Goal: Task Accomplishment & Management: Manage account settings

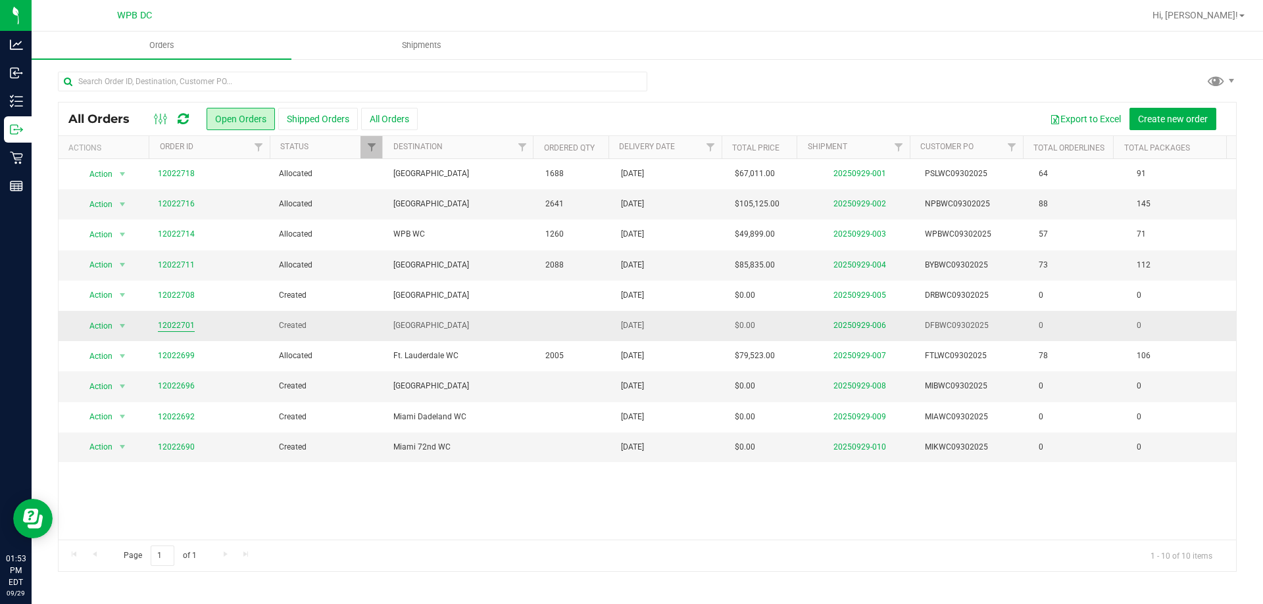
click at [182, 328] on link "12022701" at bounding box center [176, 326] width 37 height 12
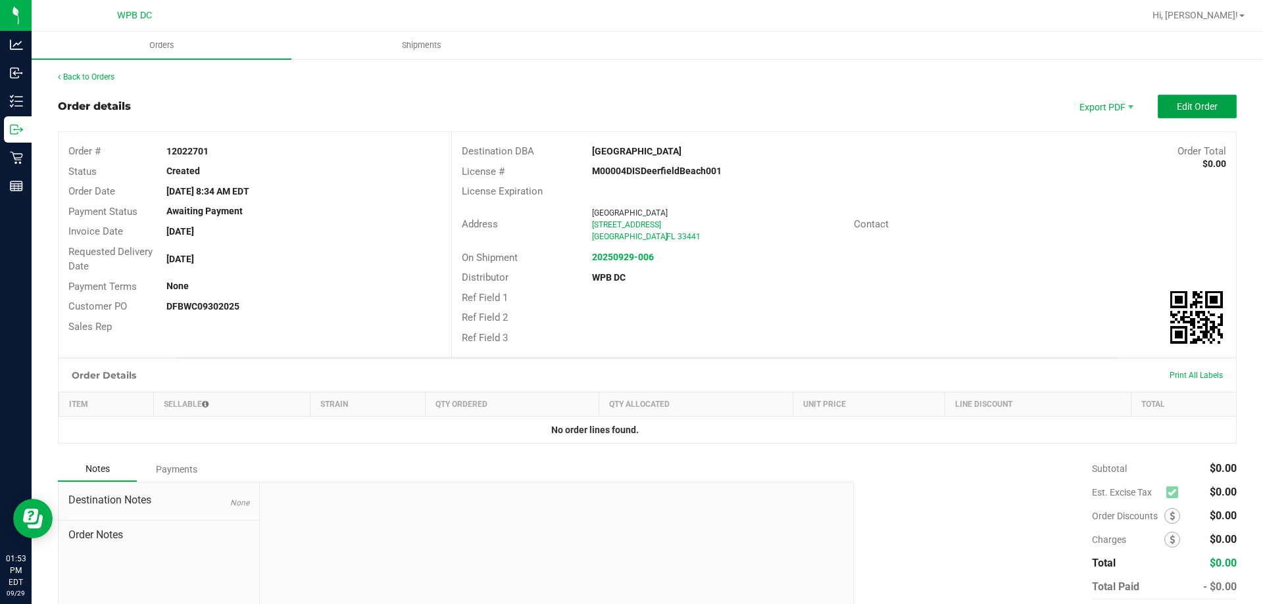
click at [1204, 104] on span "Edit Order" at bounding box center [1197, 106] width 41 height 11
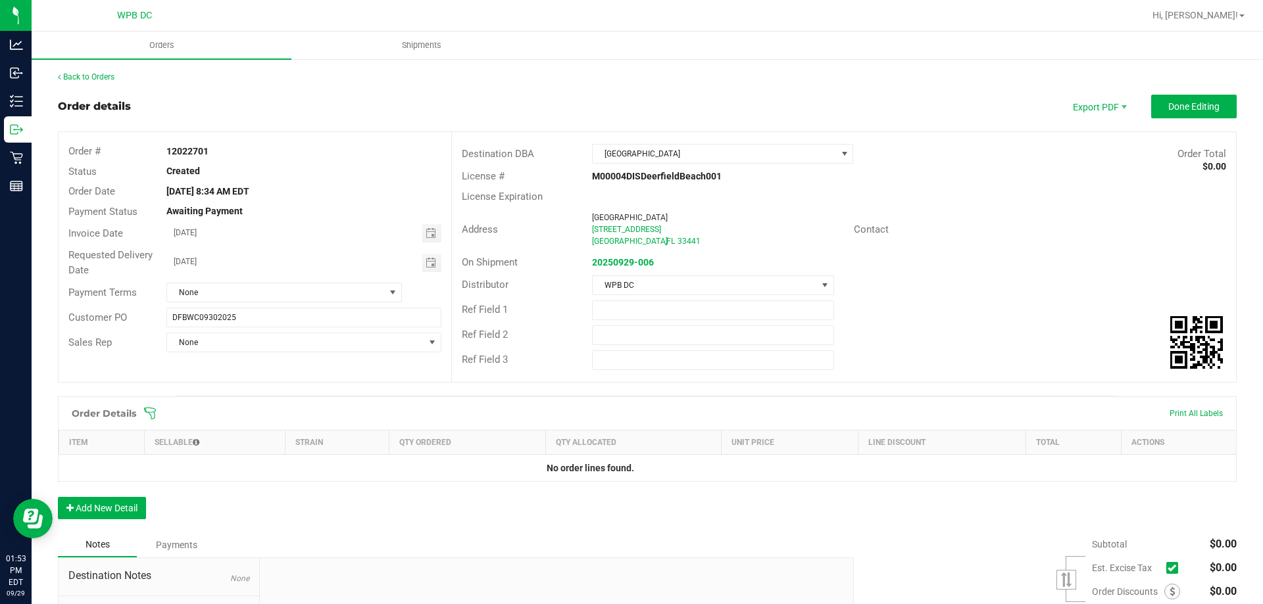
click at [148, 414] on icon at bounding box center [149, 413] width 13 height 13
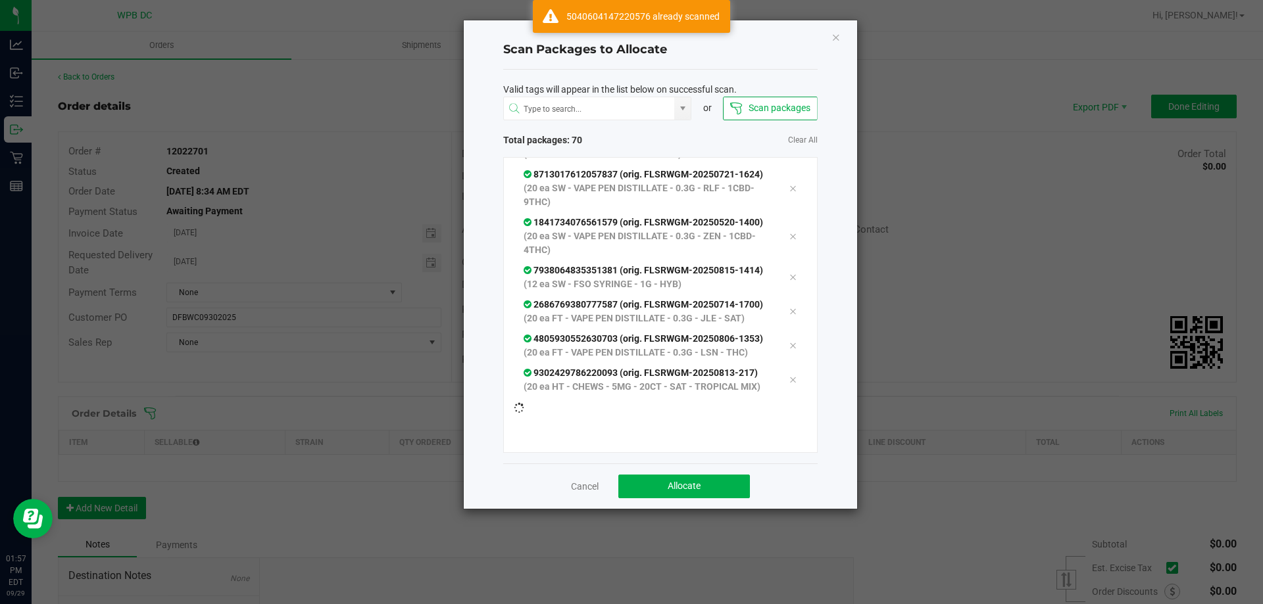
scroll to position [2706, 0]
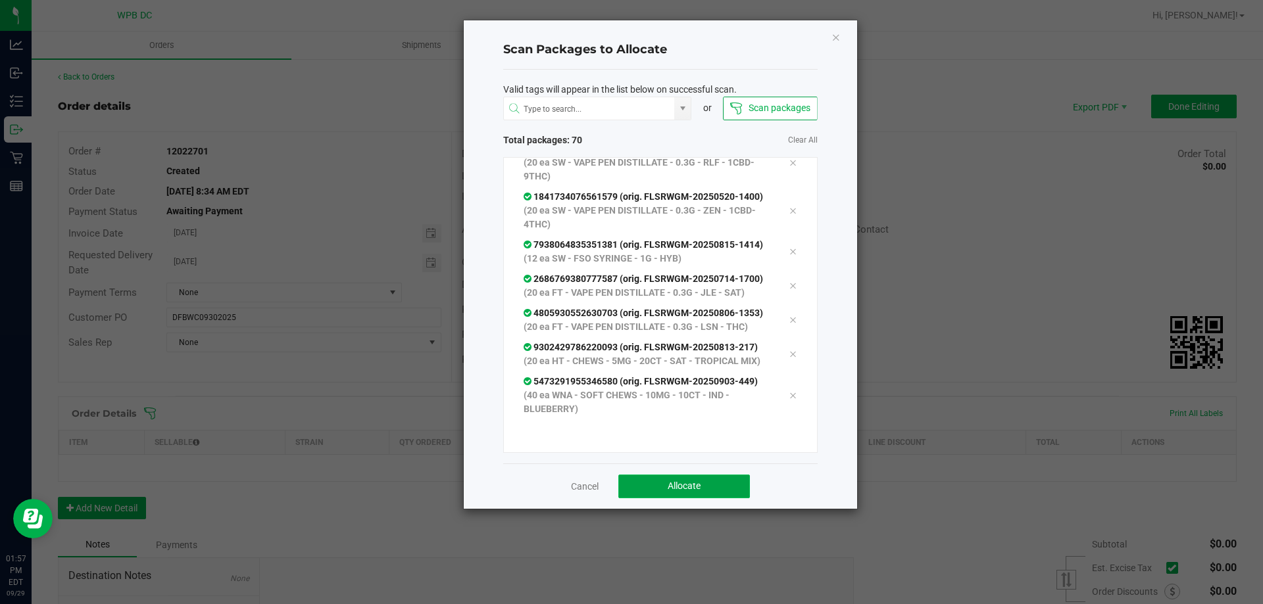
click at [695, 493] on button "Allocate" at bounding box center [684, 487] width 132 height 24
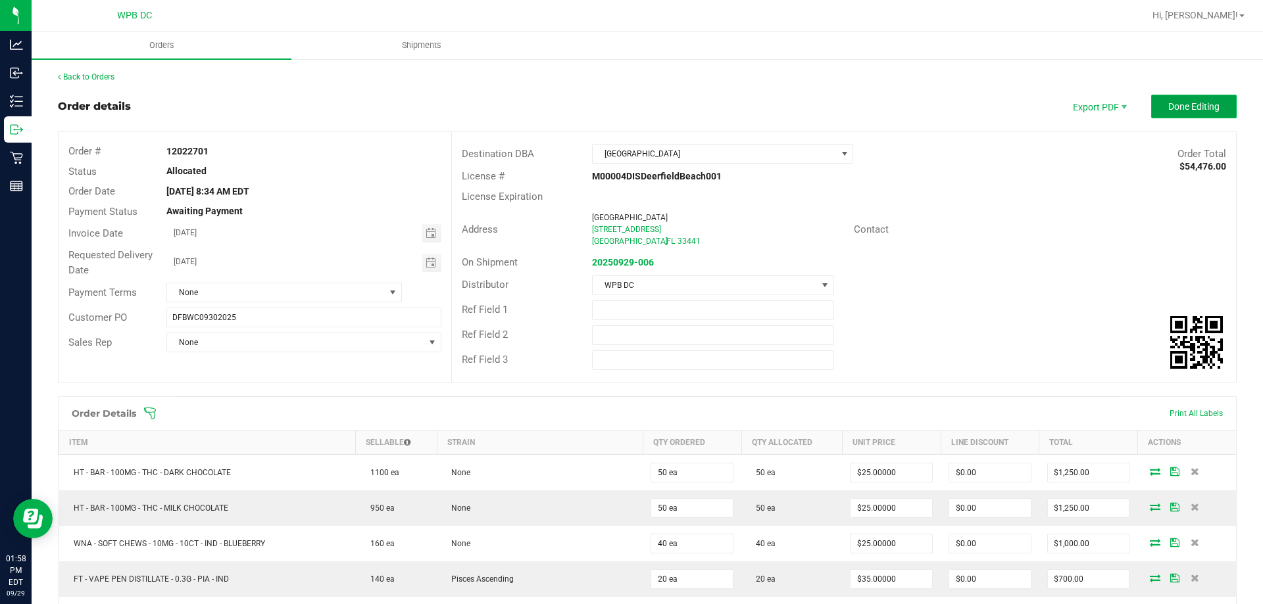
click at [1169, 106] on span "Done Editing" at bounding box center [1193, 106] width 51 height 11
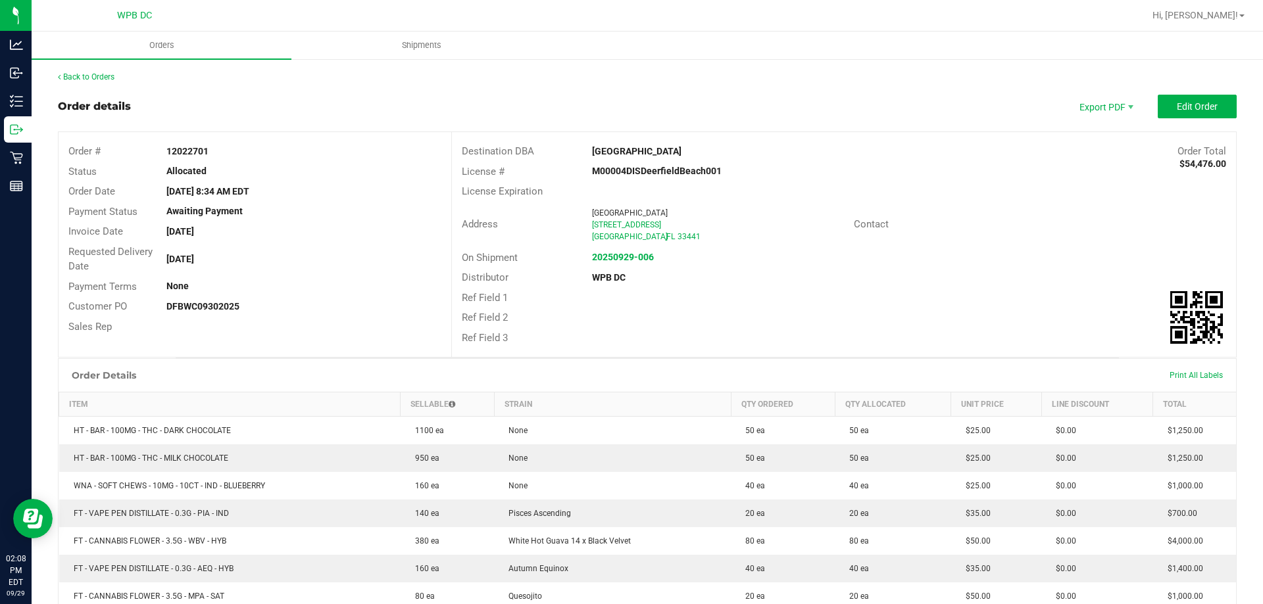
click at [1198, 111] on span "Edit Order" at bounding box center [1197, 106] width 41 height 11
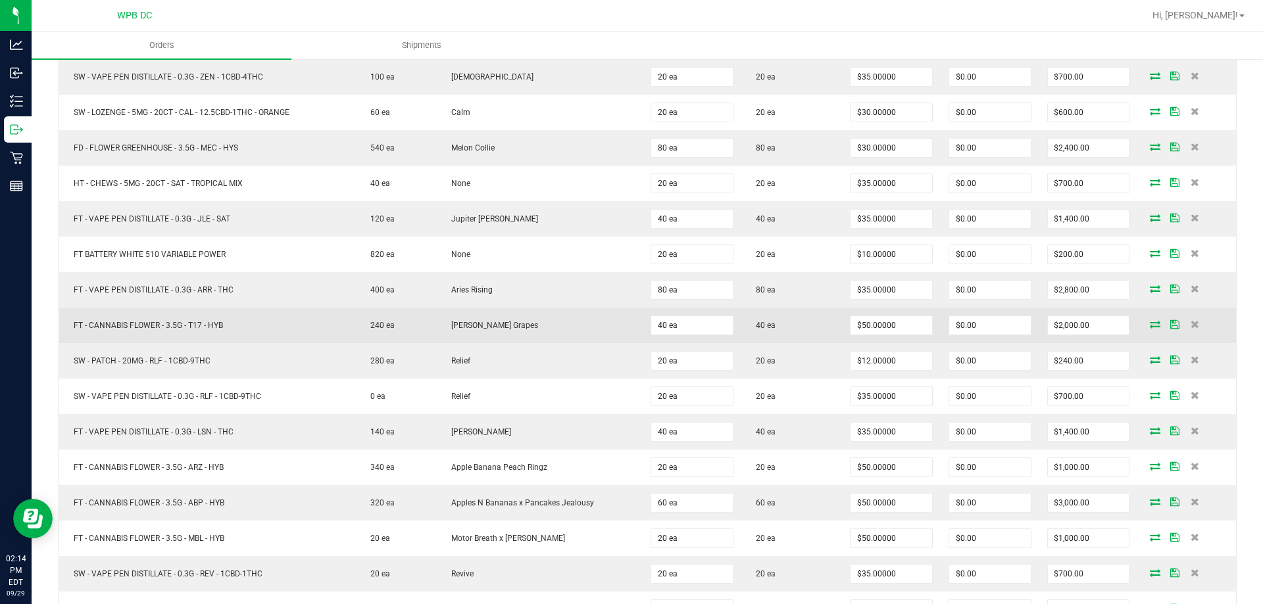
scroll to position [789, 0]
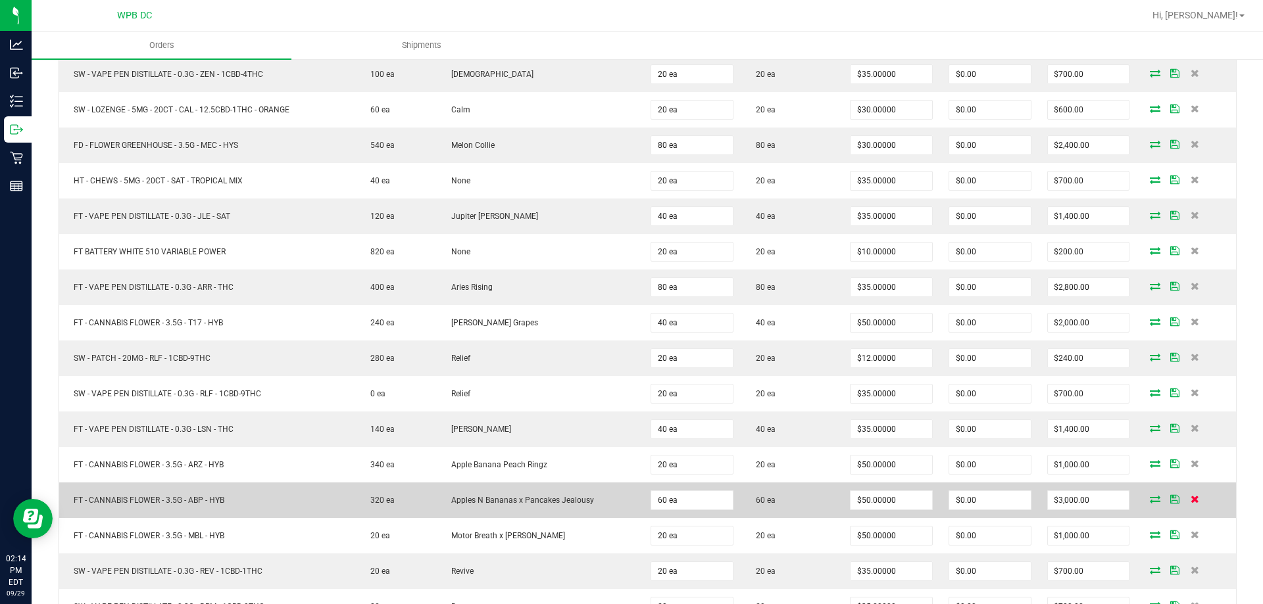
click at [1191, 497] on icon at bounding box center [1195, 499] width 9 height 8
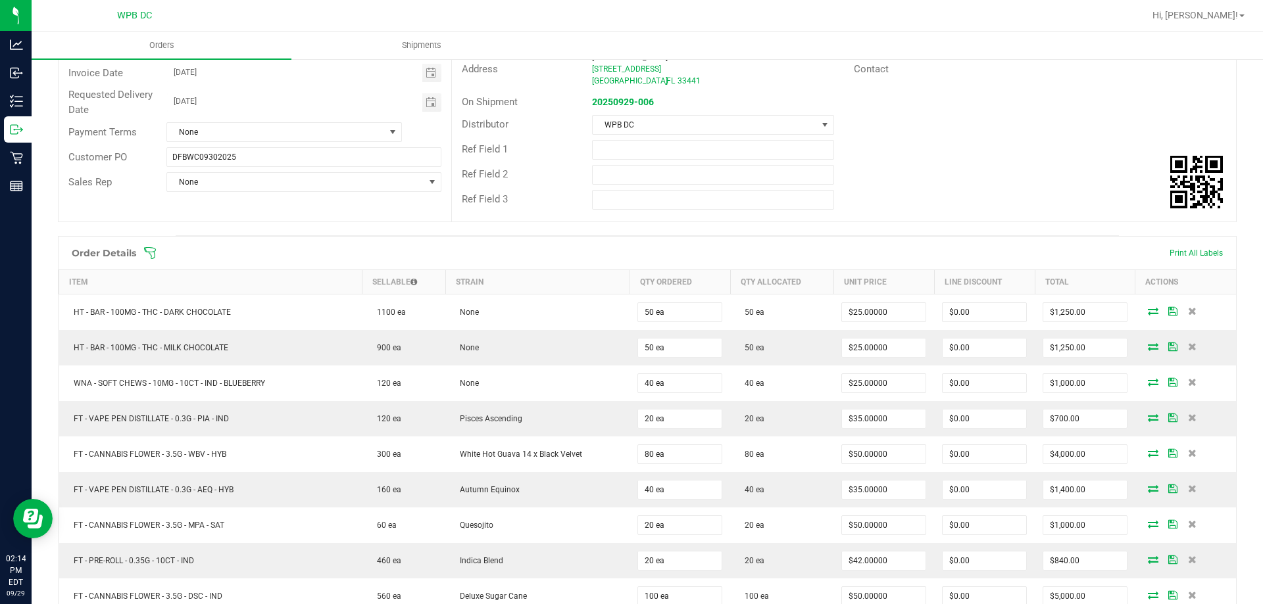
scroll to position [0, 0]
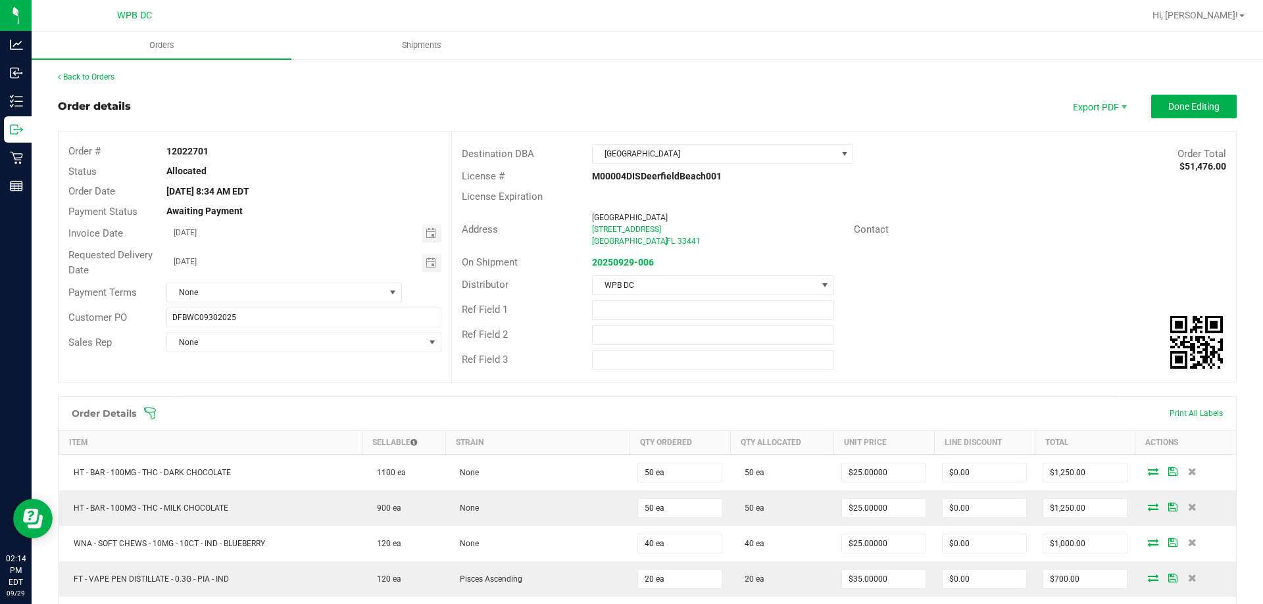
click at [157, 415] on span at bounding box center [732, 413] width 1179 height 13
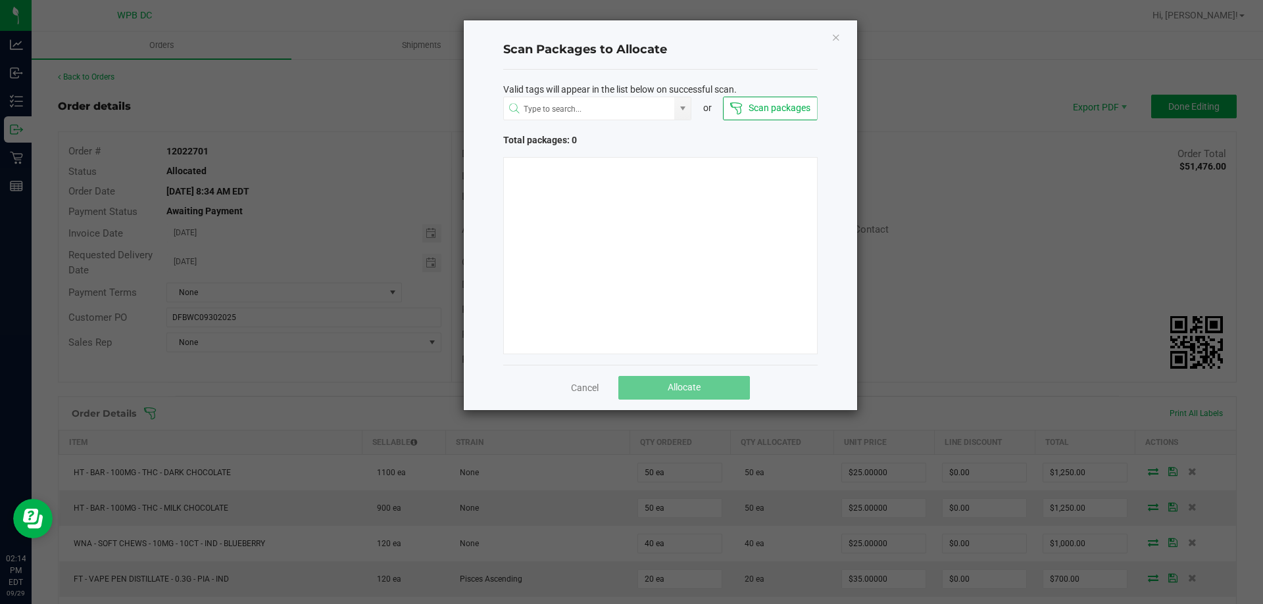
click at [602, 389] on div "Cancel Allocate" at bounding box center [660, 387] width 314 height 45
click at [583, 387] on link "Cancel" at bounding box center [585, 388] width 28 height 13
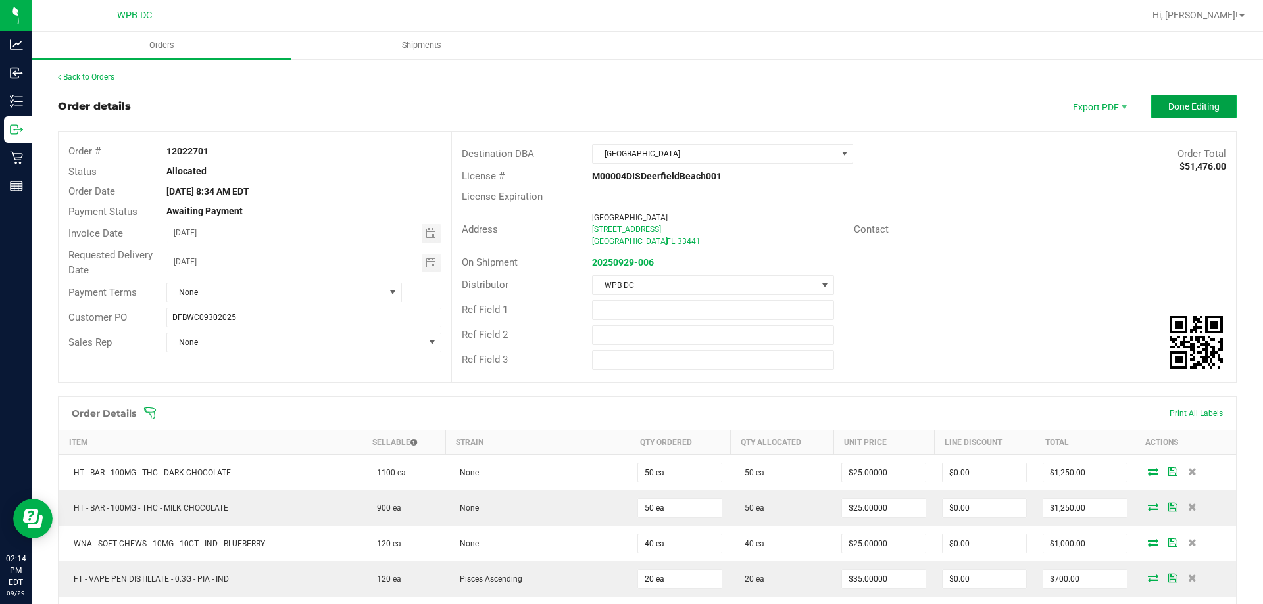
click at [1183, 98] on button "Done Editing" at bounding box center [1194, 107] width 86 height 24
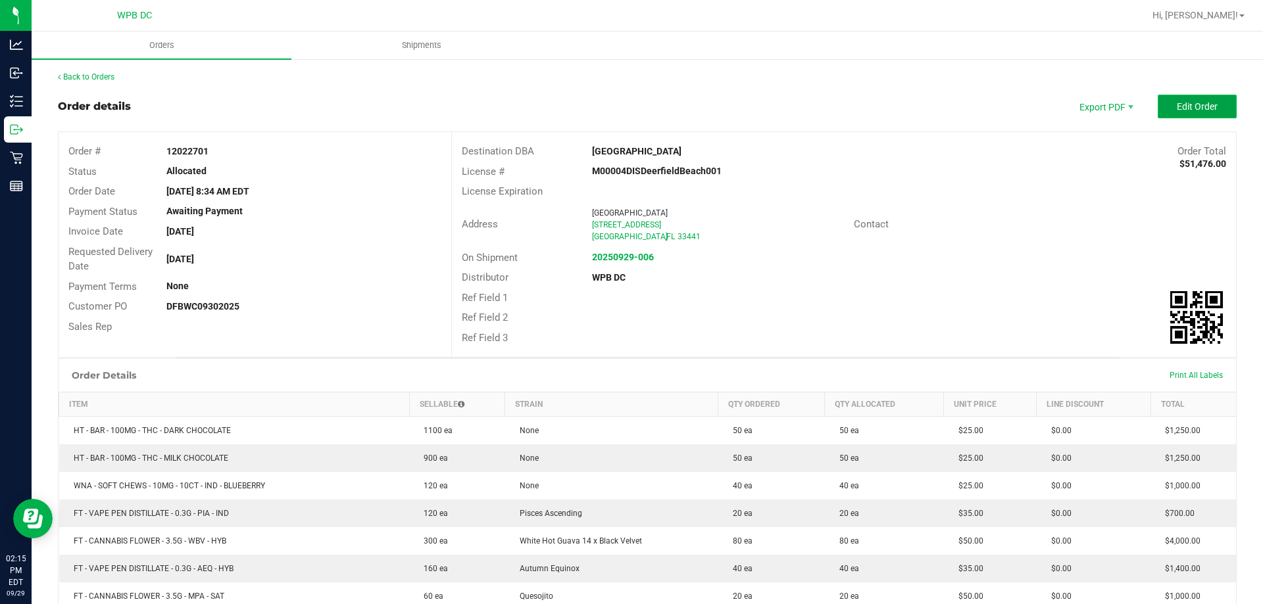
click at [1211, 100] on button "Edit Order" at bounding box center [1197, 107] width 79 height 24
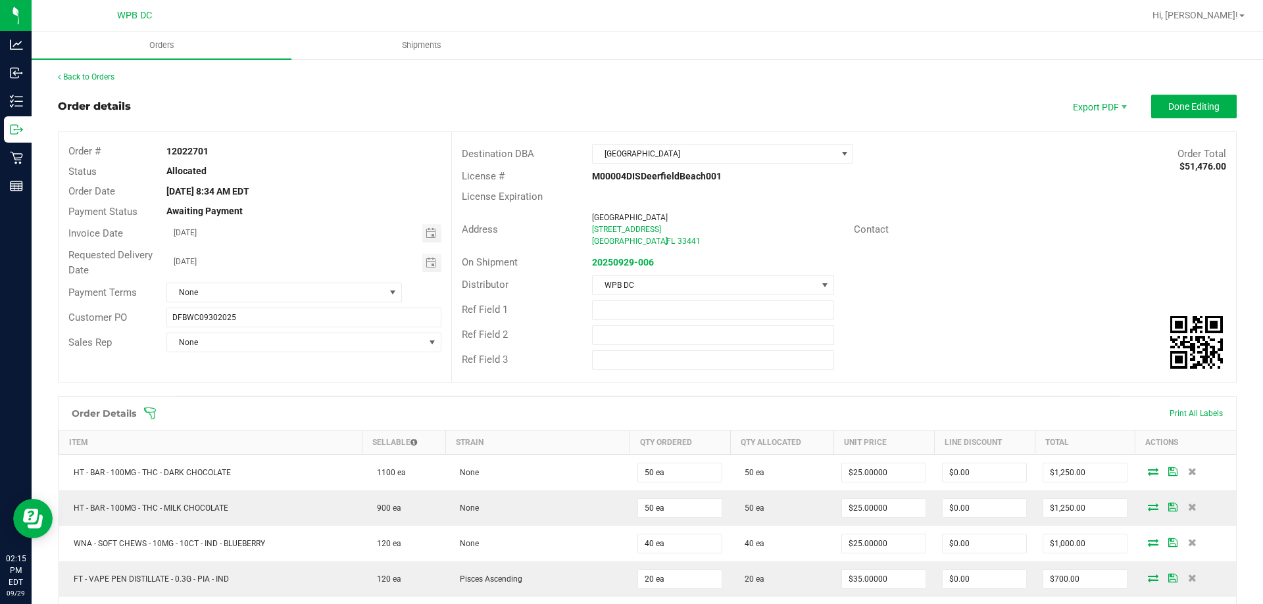
click at [149, 417] on icon at bounding box center [149, 413] width 13 height 13
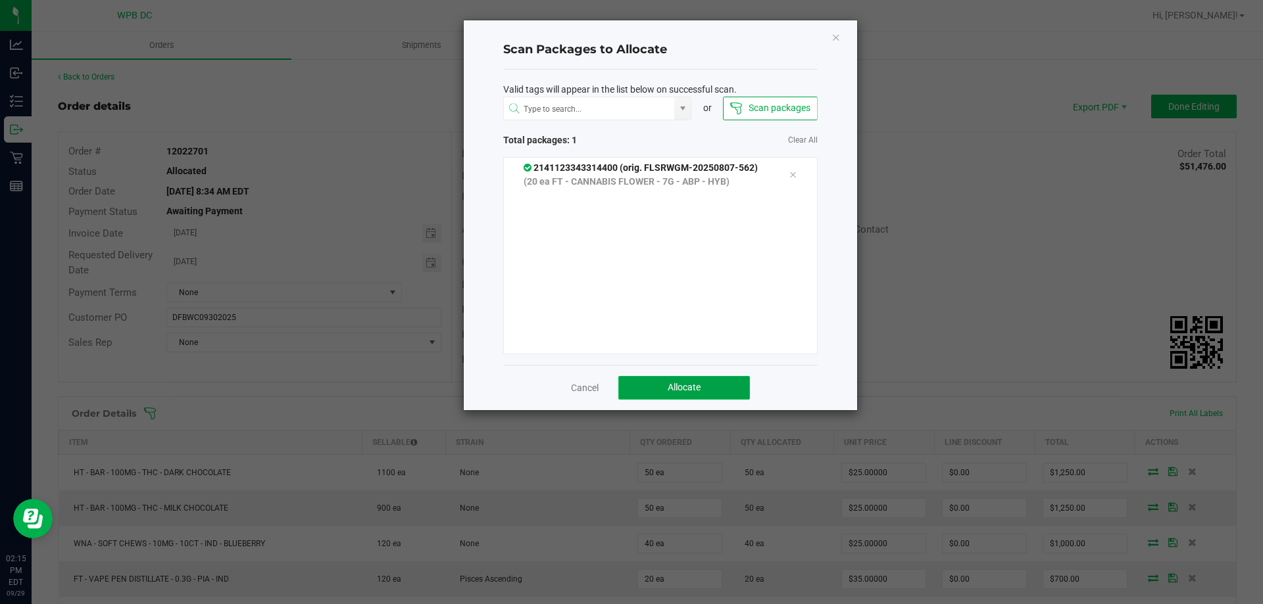
click at [716, 391] on button "Allocate" at bounding box center [684, 388] width 132 height 24
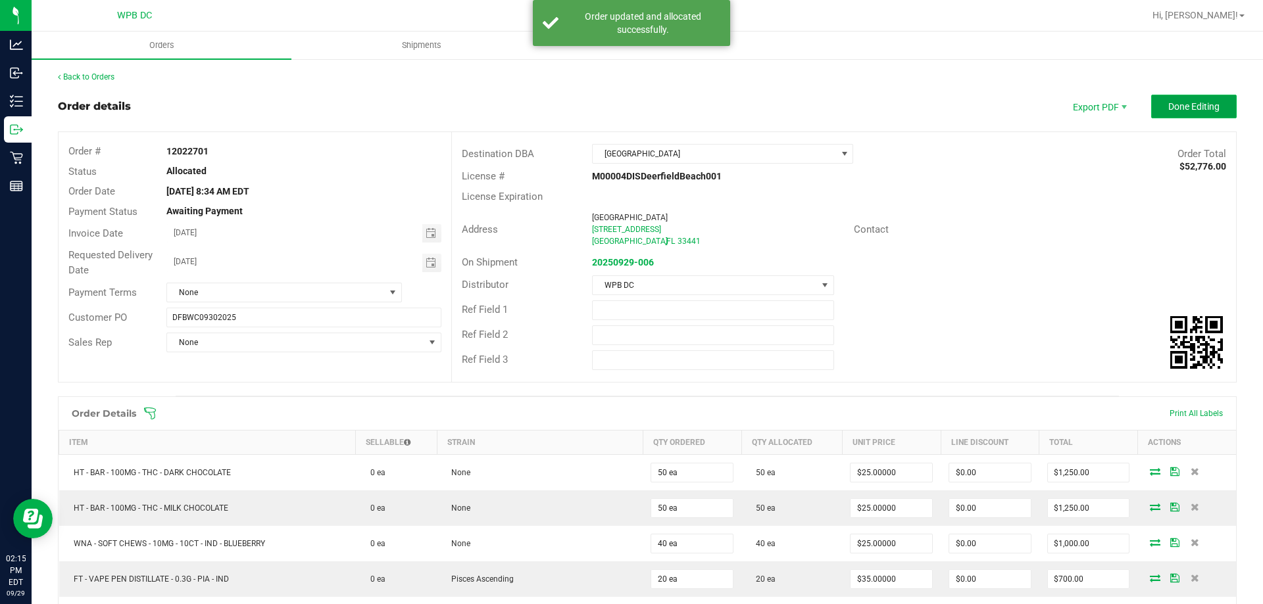
click at [1195, 112] on span "Done Editing" at bounding box center [1193, 106] width 51 height 11
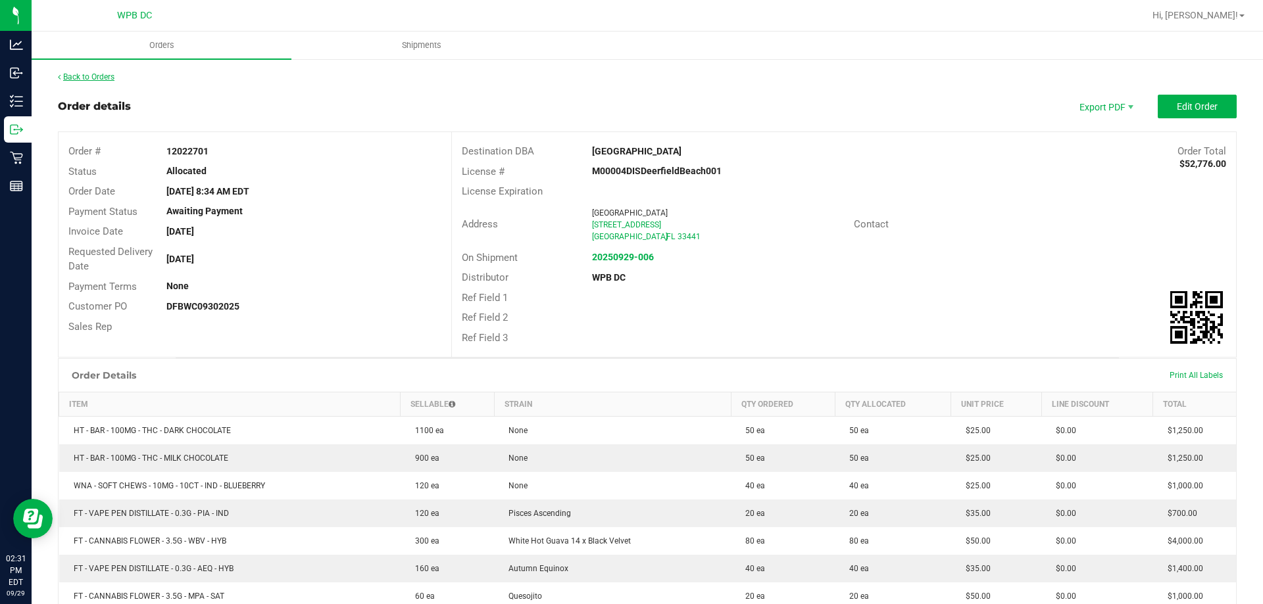
click at [105, 80] on link "Back to Orders" at bounding box center [86, 76] width 57 height 9
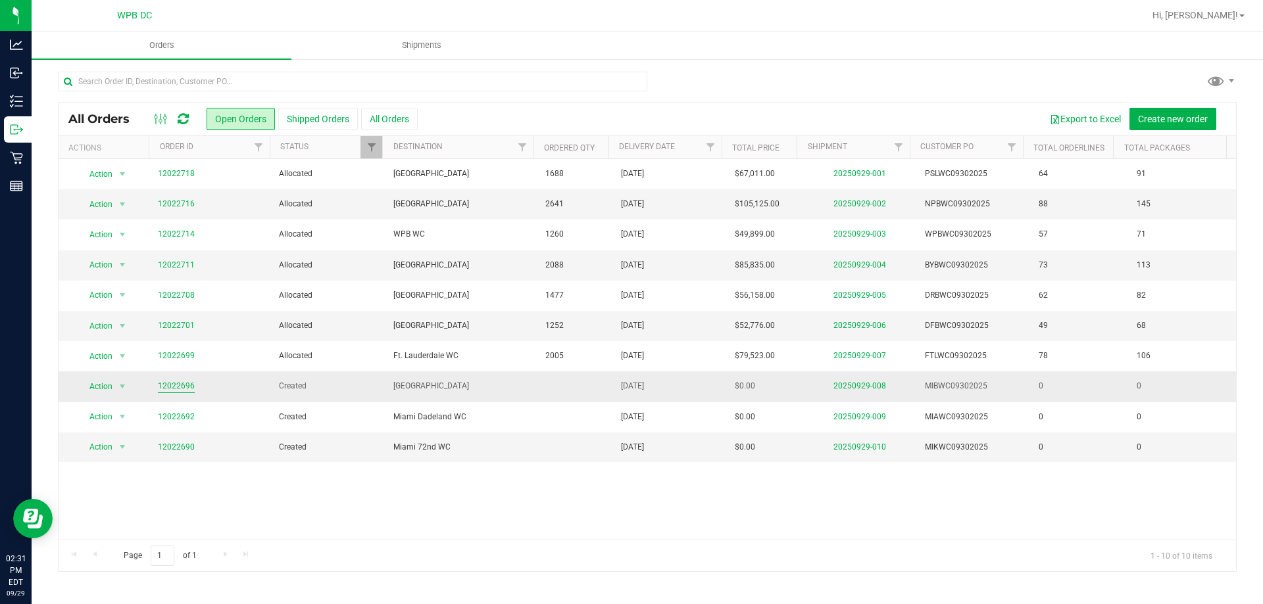
click at [184, 389] on link "12022696" at bounding box center [176, 386] width 37 height 12
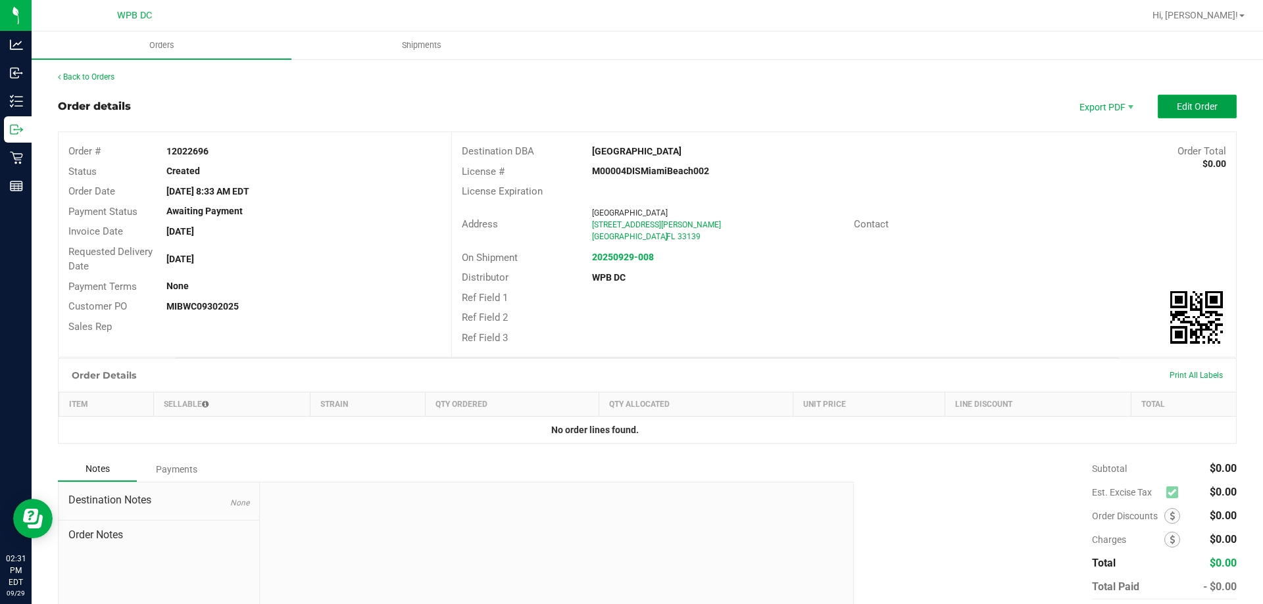
click at [1177, 96] on button "Edit Order" at bounding box center [1197, 107] width 79 height 24
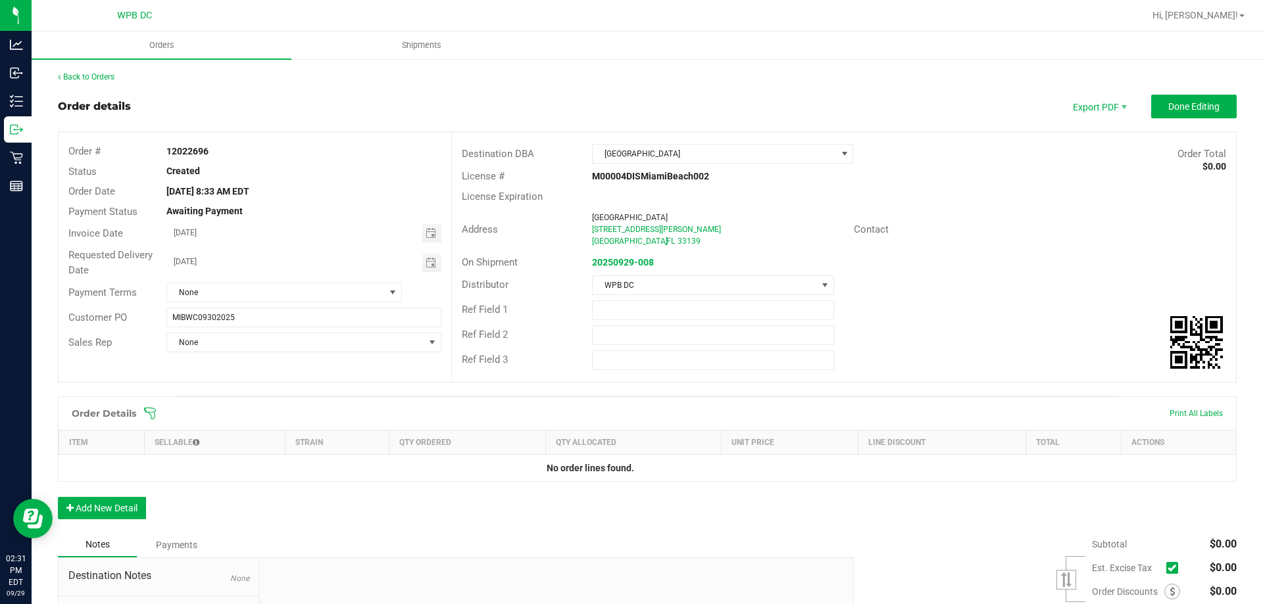
click at [157, 418] on span at bounding box center [732, 413] width 1179 height 13
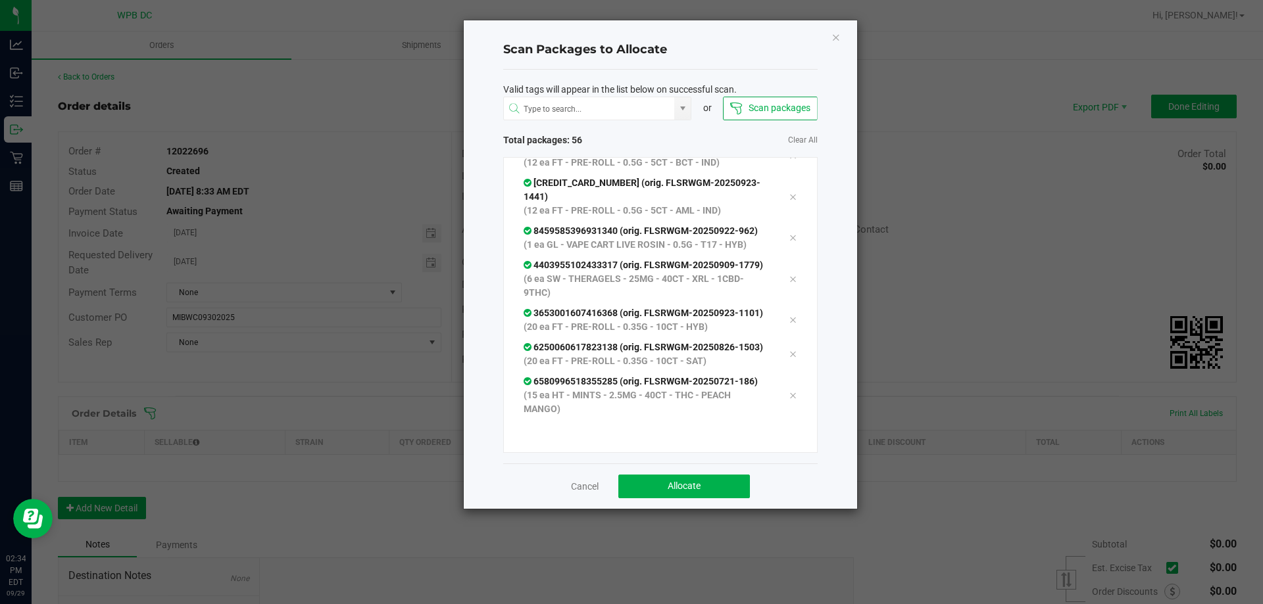
scroll to position [2123, 0]
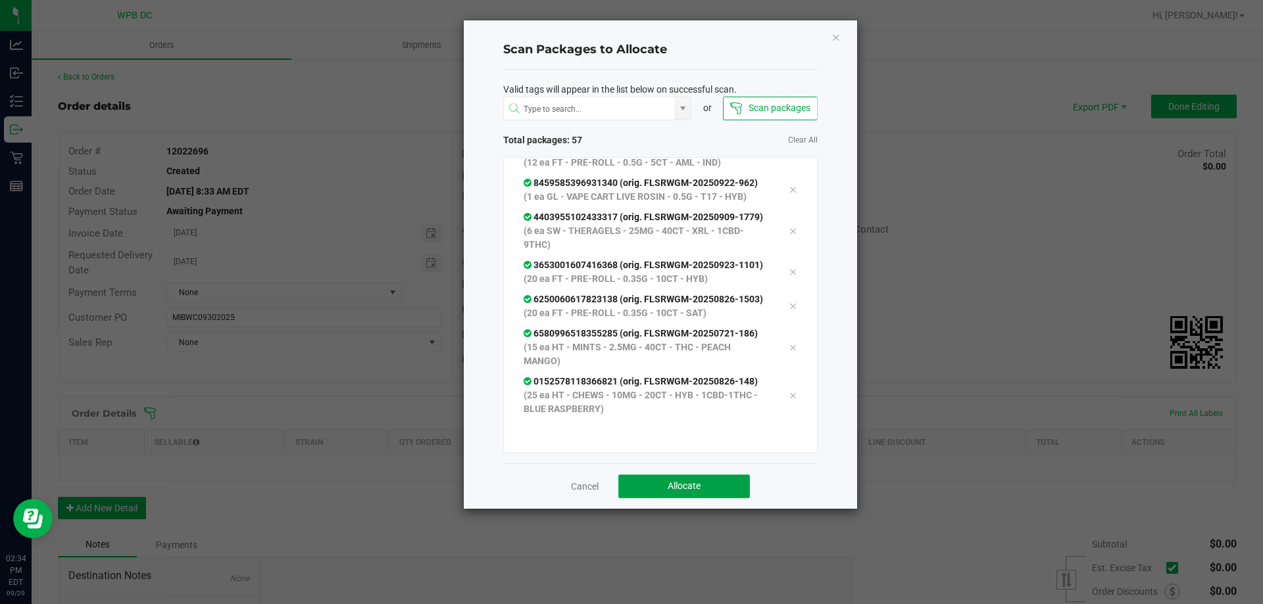
click at [706, 485] on button "Allocate" at bounding box center [684, 487] width 132 height 24
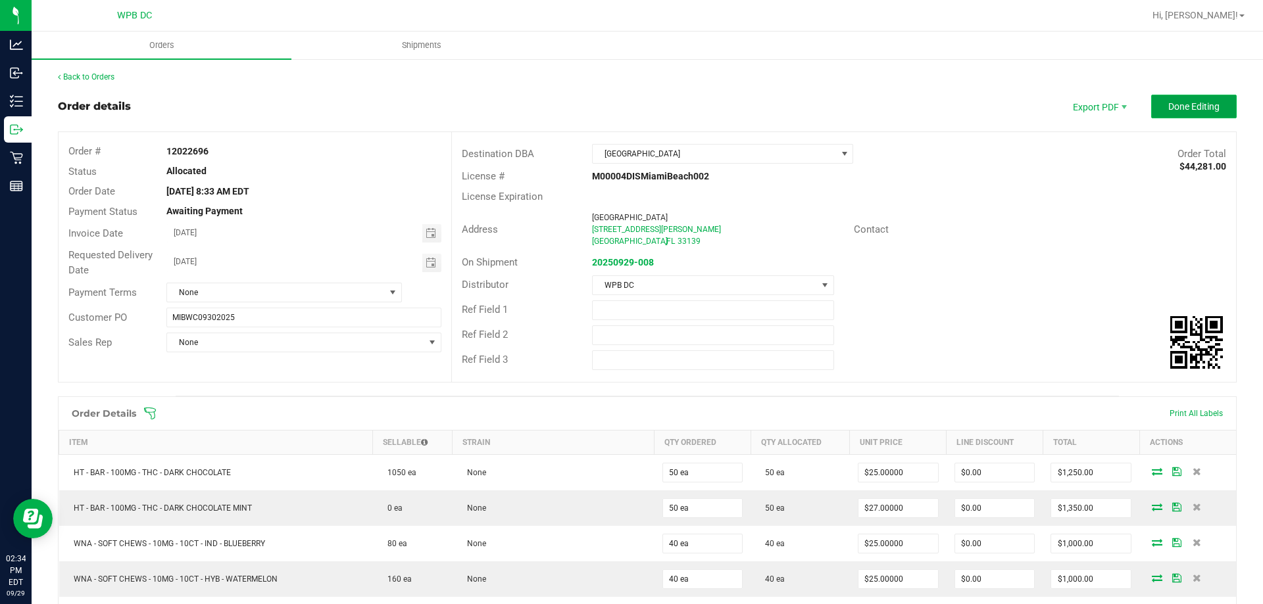
click at [1190, 112] on span "Done Editing" at bounding box center [1193, 106] width 51 height 11
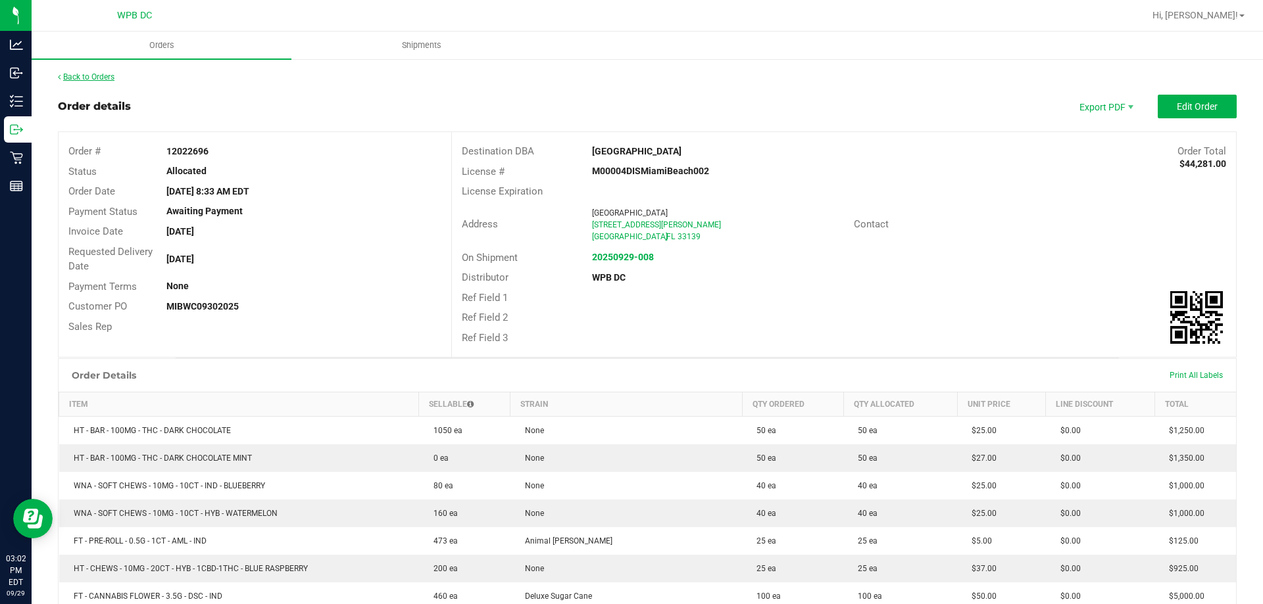
click at [91, 78] on link "Back to Orders" at bounding box center [86, 76] width 57 height 9
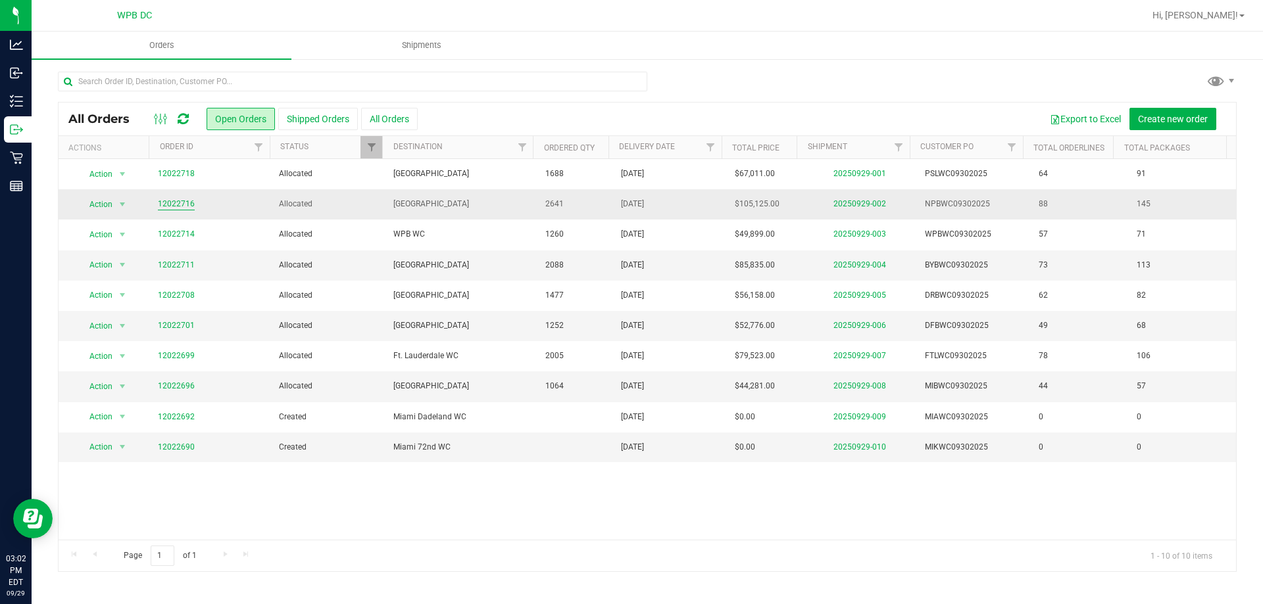
click at [170, 198] on link "12022716" at bounding box center [176, 204] width 37 height 12
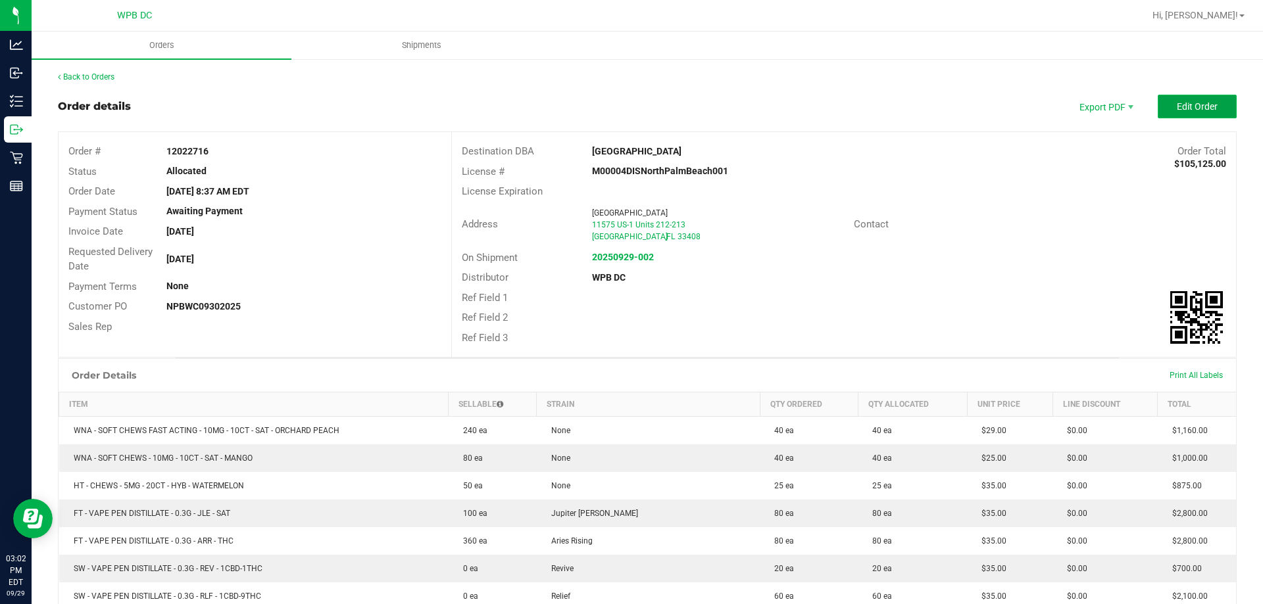
click at [1191, 114] on button "Edit Order" at bounding box center [1197, 107] width 79 height 24
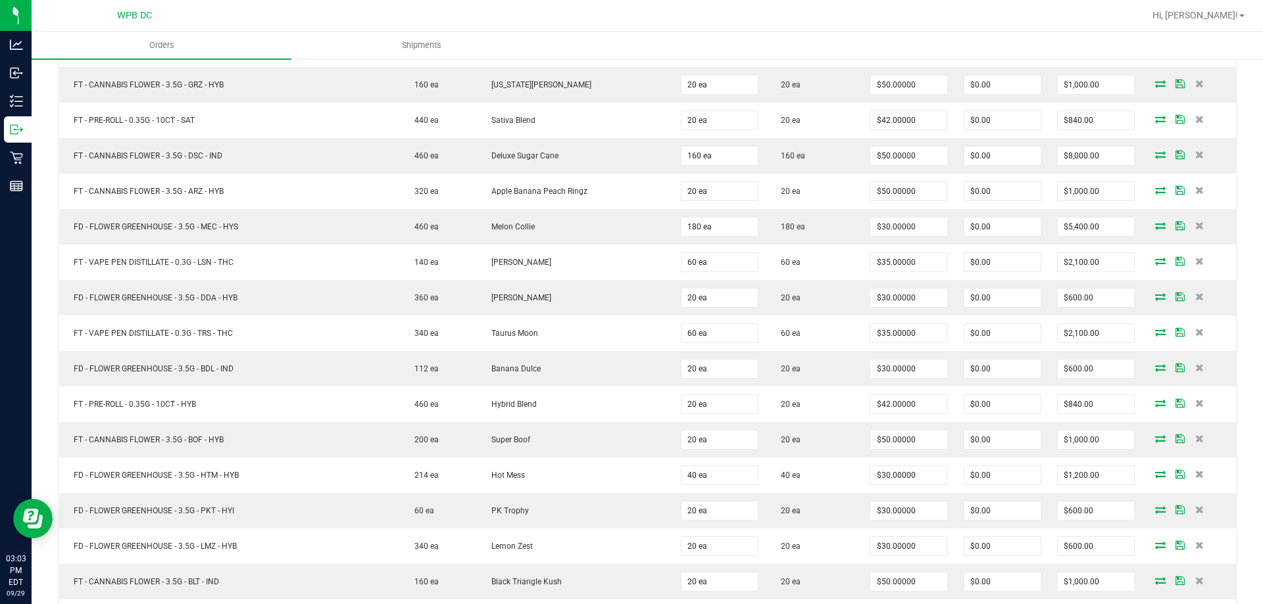
scroll to position [1402, 0]
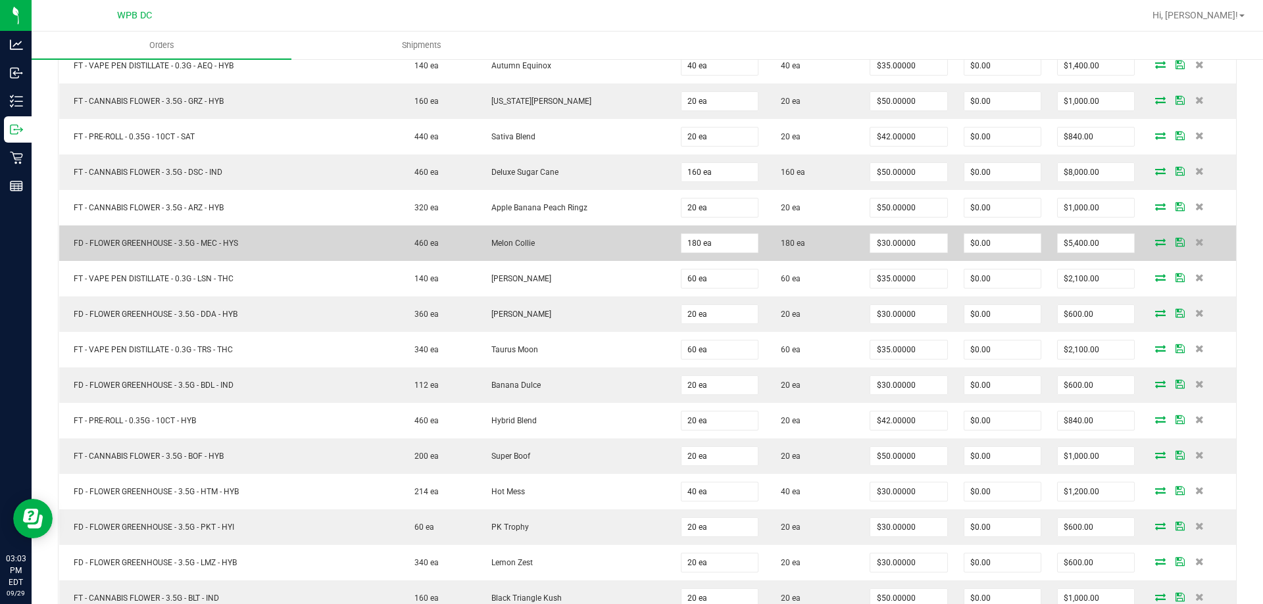
click at [1155, 243] on icon at bounding box center [1160, 242] width 11 height 8
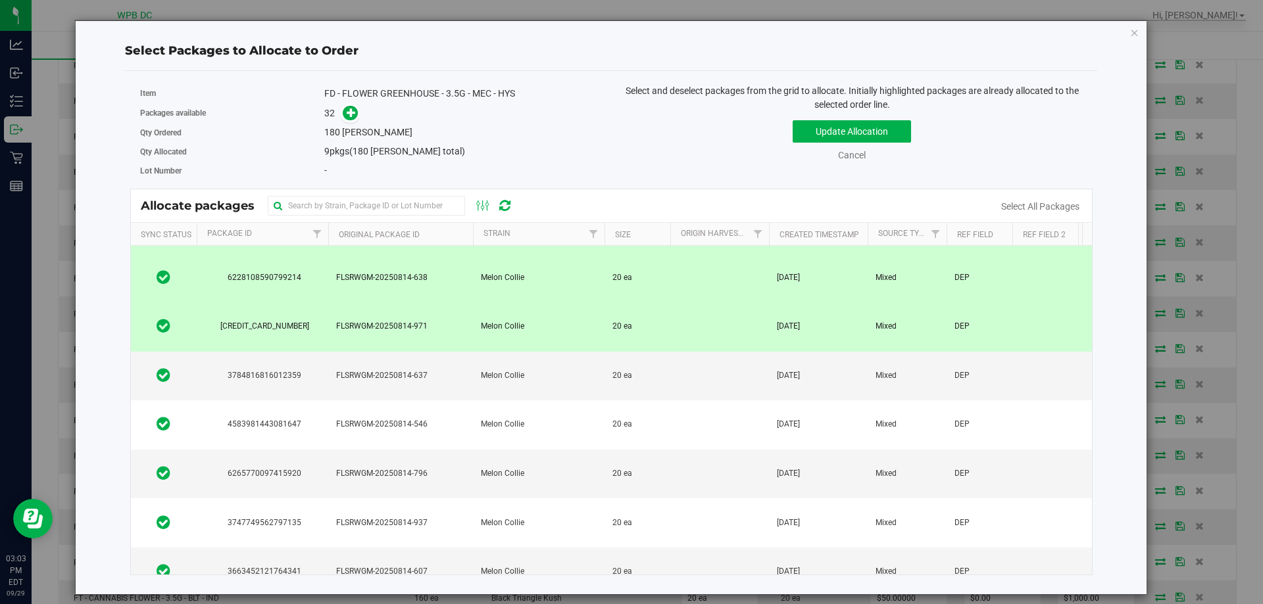
scroll to position [132, 0]
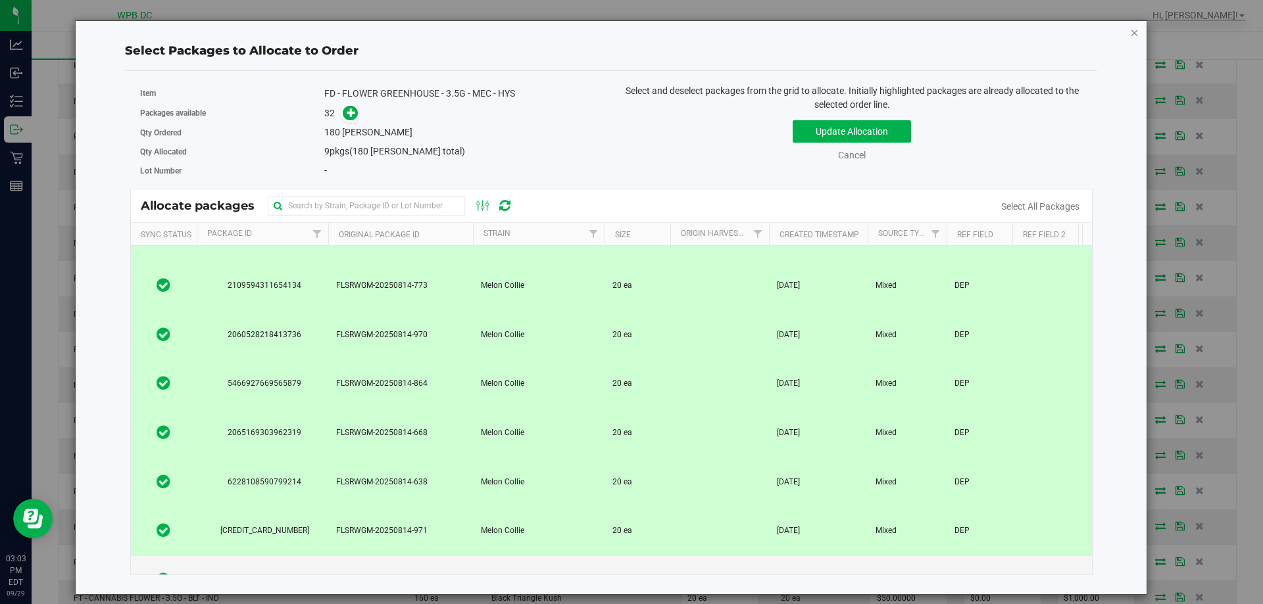
click at [1139, 32] on icon "button" at bounding box center [1134, 32] width 9 height 16
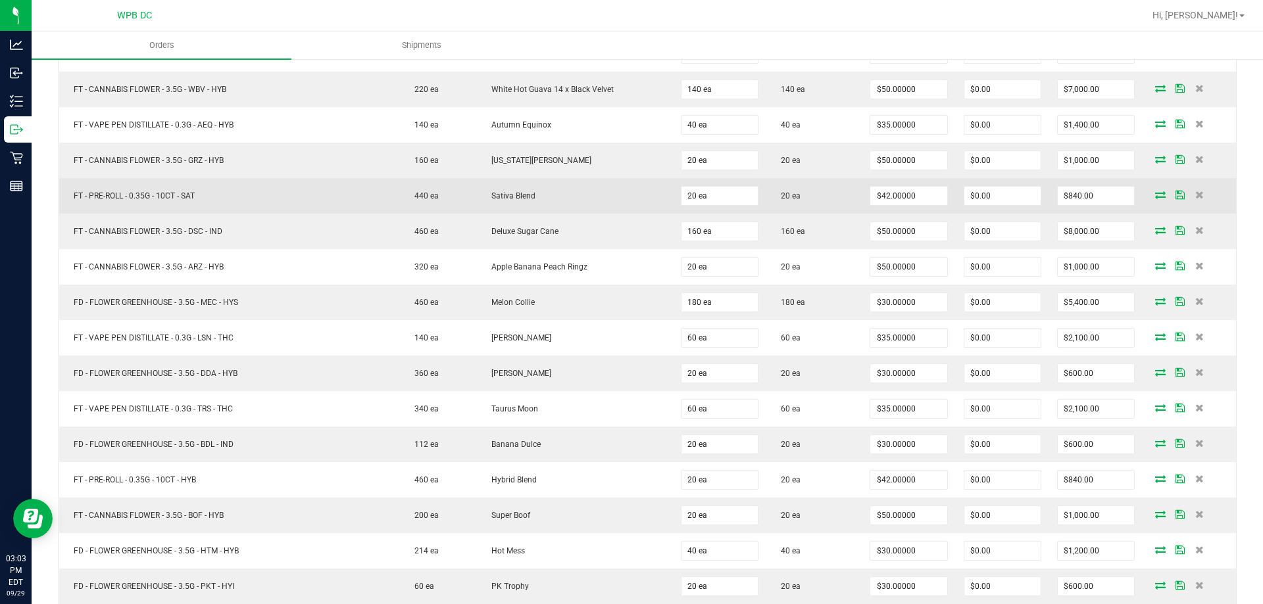
scroll to position [1467, 0]
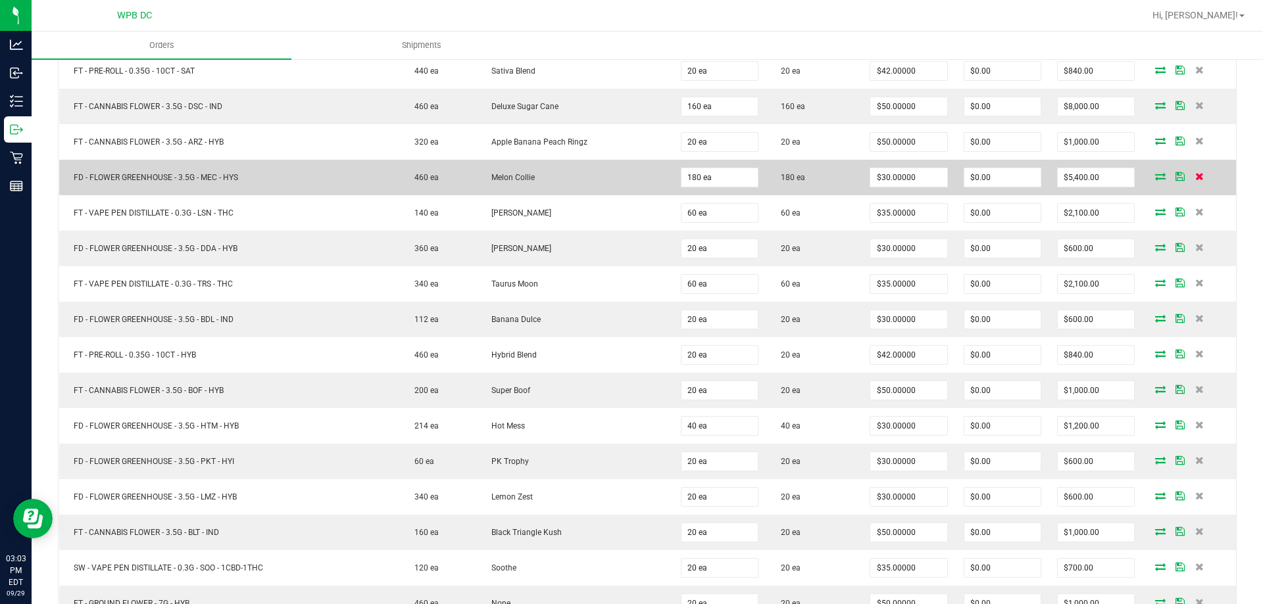
click at [1195, 176] on icon at bounding box center [1199, 176] width 9 height 8
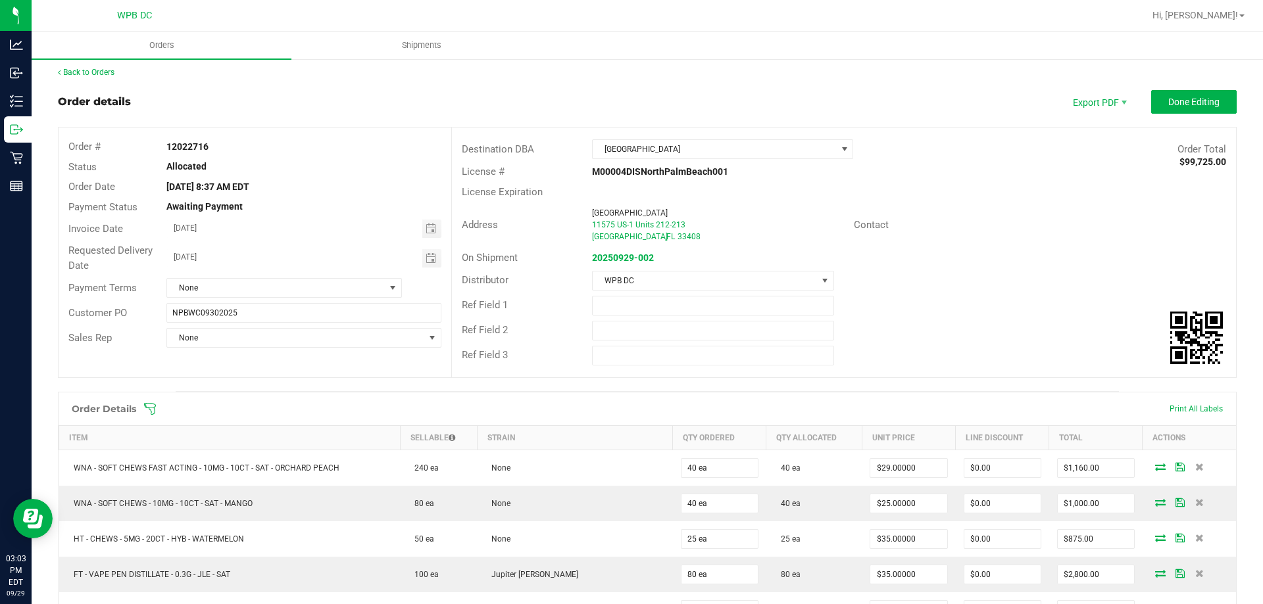
scroll to position [0, 0]
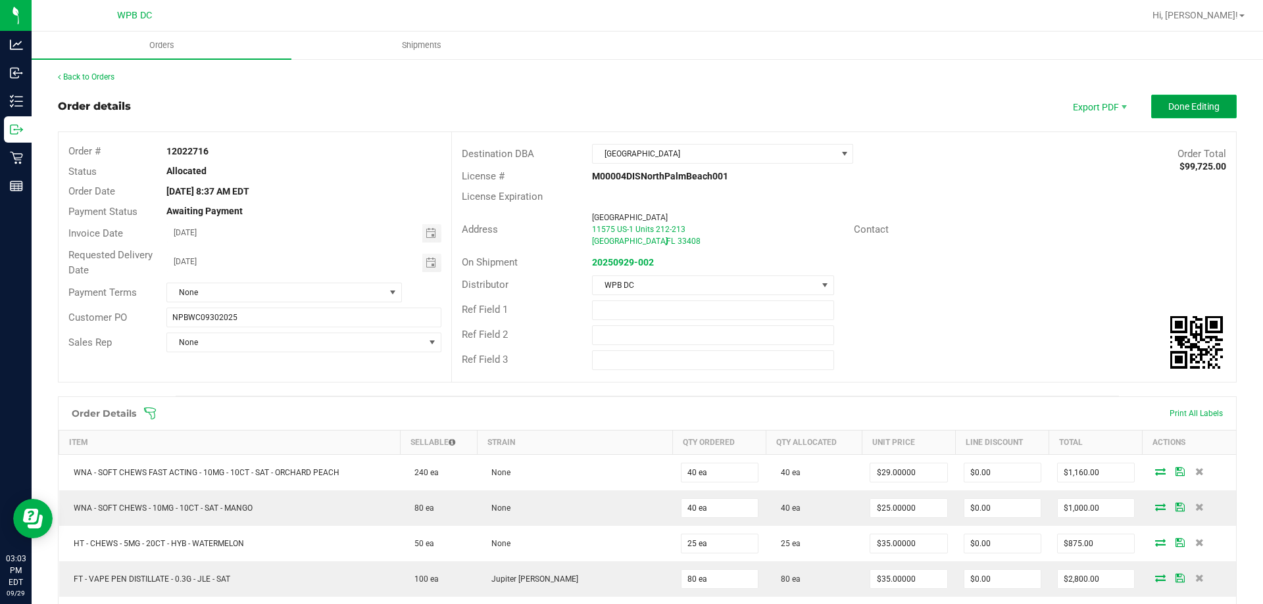
click at [1204, 111] on span "Done Editing" at bounding box center [1193, 106] width 51 height 11
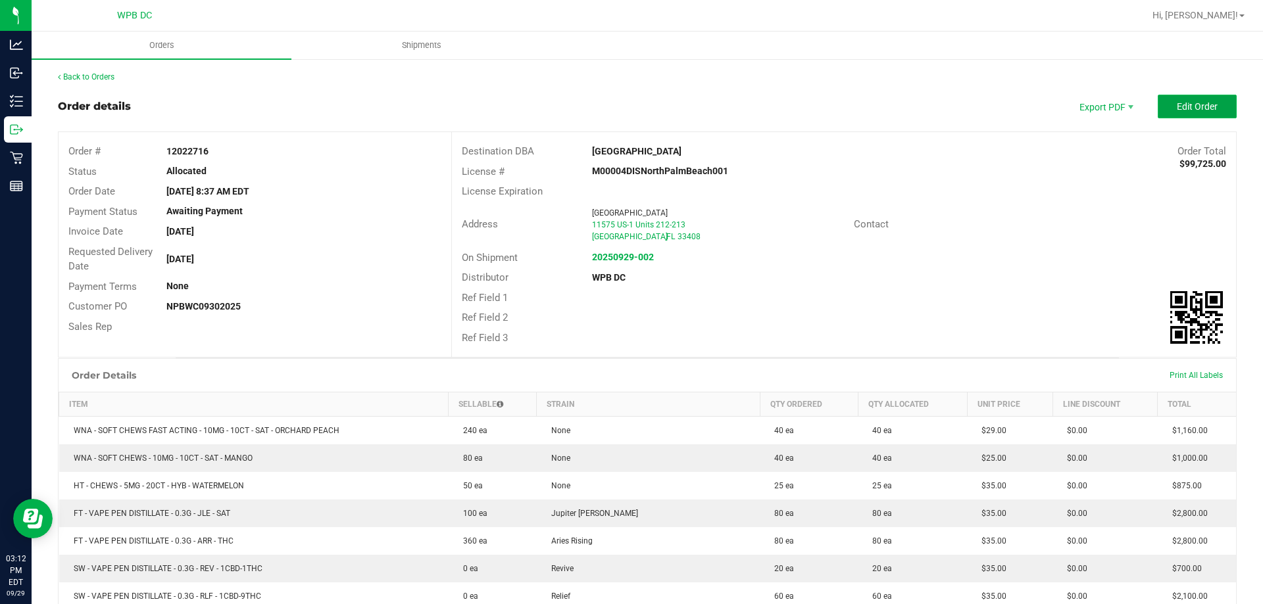
click at [1200, 109] on span "Edit Order" at bounding box center [1197, 106] width 41 height 11
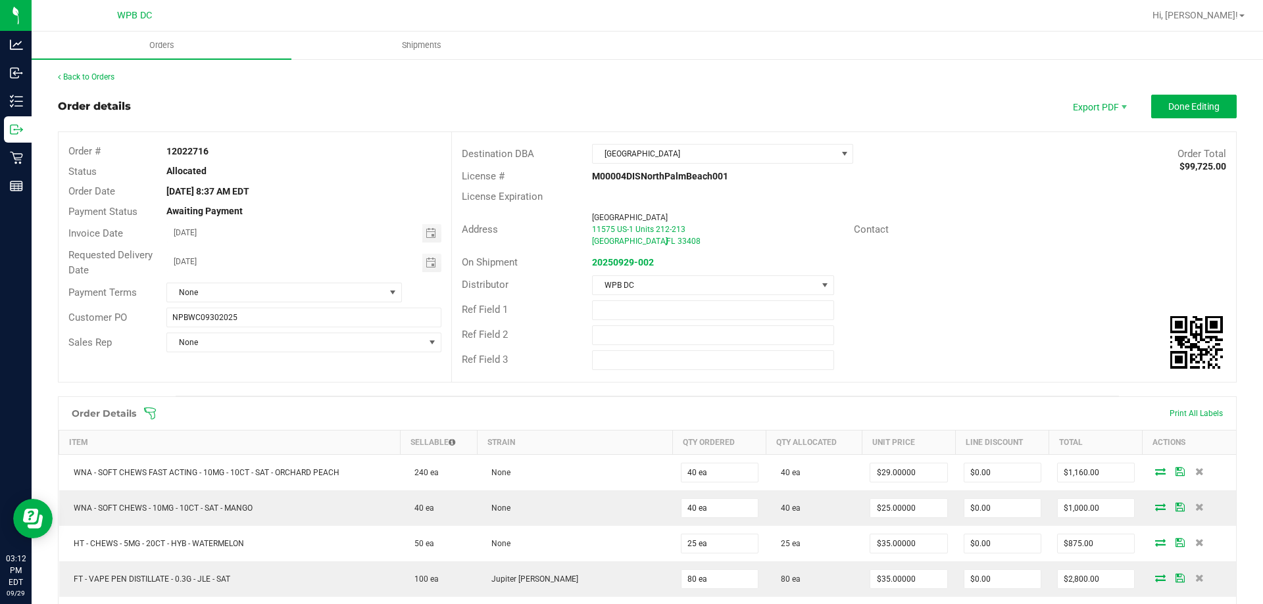
click at [151, 414] on icon at bounding box center [149, 413] width 13 height 13
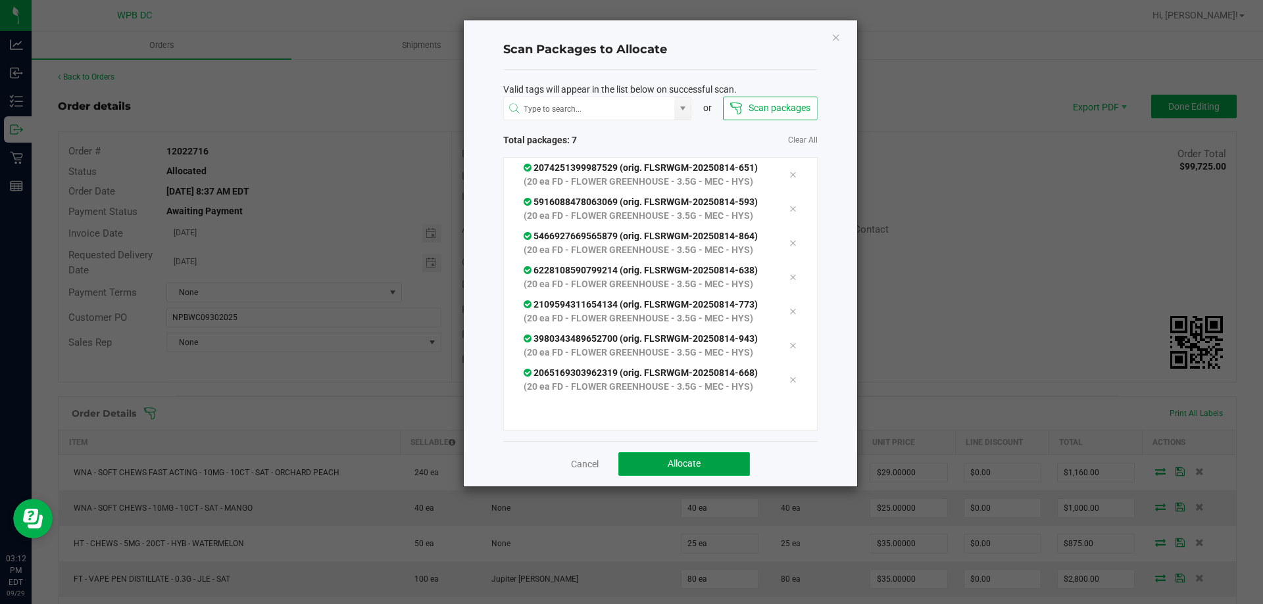
click at [699, 461] on span "Allocate" at bounding box center [684, 463] width 33 height 11
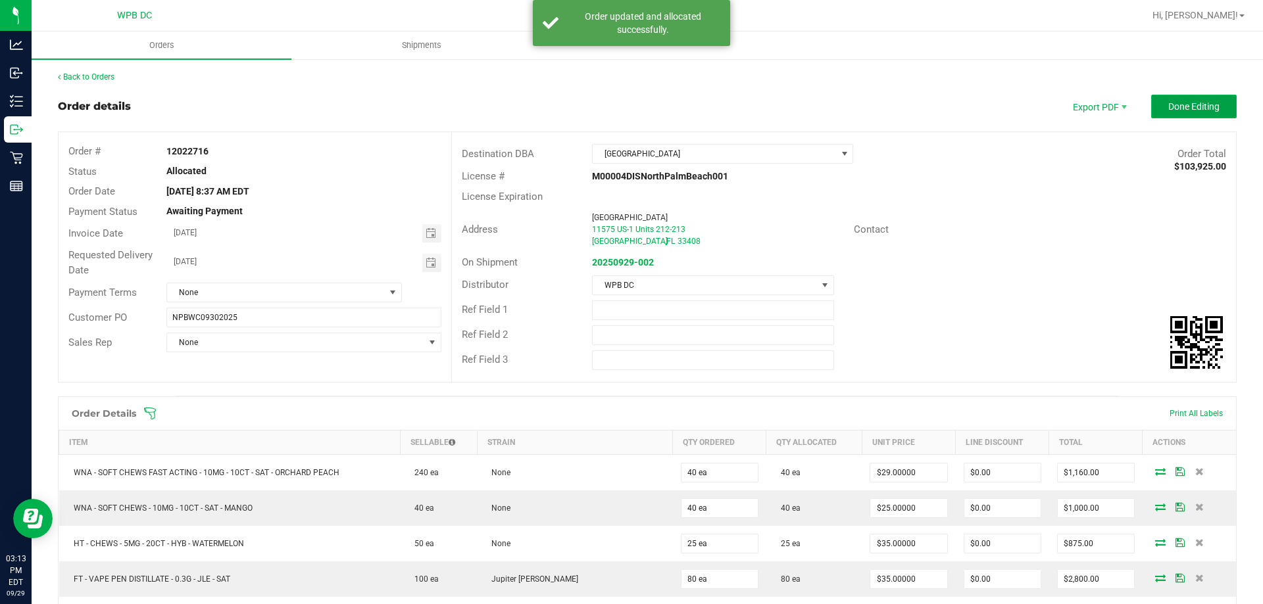
click at [1200, 112] on span "Done Editing" at bounding box center [1193, 106] width 51 height 11
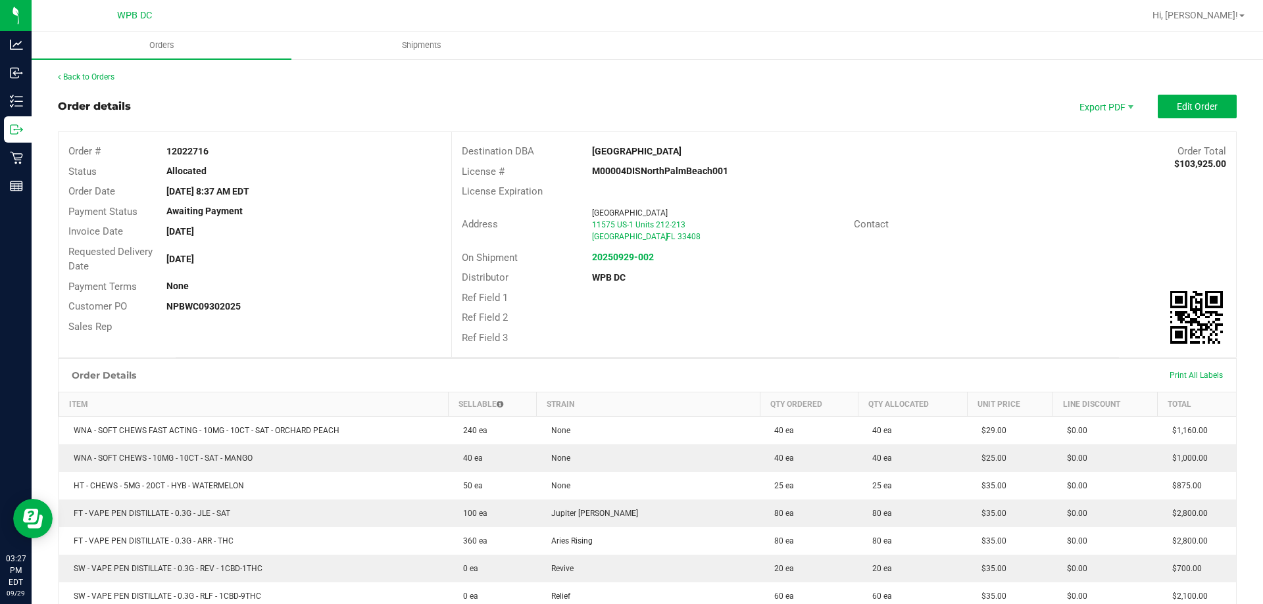
click at [100, 82] on div "Back to Orders" at bounding box center [647, 77] width 1179 height 12
click at [101, 81] on div "Back to Orders" at bounding box center [647, 77] width 1179 height 12
click at [99, 80] on link "Back to Orders" at bounding box center [86, 76] width 57 height 9
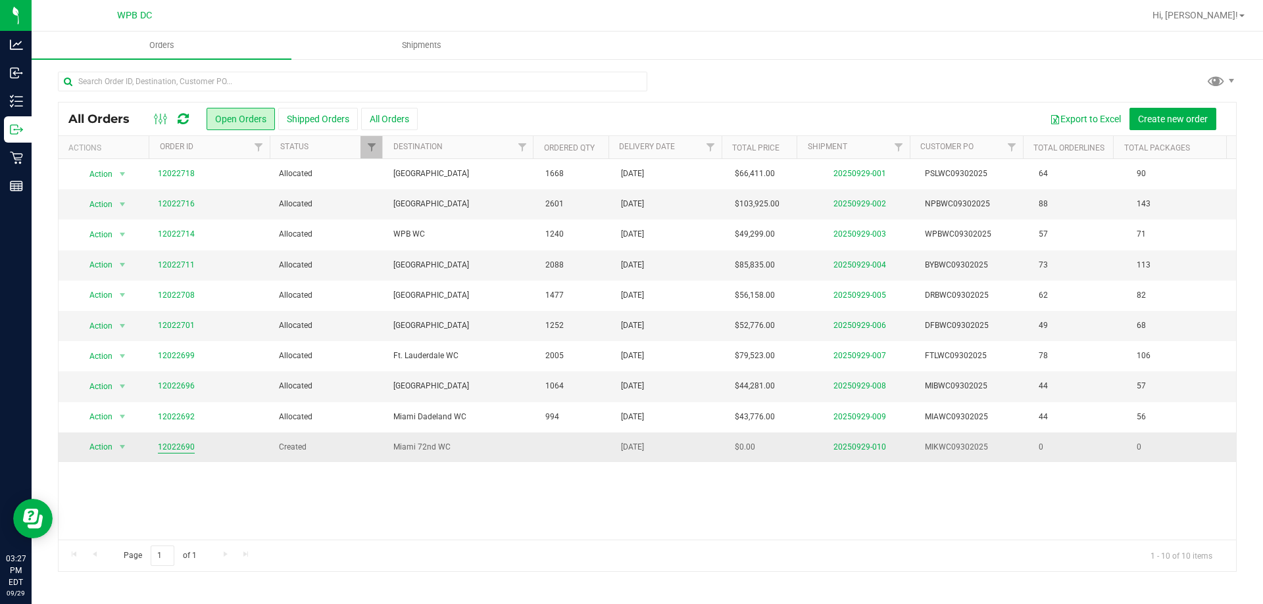
click at [180, 445] on link "12022690" at bounding box center [176, 447] width 37 height 12
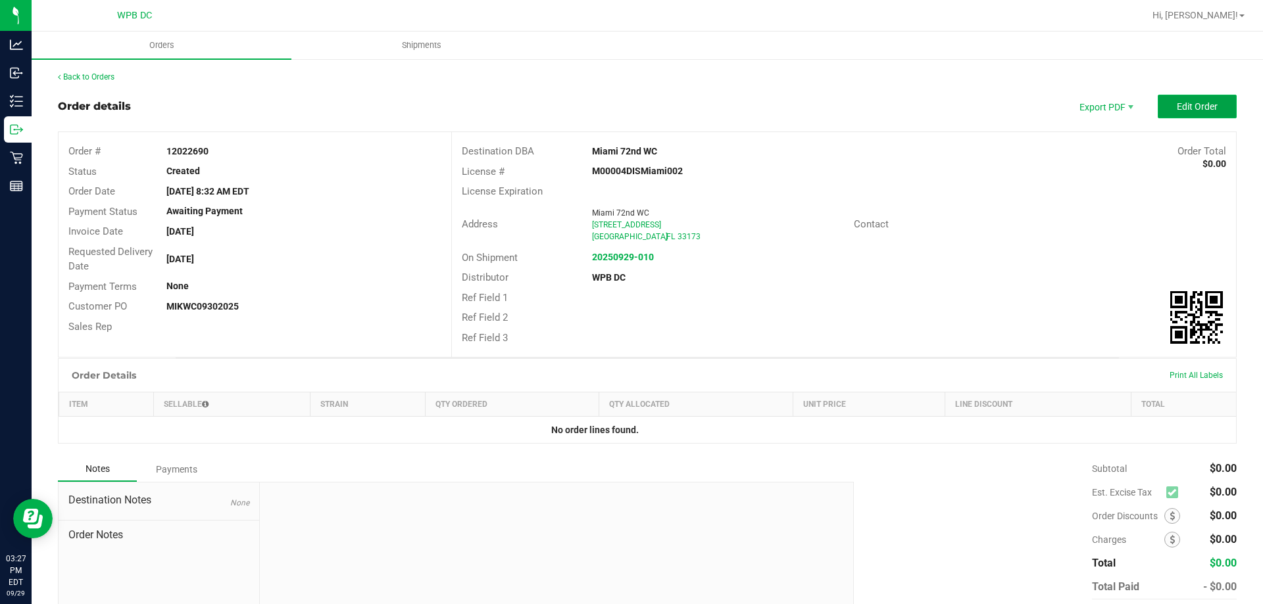
click at [1192, 110] on span "Edit Order" at bounding box center [1197, 106] width 41 height 11
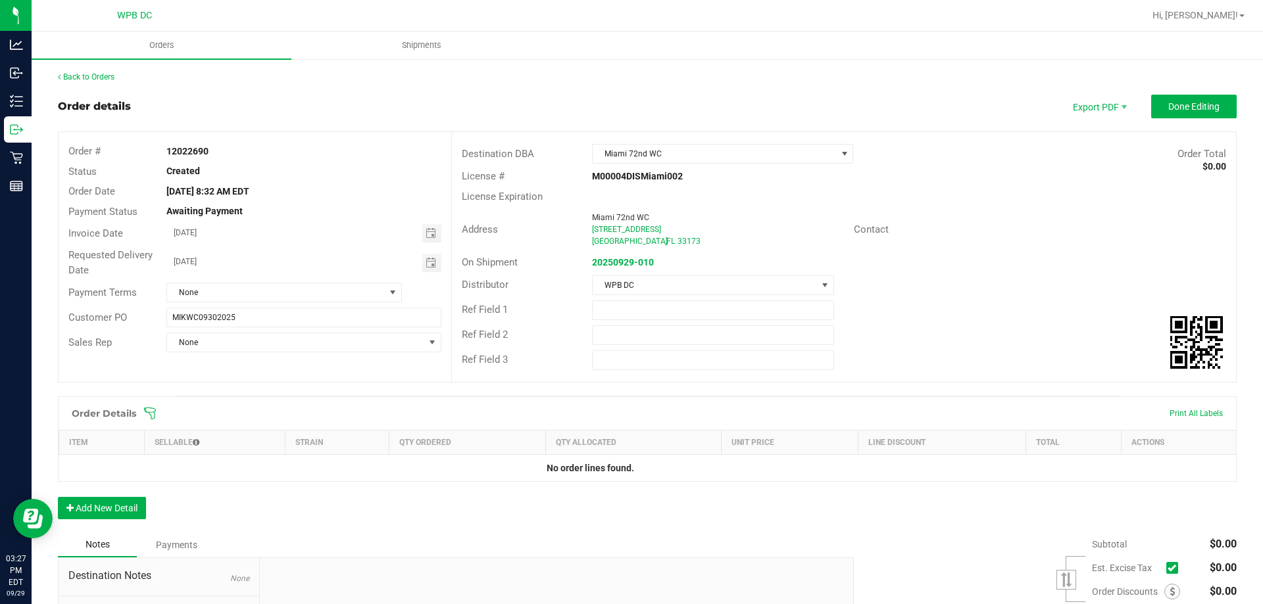
click at [158, 412] on span at bounding box center [732, 413] width 1179 height 13
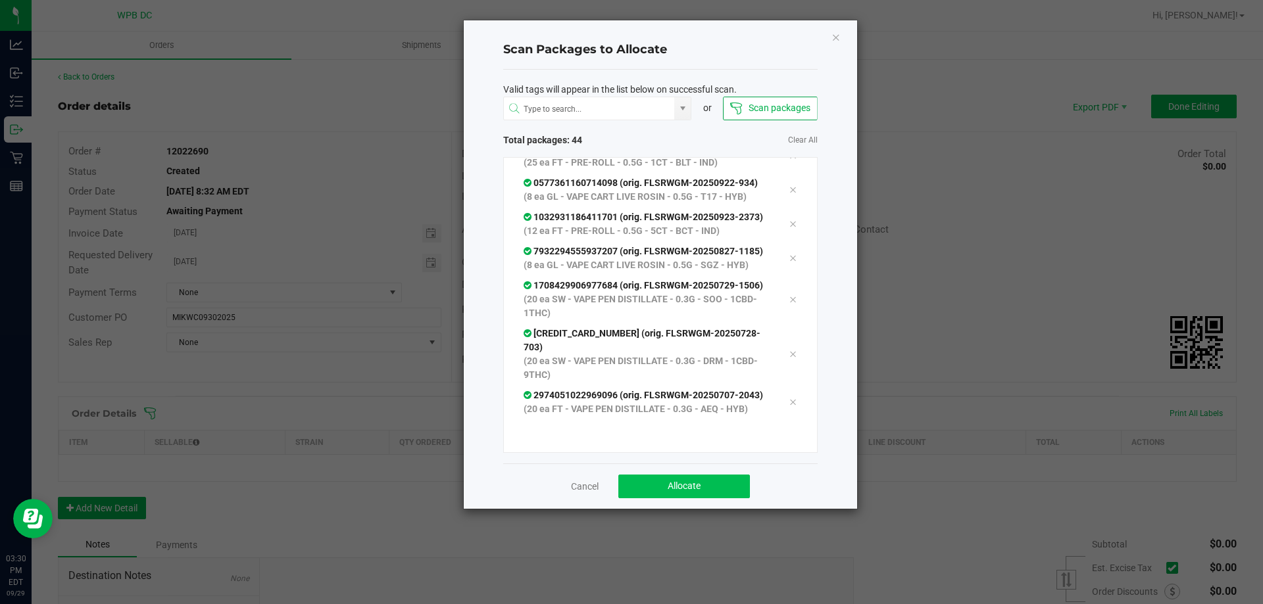
scroll to position [1519, 0]
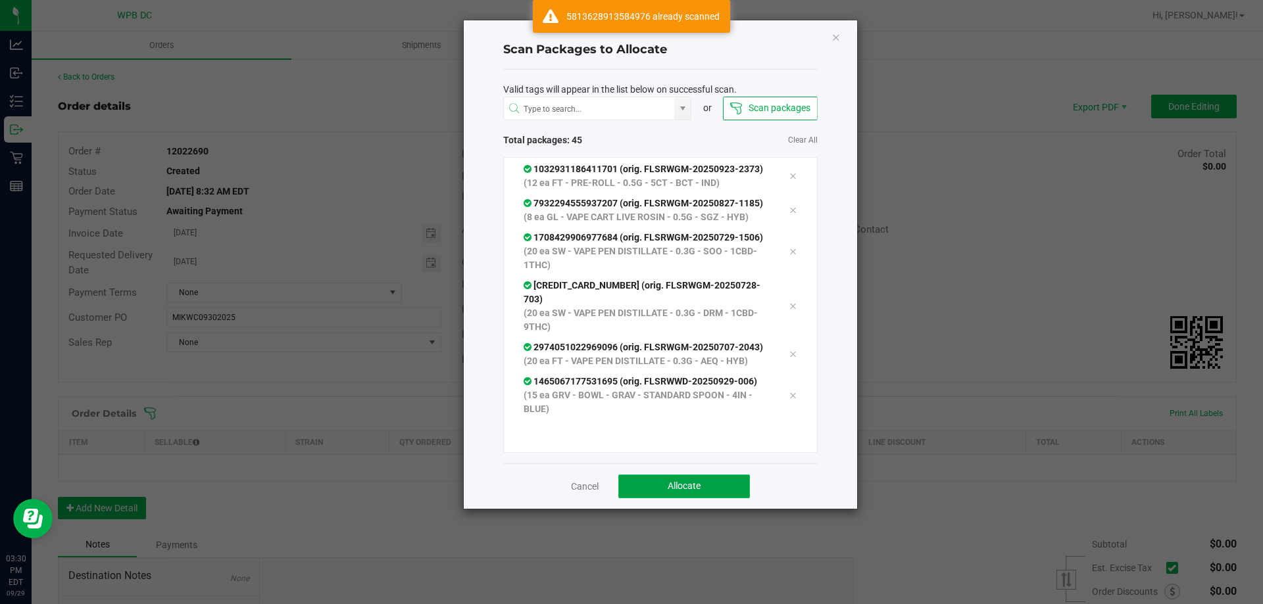
click at [713, 491] on button "Allocate" at bounding box center [684, 487] width 132 height 24
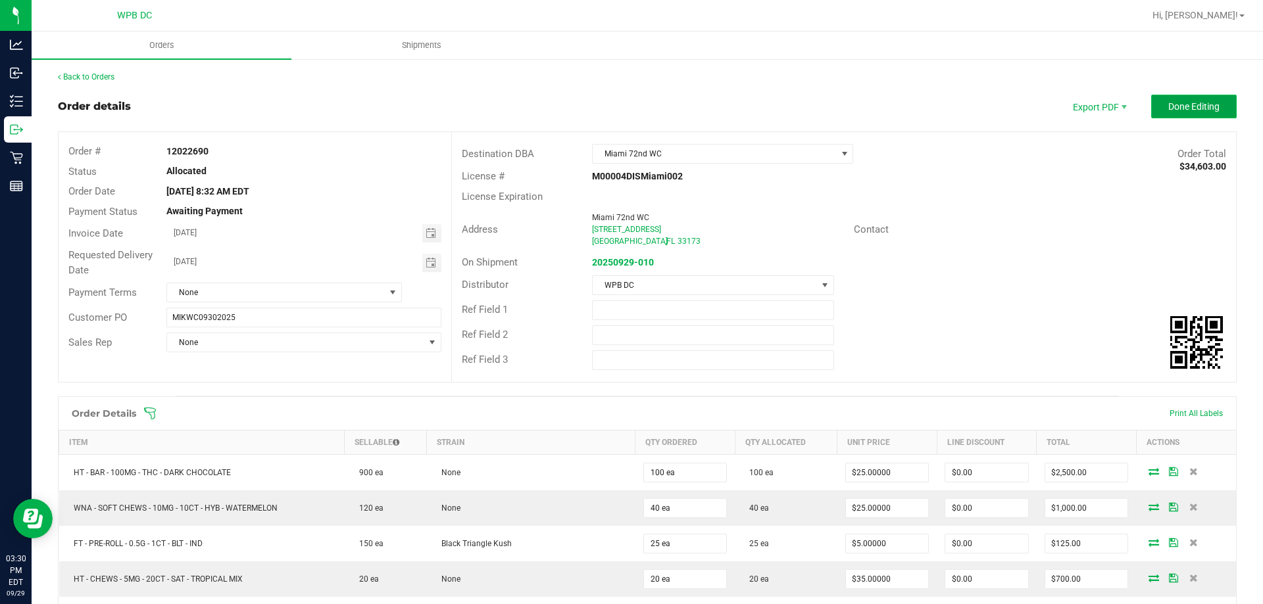
click at [1187, 116] on button "Done Editing" at bounding box center [1194, 107] width 86 height 24
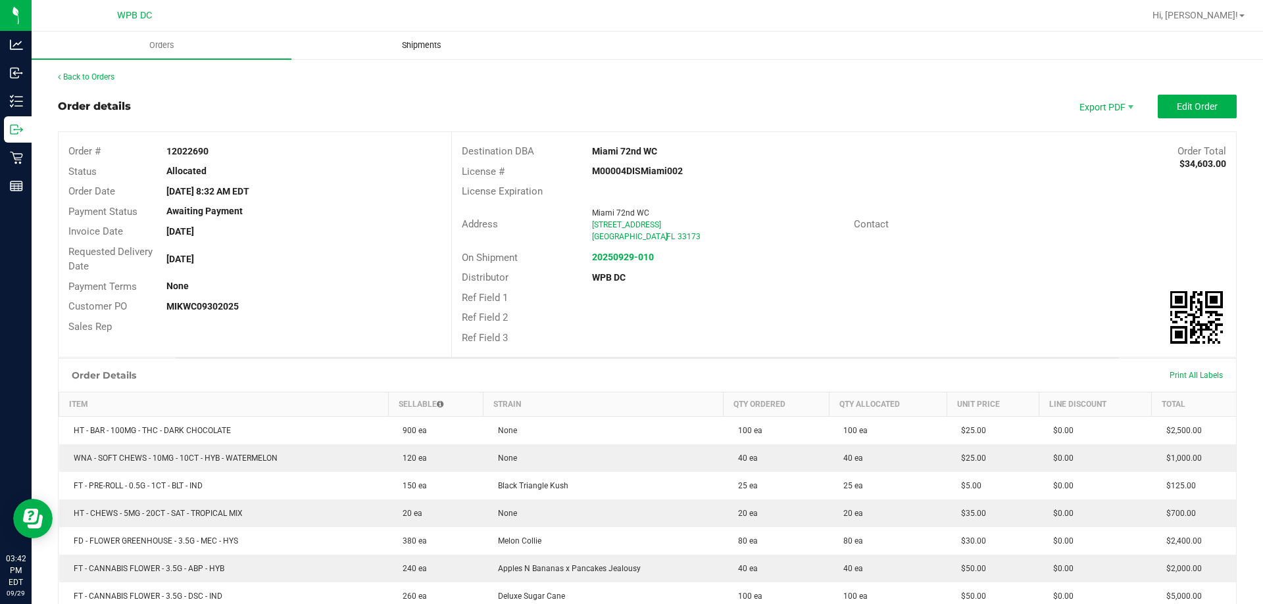
click at [420, 50] on span "Shipments" at bounding box center [421, 45] width 75 height 12
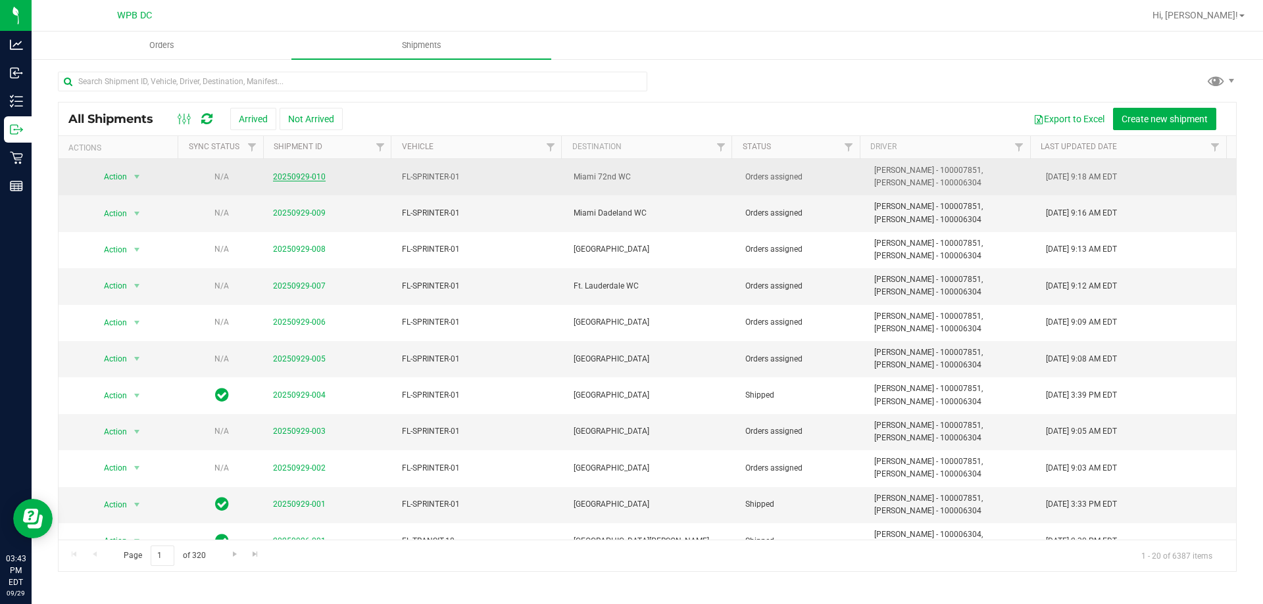
click at [309, 179] on link "20250929-010" at bounding box center [299, 176] width 53 height 9
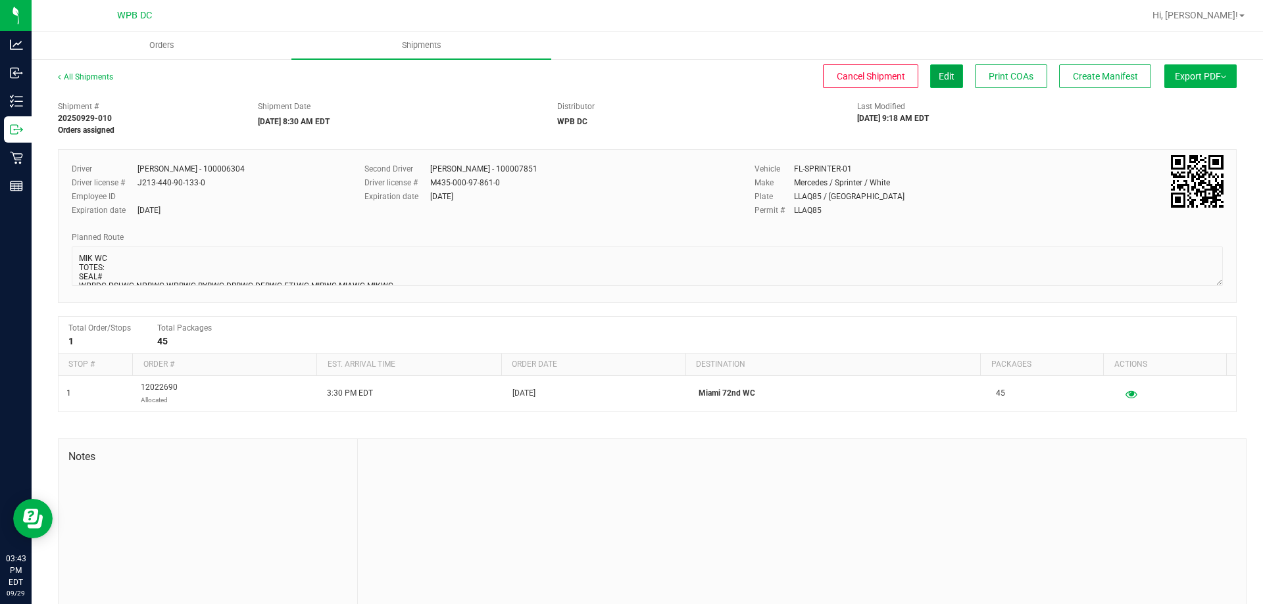
click at [930, 86] on button "Edit" at bounding box center [946, 76] width 33 height 24
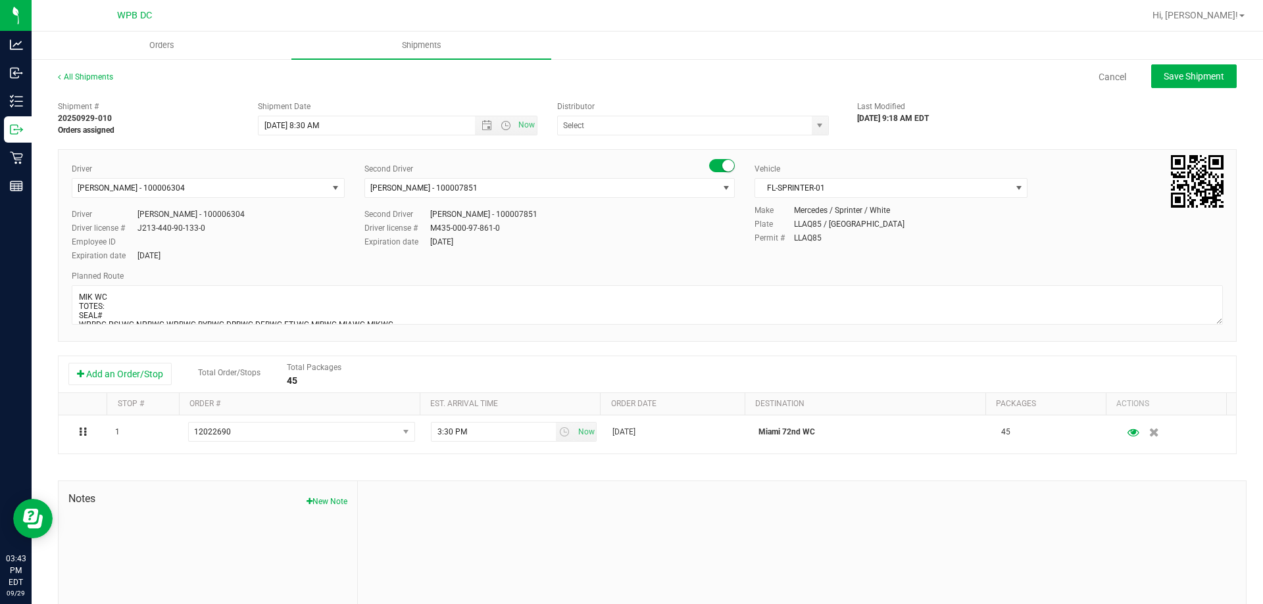
type input "WPB DC"
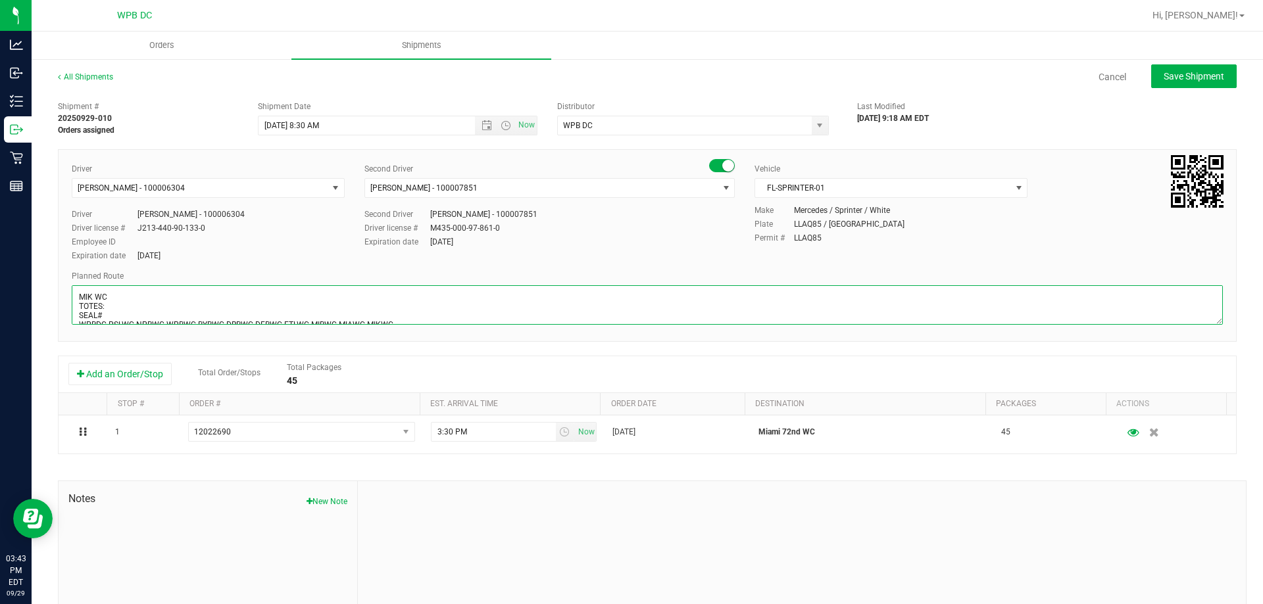
click at [154, 299] on textarea at bounding box center [647, 304] width 1151 height 39
click at [174, 303] on textarea at bounding box center [647, 304] width 1151 height 39
type textarea "MIK WC TOTES: 4 SEAL#598419-426 **HARDWARE** WPBDC-PSLWC-NPBWC-WPBWC-BYBWC-DRBW…"
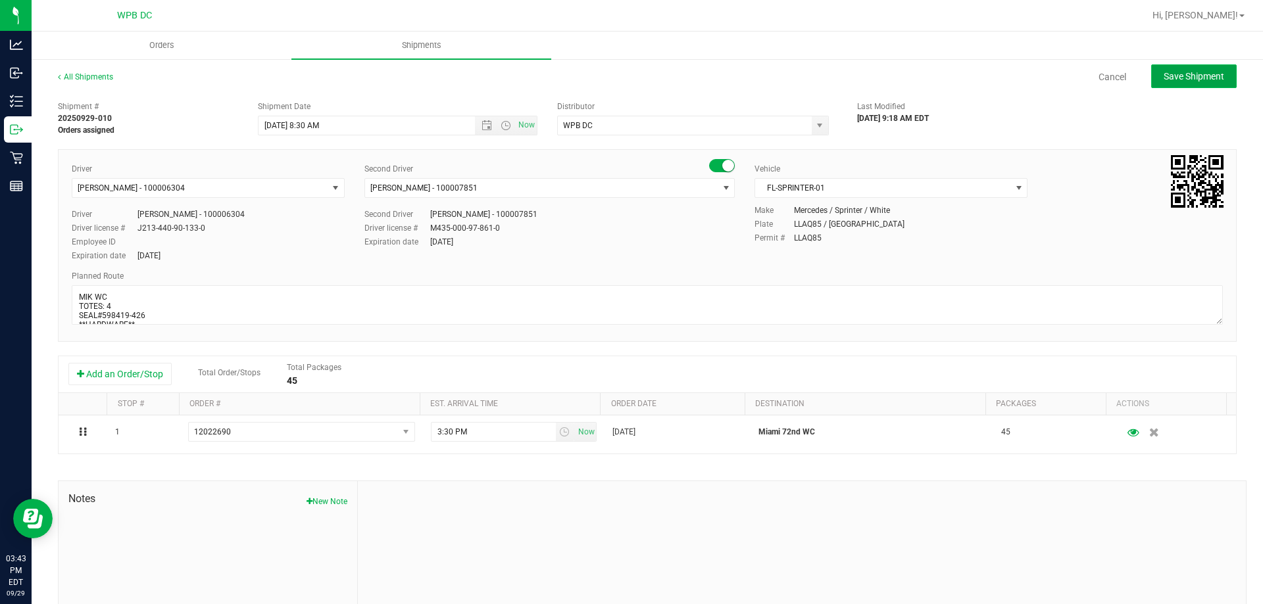
click at [1202, 72] on span "Save Shipment" at bounding box center [1194, 76] width 61 height 11
type input "[DATE] 12:30 PM"
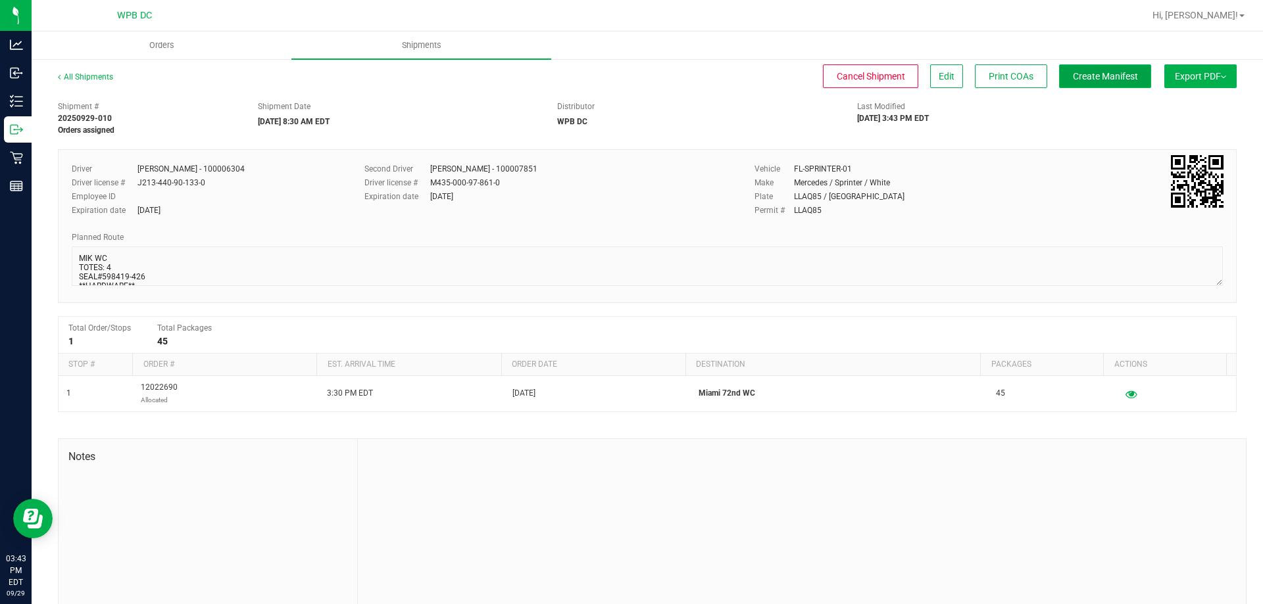
click at [1127, 77] on button "Create Manifest" at bounding box center [1105, 76] width 92 height 24
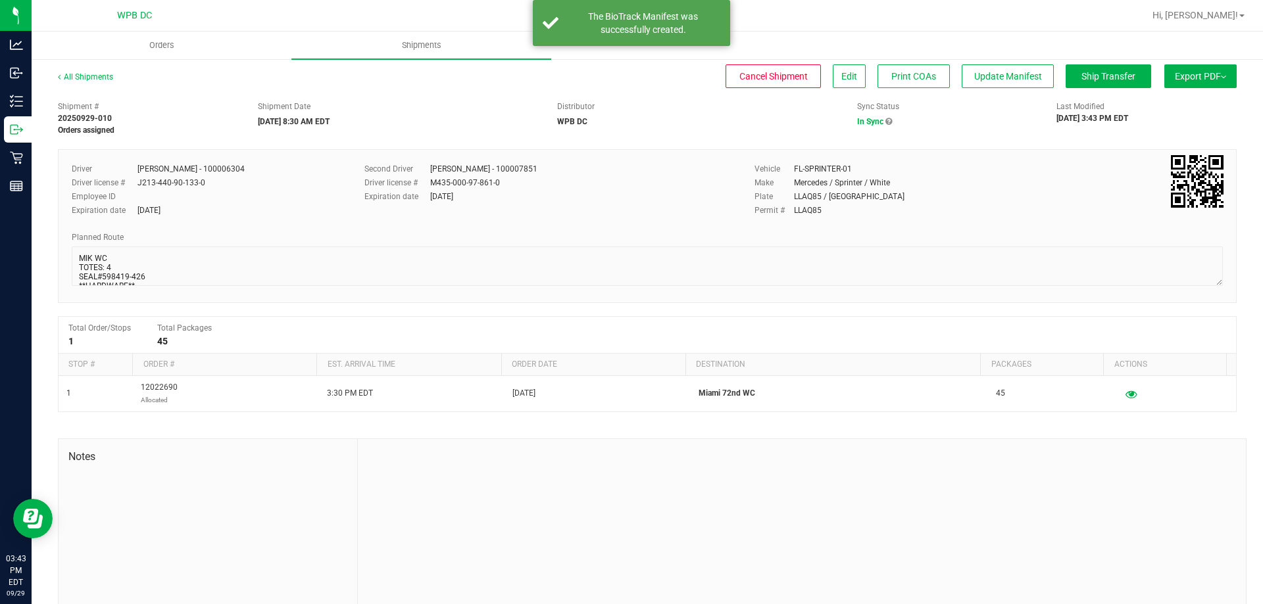
click at [1221, 78] on img at bounding box center [1223, 77] width 5 height 3
click at [1200, 105] on span "Manifest by Package ID" at bounding box center [1181, 105] width 84 height 9
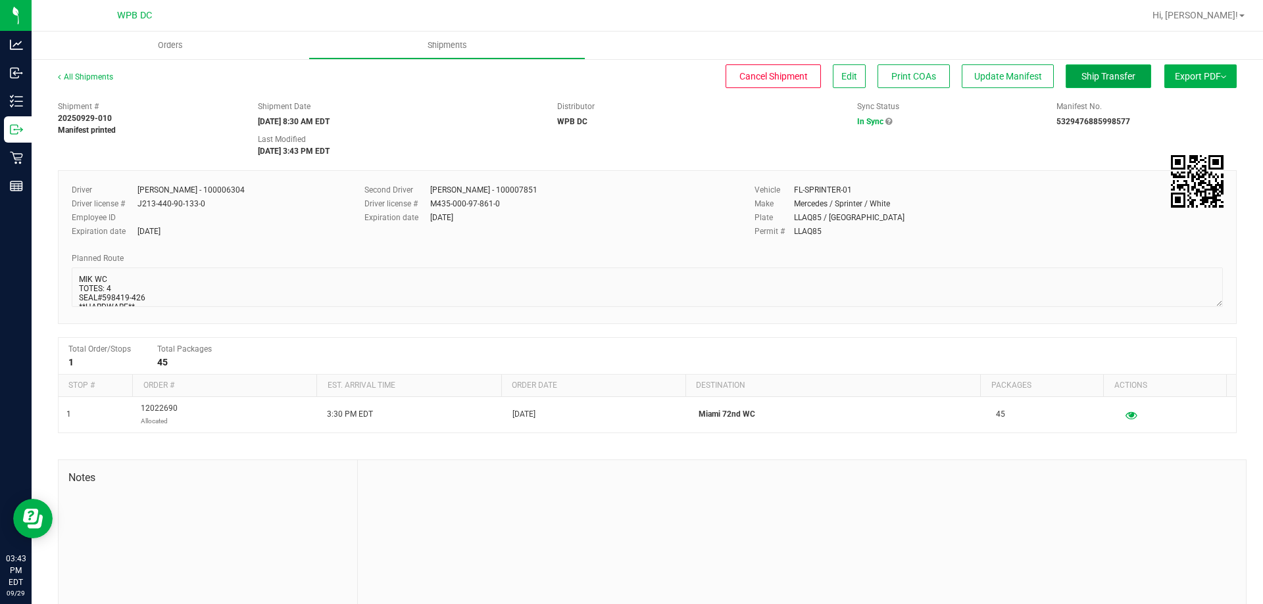
click at [1104, 72] on span "Ship Transfer" at bounding box center [1108, 76] width 54 height 11
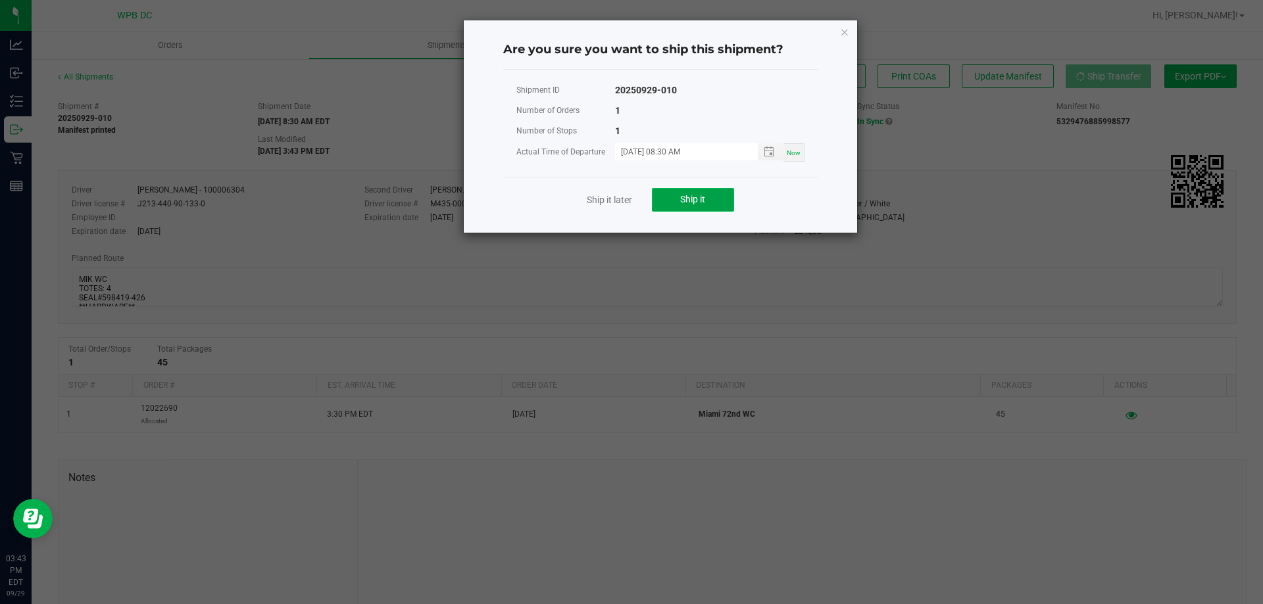
click at [713, 203] on button "Ship it" at bounding box center [693, 200] width 82 height 24
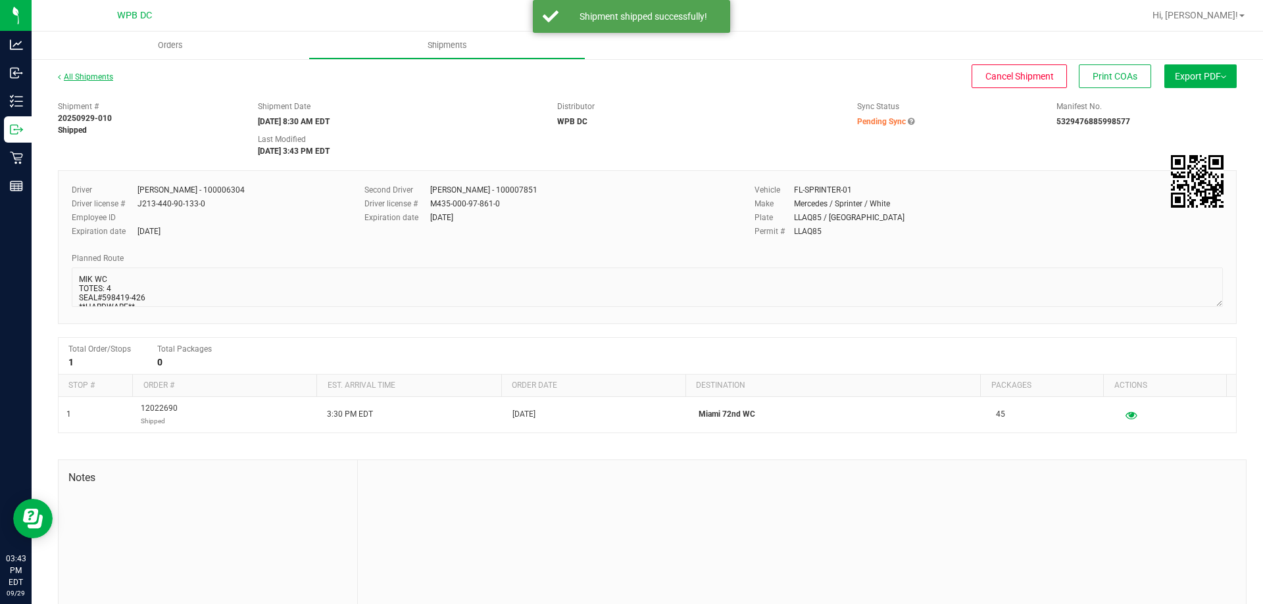
click at [97, 74] on link "All Shipments" at bounding box center [85, 76] width 55 height 9
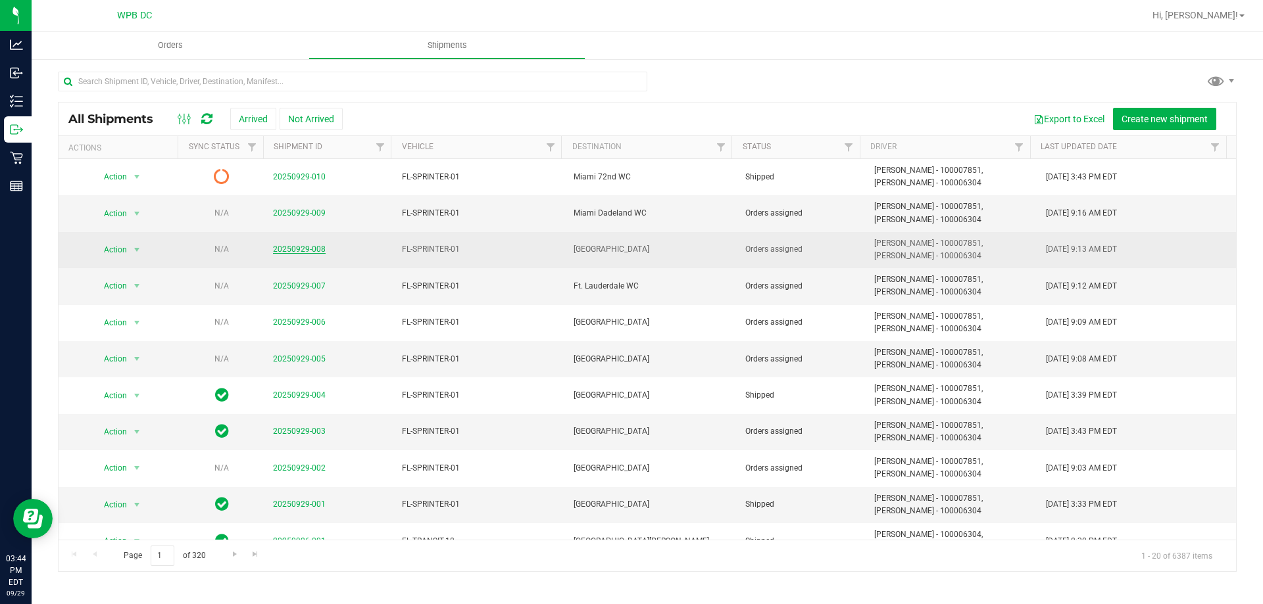
click at [296, 245] on link "20250929-008" at bounding box center [299, 249] width 53 height 9
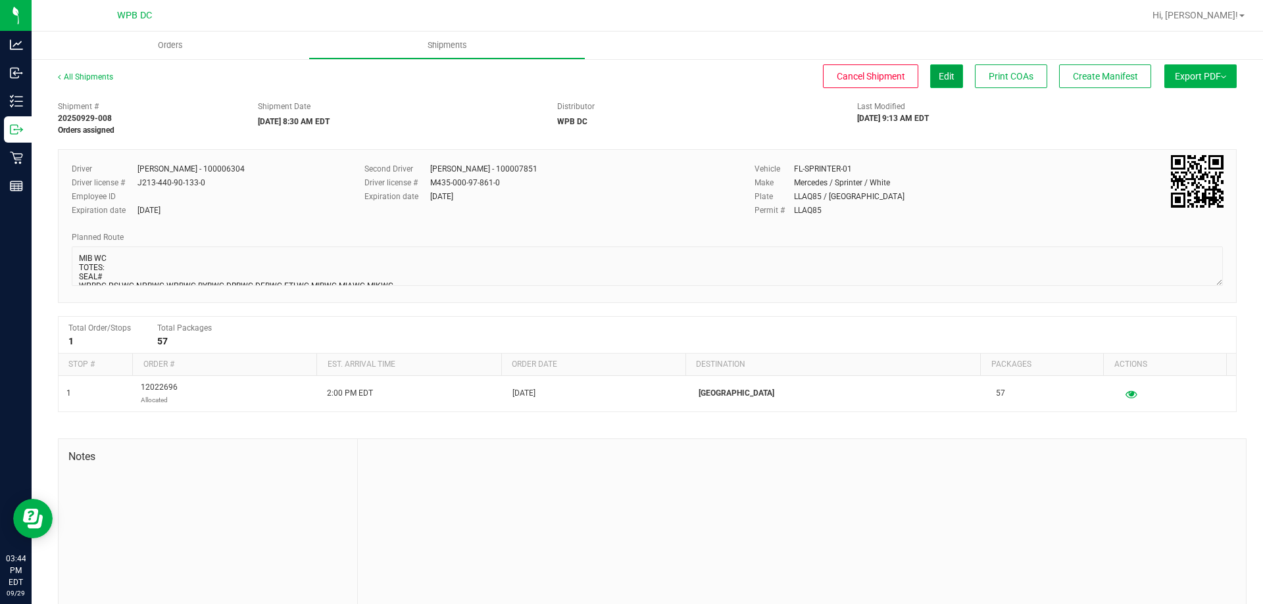
click at [931, 83] on button "Edit" at bounding box center [946, 76] width 33 height 24
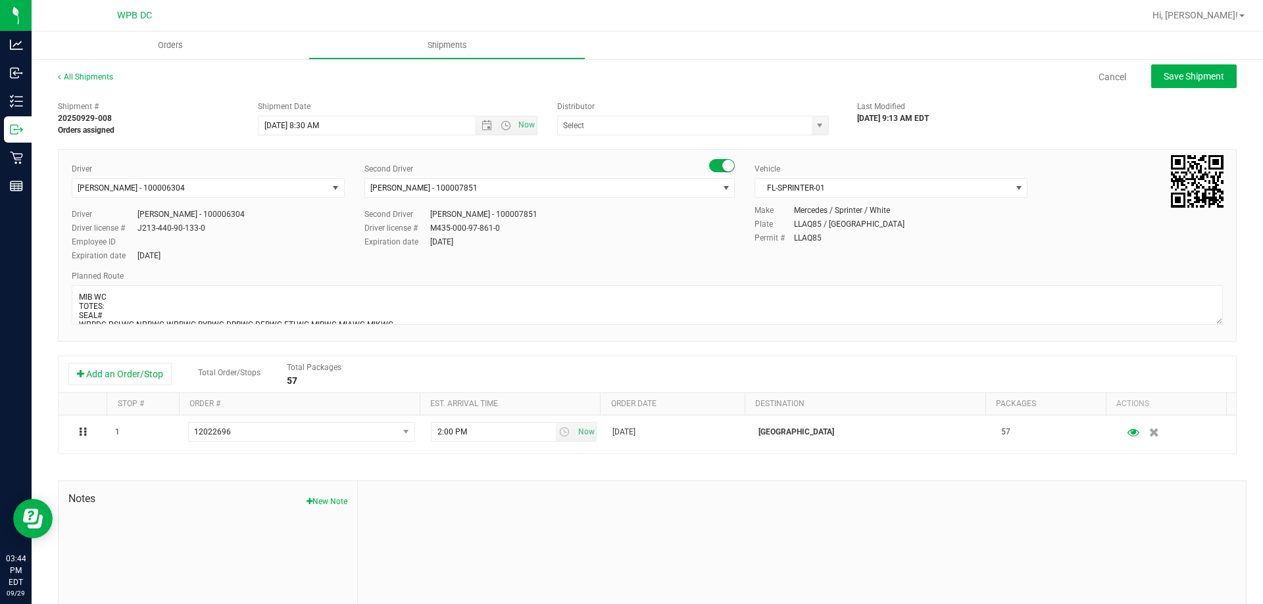
type input "WPB DC"
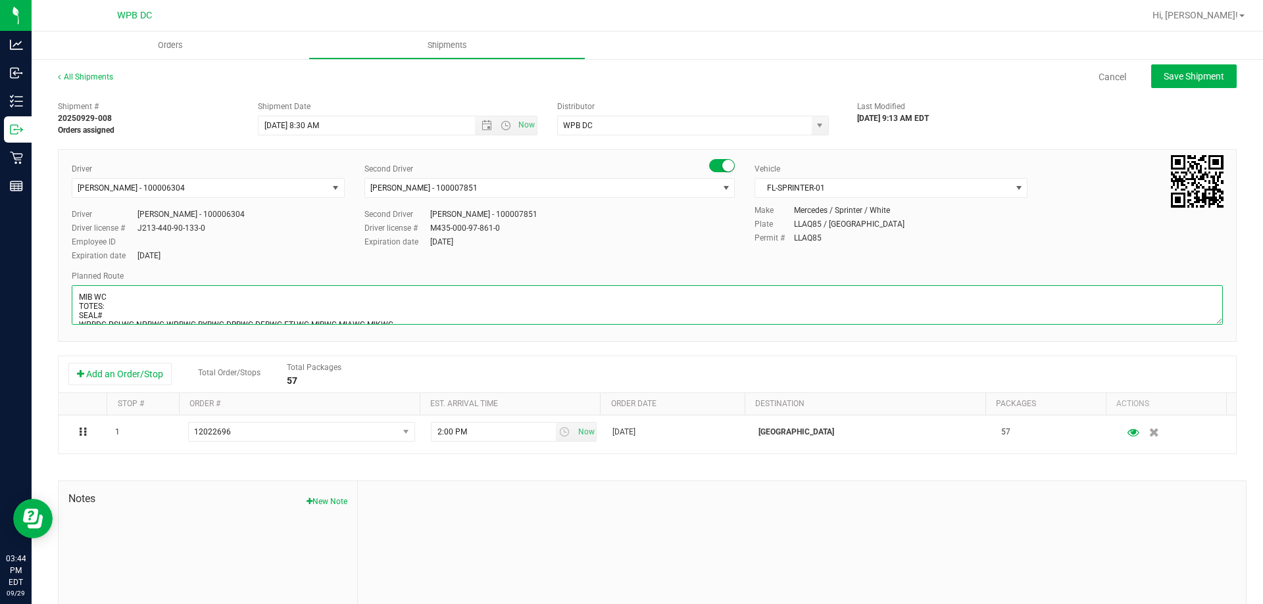
click at [162, 312] on textarea at bounding box center [647, 304] width 1151 height 39
click at [169, 299] on textarea at bounding box center [647, 304] width 1151 height 39
click at [171, 303] on textarea at bounding box center [647, 304] width 1151 height 39
type textarea "MIB WC TOTES: 5 SEAL#598399-408 **ROSIN** WPBDC-PSLWC-NPBWC-WPBWC-BYBWC-DRBWC-D…"
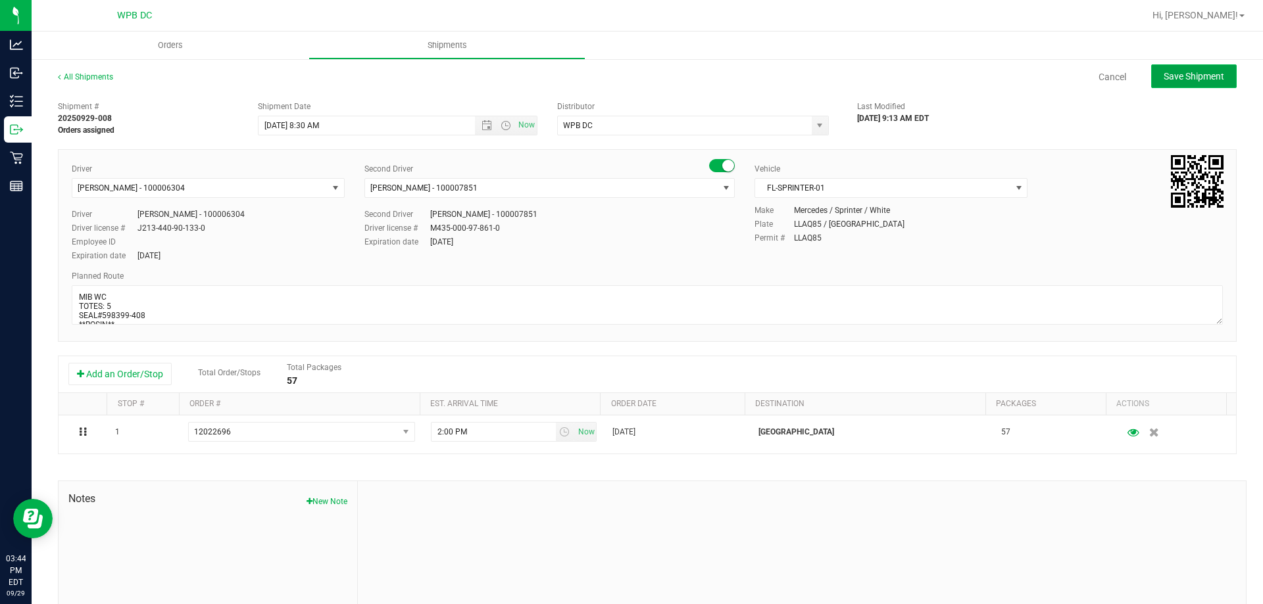
click at [1198, 67] on button "Save Shipment" at bounding box center [1194, 76] width 86 height 24
type input "[DATE] 12:30 PM"
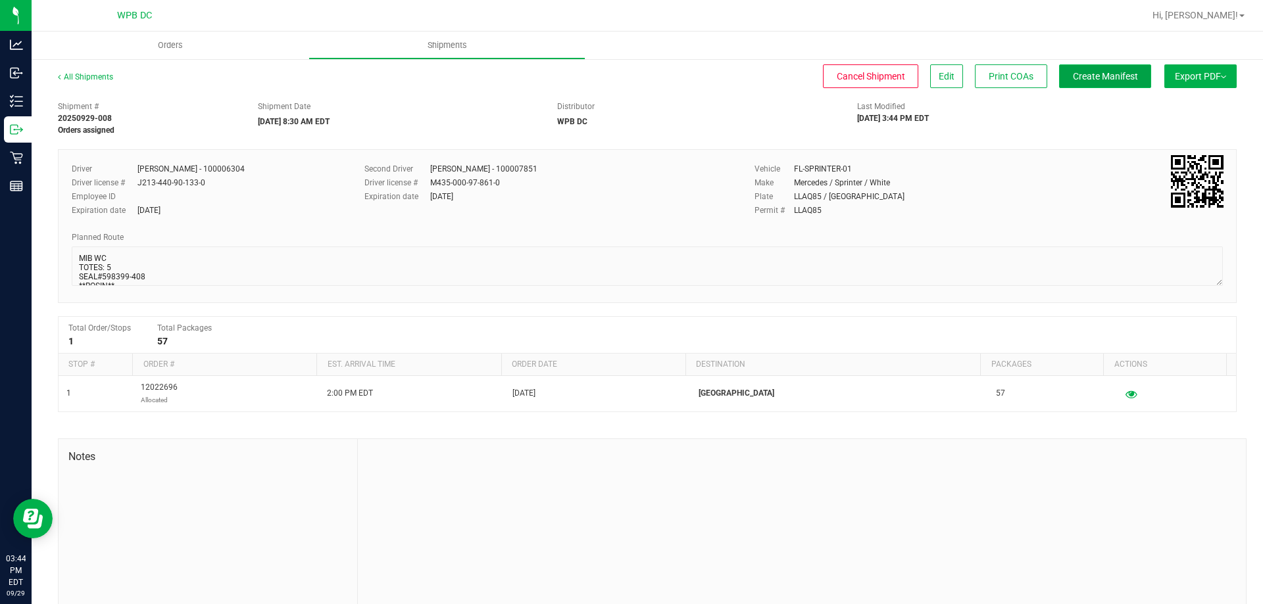
click at [1122, 80] on span "Create Manifest" at bounding box center [1105, 76] width 65 height 11
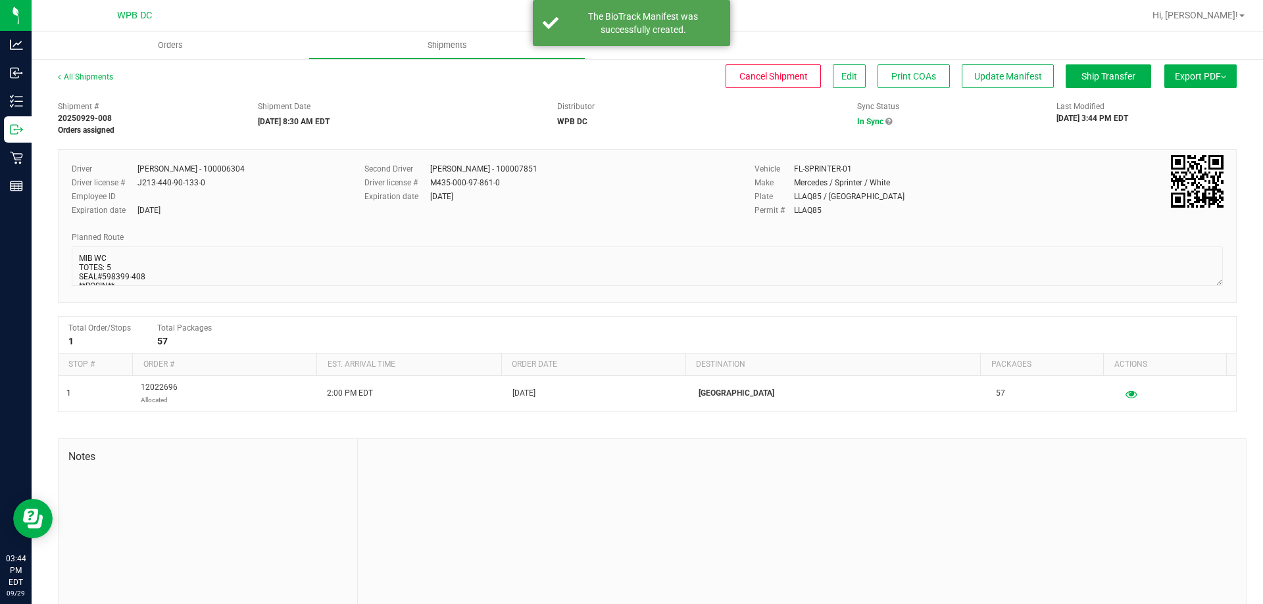
click at [1175, 80] on span "Export PDF" at bounding box center [1200, 76] width 51 height 11
click at [1175, 110] on span "Manifest by Package ID" at bounding box center [1181, 105] width 84 height 9
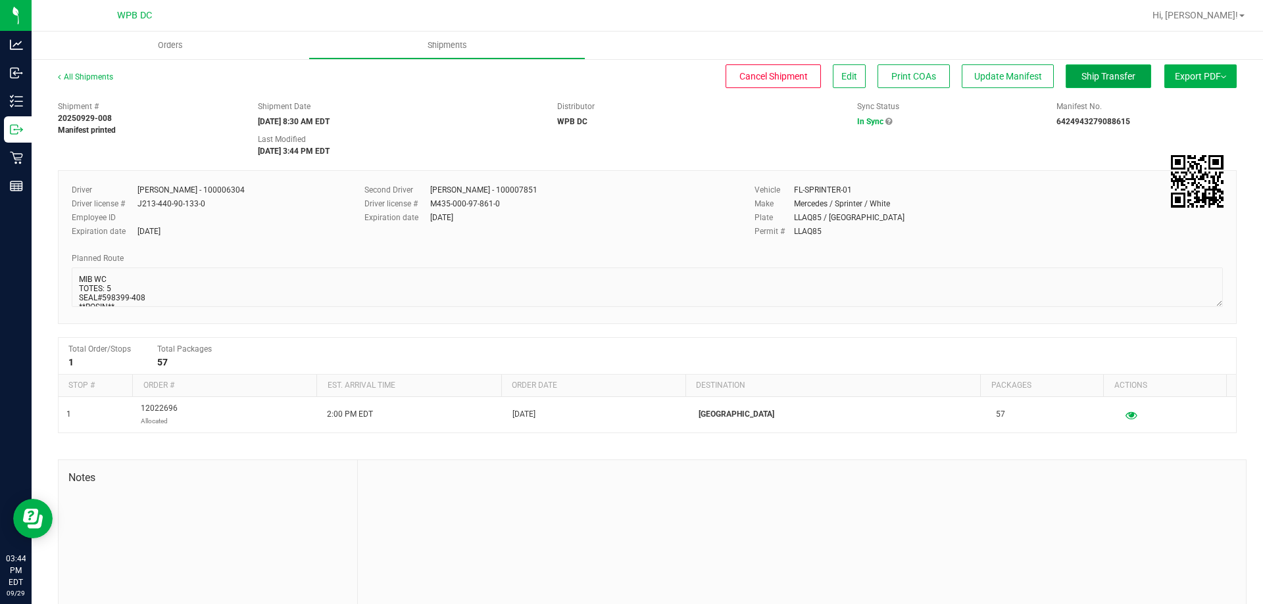
click at [1083, 70] on button "Ship Transfer" at bounding box center [1109, 76] width 86 height 24
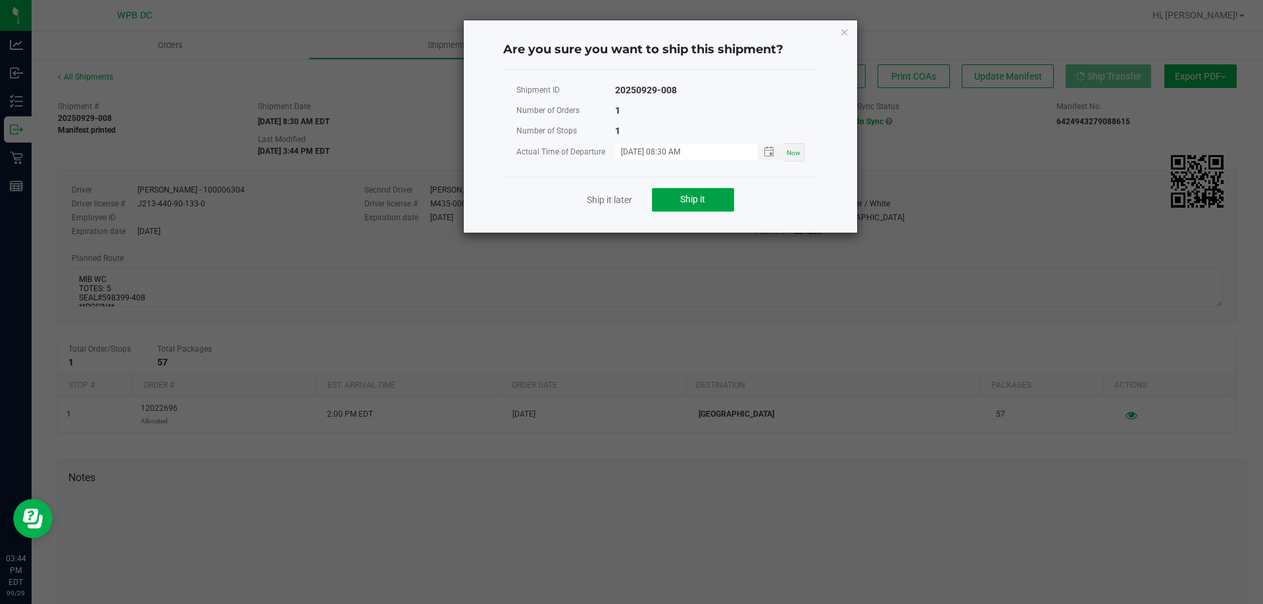
click at [702, 207] on button "Ship it" at bounding box center [693, 200] width 82 height 24
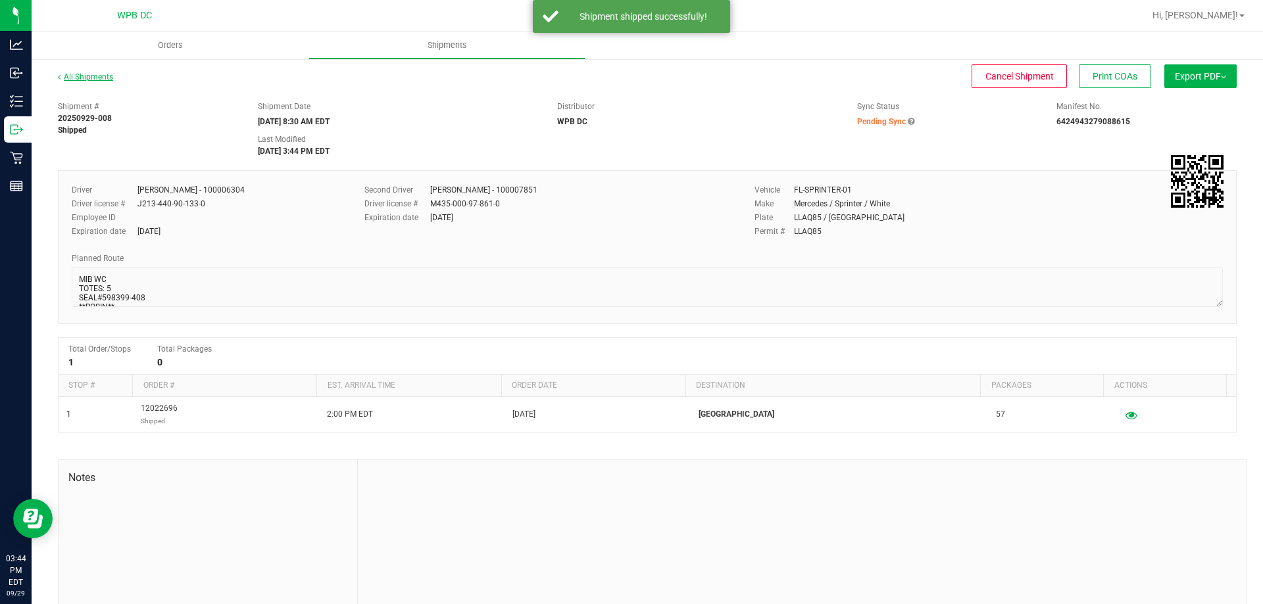
click at [104, 79] on link "All Shipments" at bounding box center [85, 76] width 55 height 9
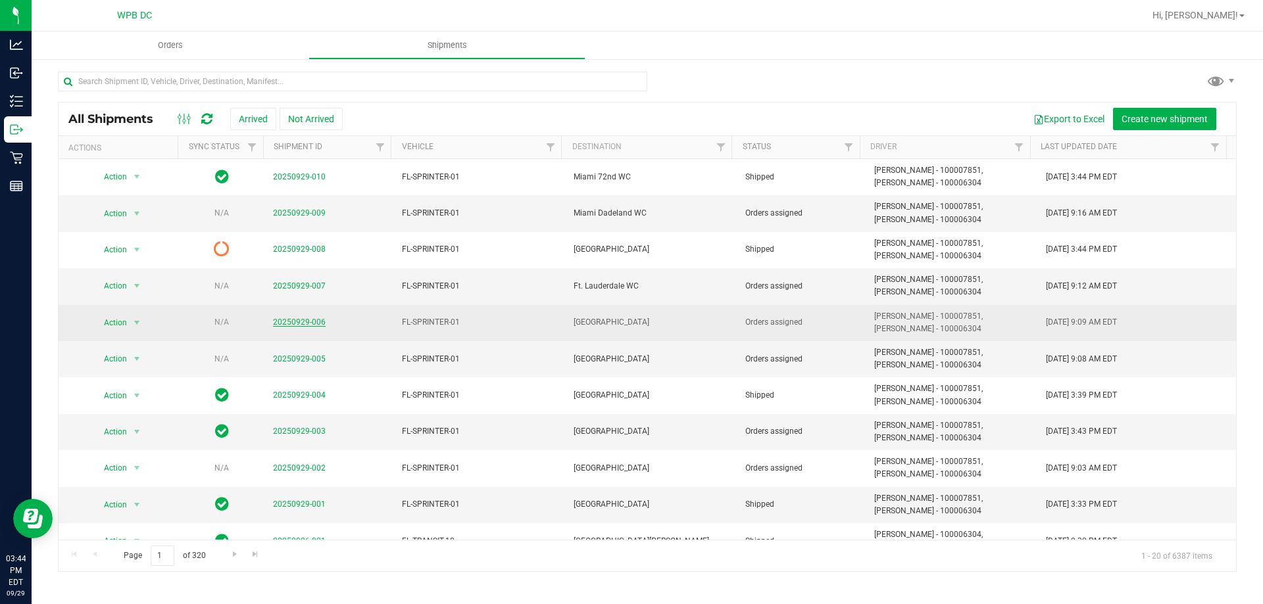
click at [305, 326] on link "20250929-006" at bounding box center [299, 322] width 53 height 9
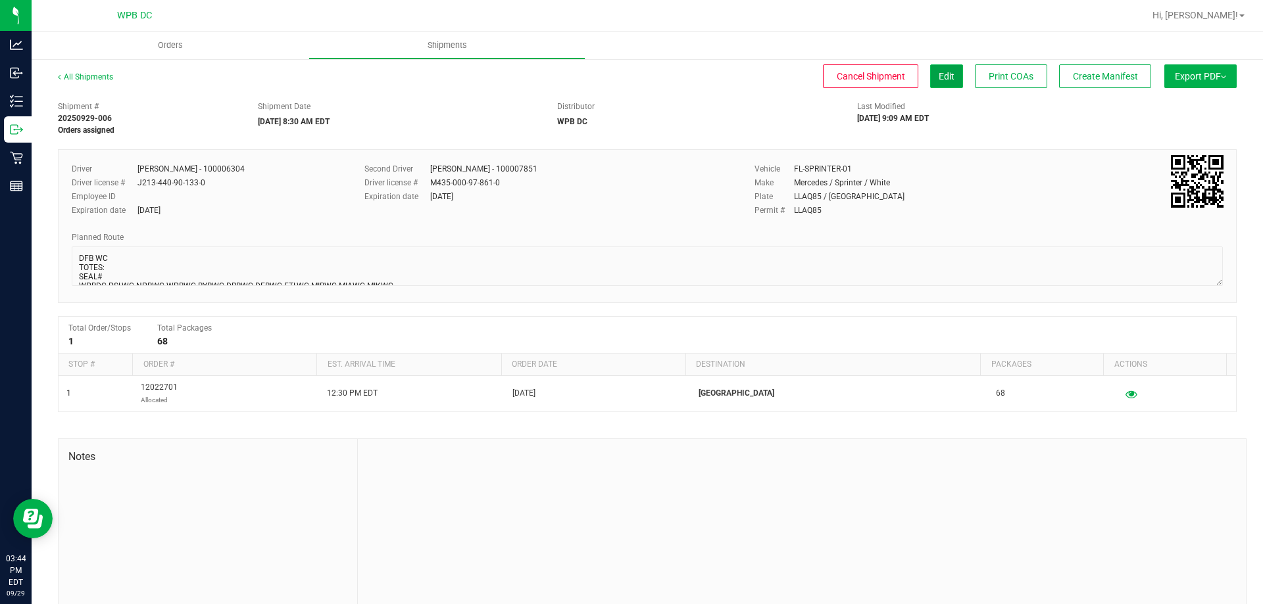
click at [939, 79] on span "Edit" at bounding box center [947, 76] width 16 height 11
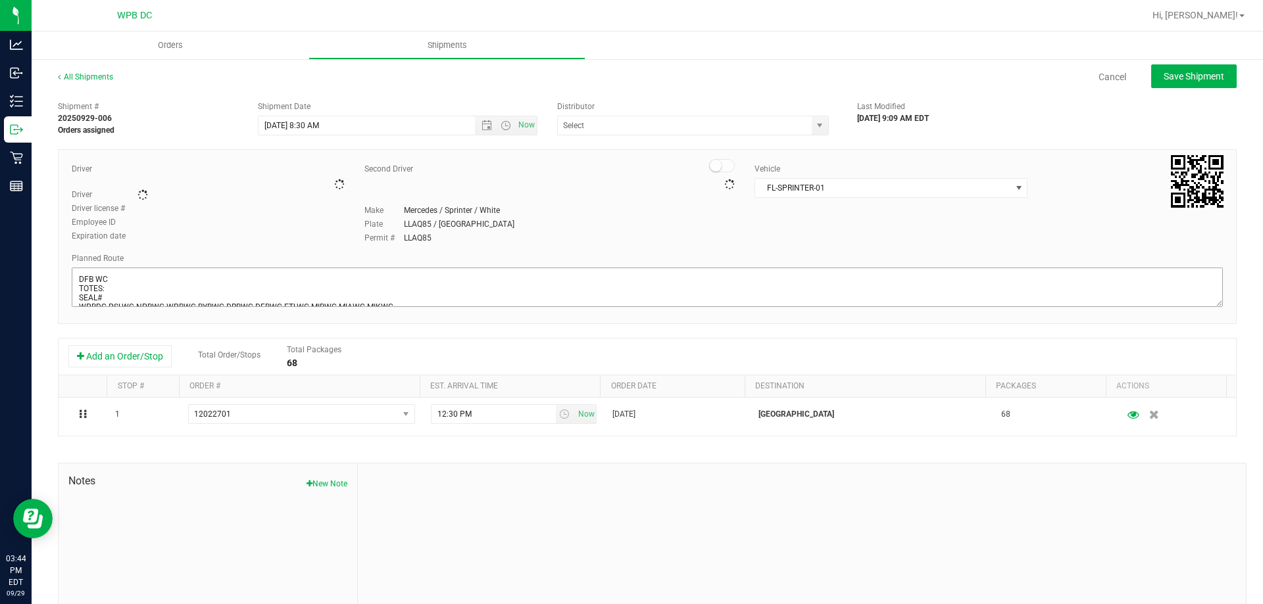
type input "WPB DC"
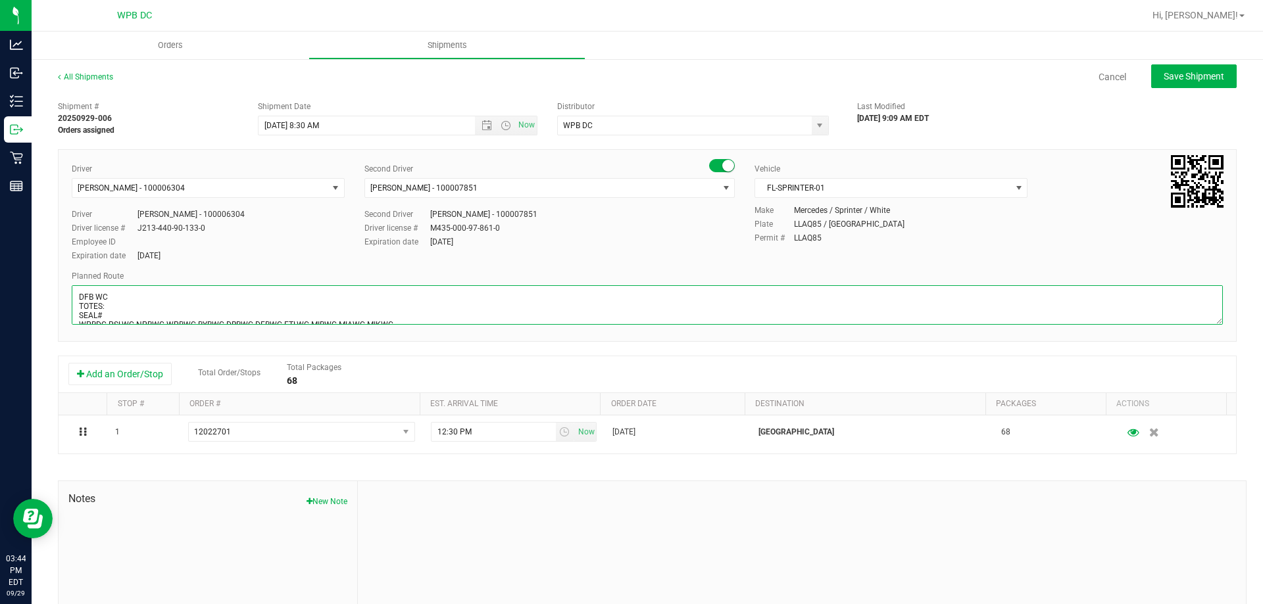
click at [132, 305] on textarea at bounding box center [647, 304] width 1151 height 39
type textarea "DFB WC TOTES: 5 SEAL#598377-386 **HARDWARE** WPBDC-PSLWC-NPBWC-WPBWC-BYBWC-DRBW…"
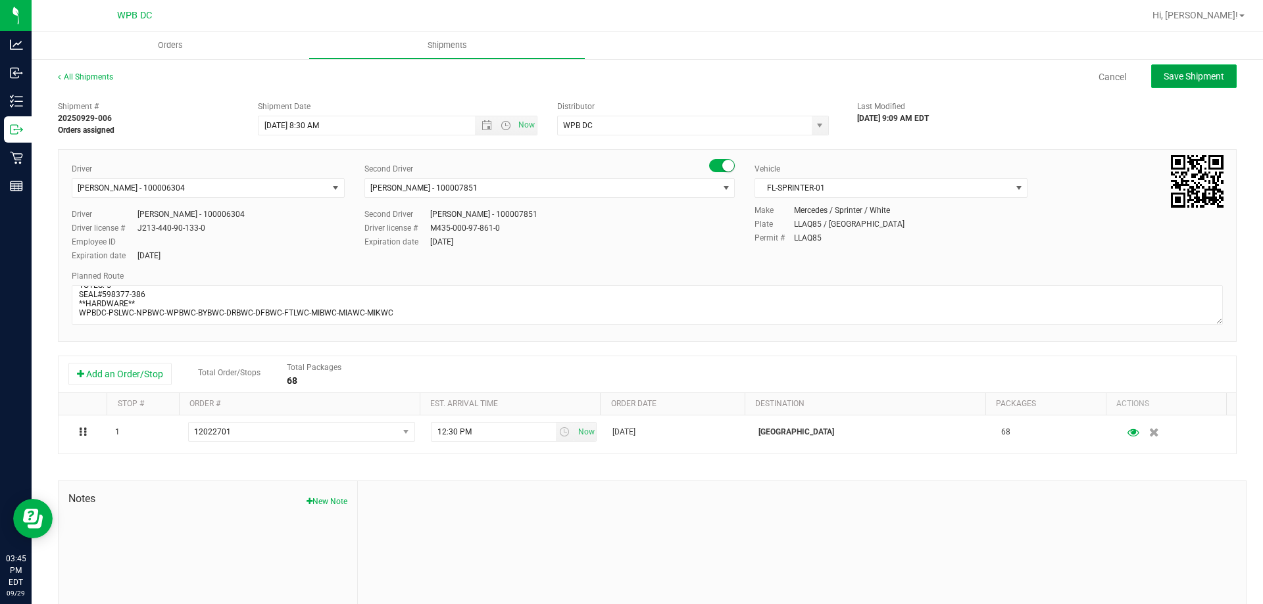
click at [1216, 80] on button "Save Shipment" at bounding box center [1194, 76] width 86 height 24
type input "[DATE] 12:30 PM"
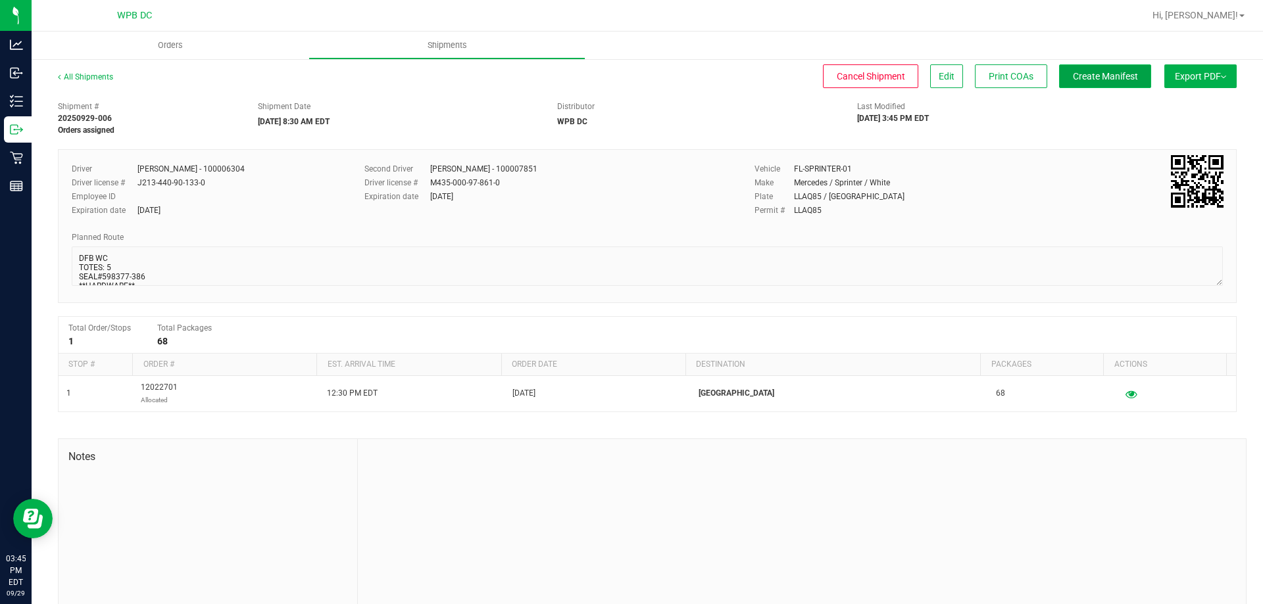
click at [1092, 80] on span "Create Manifest" at bounding box center [1105, 76] width 65 height 11
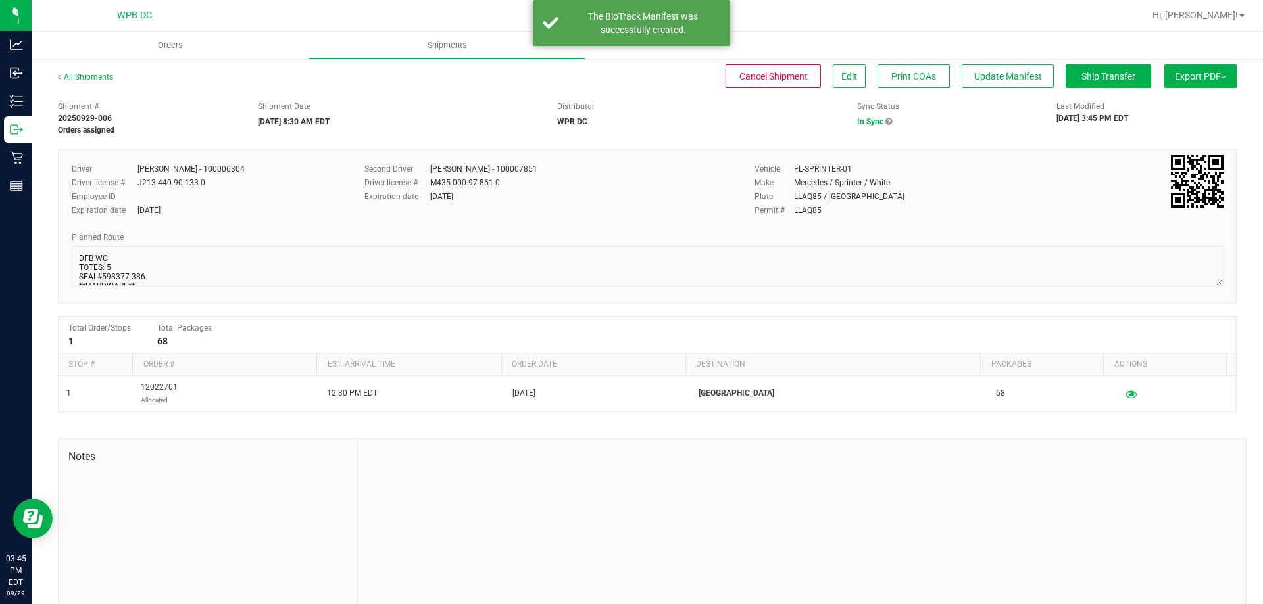
click at [1185, 84] on button "Export PDF" at bounding box center [1200, 76] width 72 height 24
click at [1173, 98] on li "Manifest by Package ID" at bounding box center [1196, 105] width 133 height 20
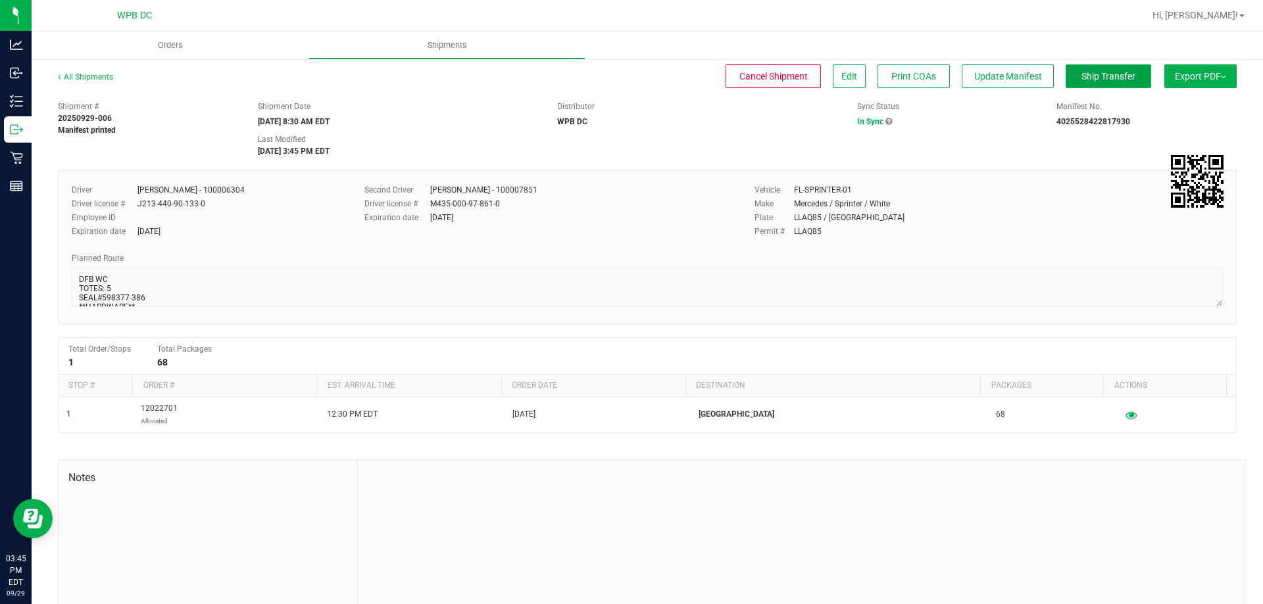
click at [1066, 71] on button "Ship Transfer" at bounding box center [1109, 76] width 86 height 24
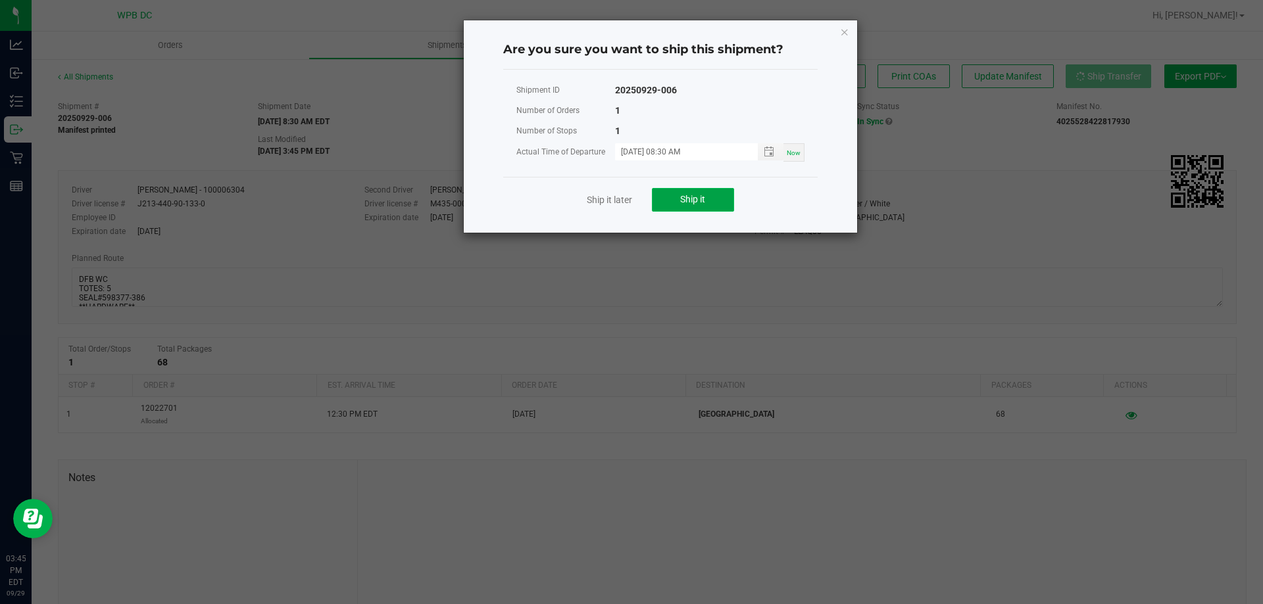
click at [725, 201] on button "Ship it" at bounding box center [693, 200] width 82 height 24
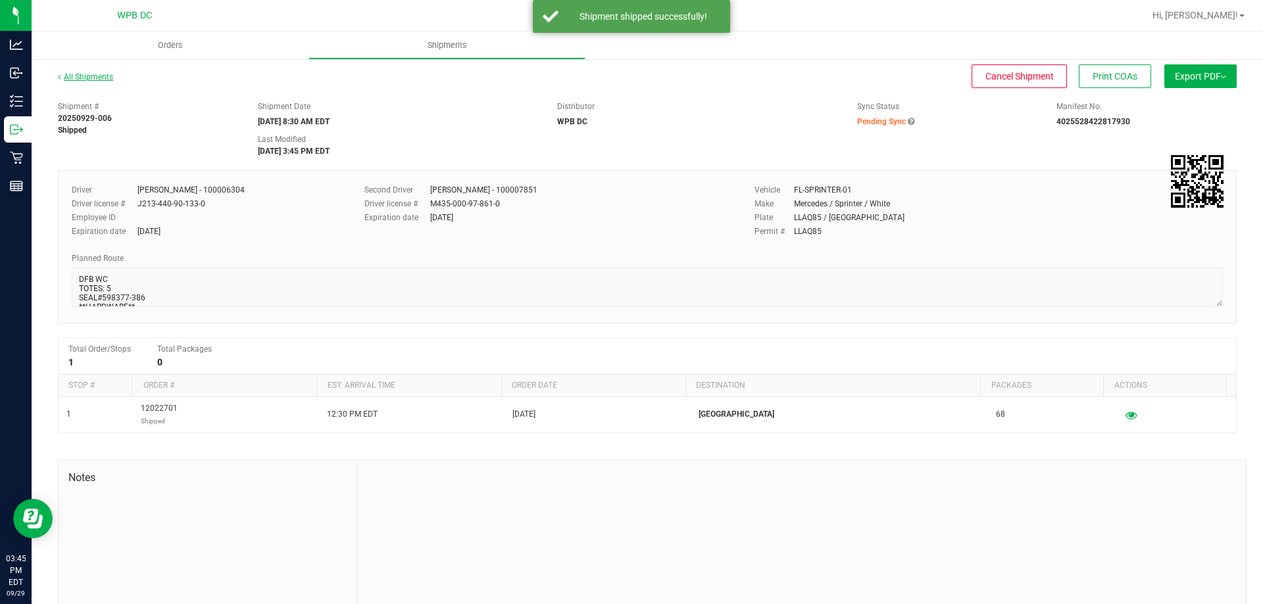
click at [92, 78] on link "All Shipments" at bounding box center [85, 76] width 55 height 9
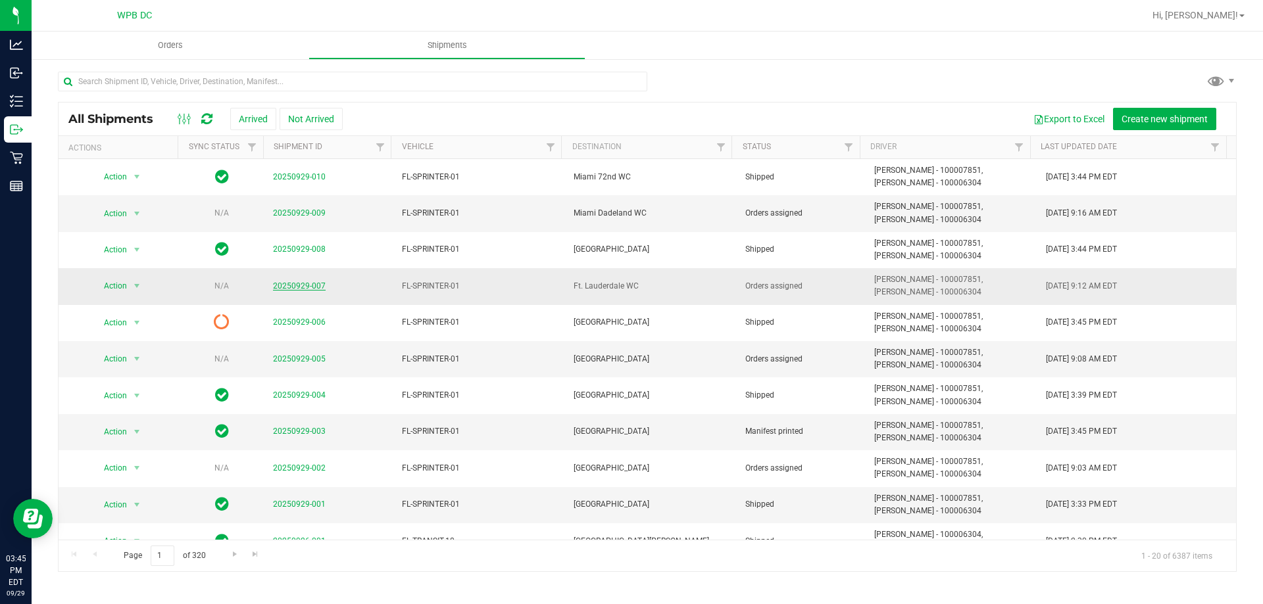
click at [312, 289] on link "20250929-007" at bounding box center [299, 286] width 53 height 9
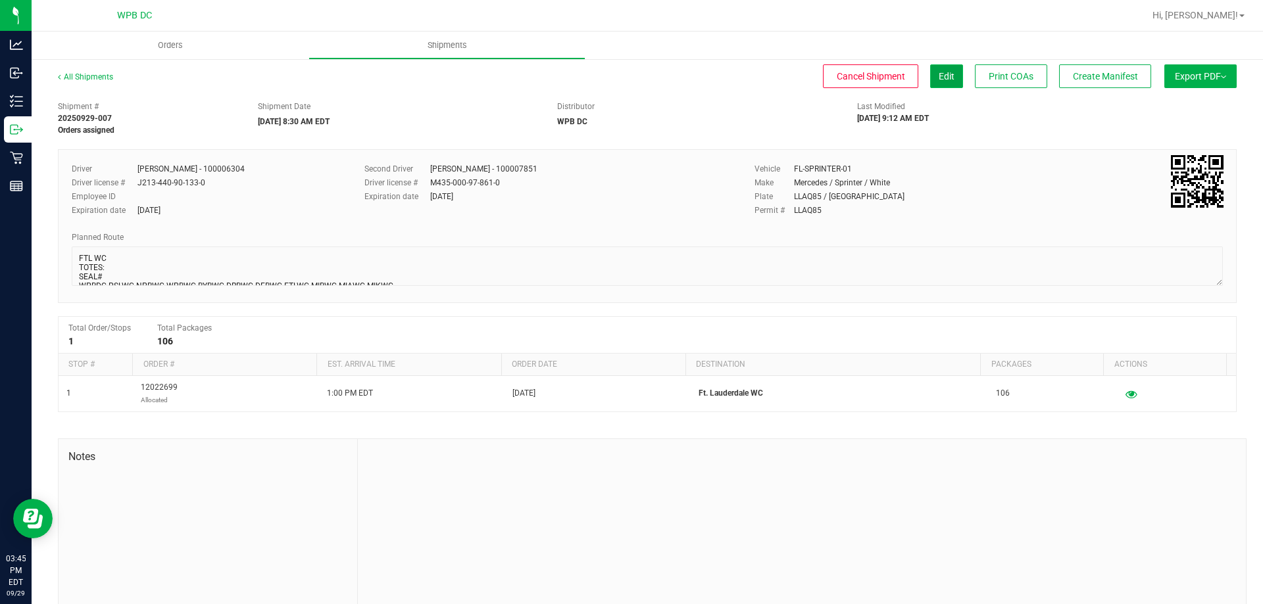
click at [930, 71] on button "Edit" at bounding box center [946, 76] width 33 height 24
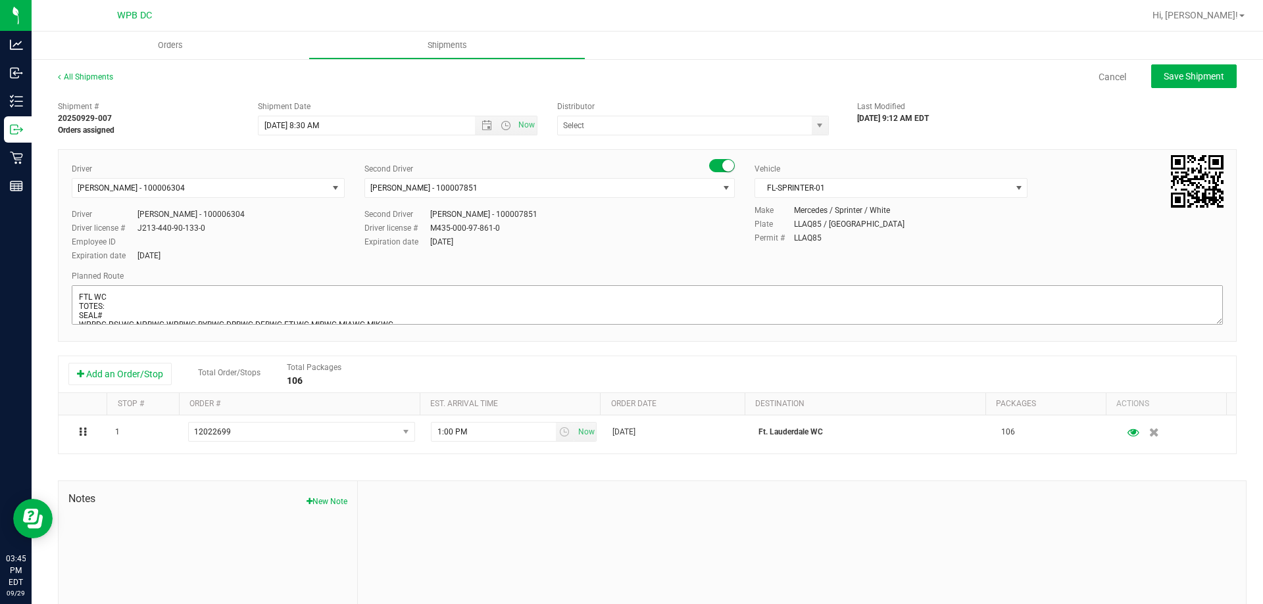
type input "WPB DC"
click at [159, 304] on textarea at bounding box center [647, 304] width 1151 height 39
type textarea "FTL WC TOTES: 8 SEAL#598361-376 **HARDWARE** WPBDC-PSLWC-NPBWC-WPBWC-BYBWC-DRBW…"
click at [1199, 84] on button "Save Shipment" at bounding box center [1194, 76] width 86 height 24
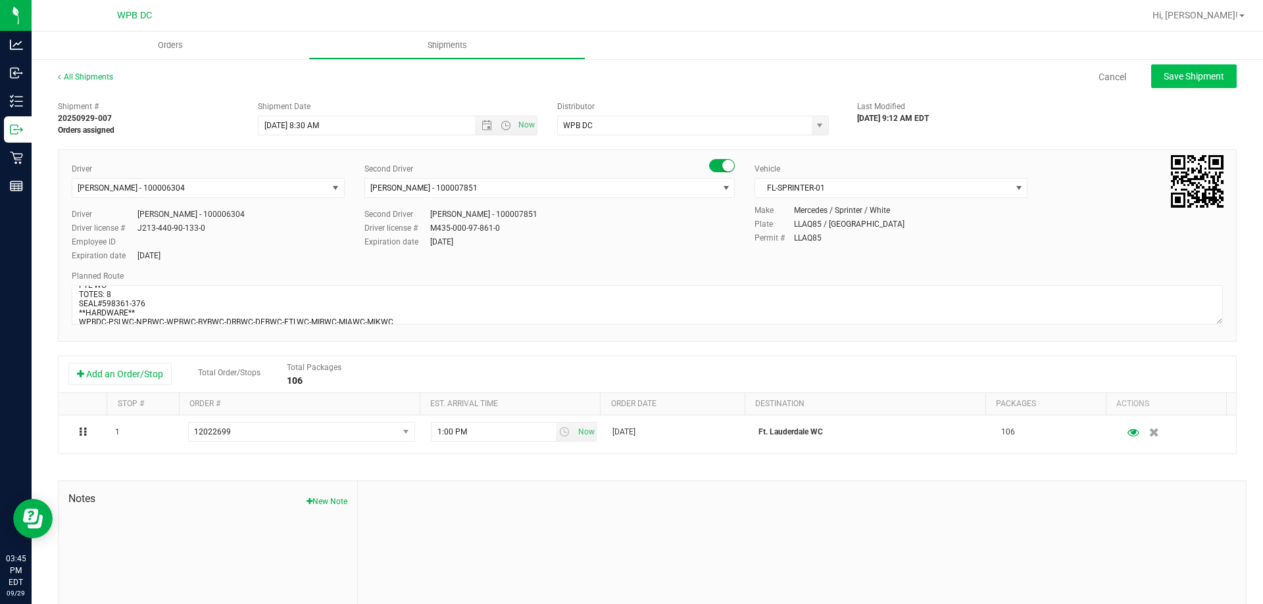
type input "[DATE] 12:30 PM"
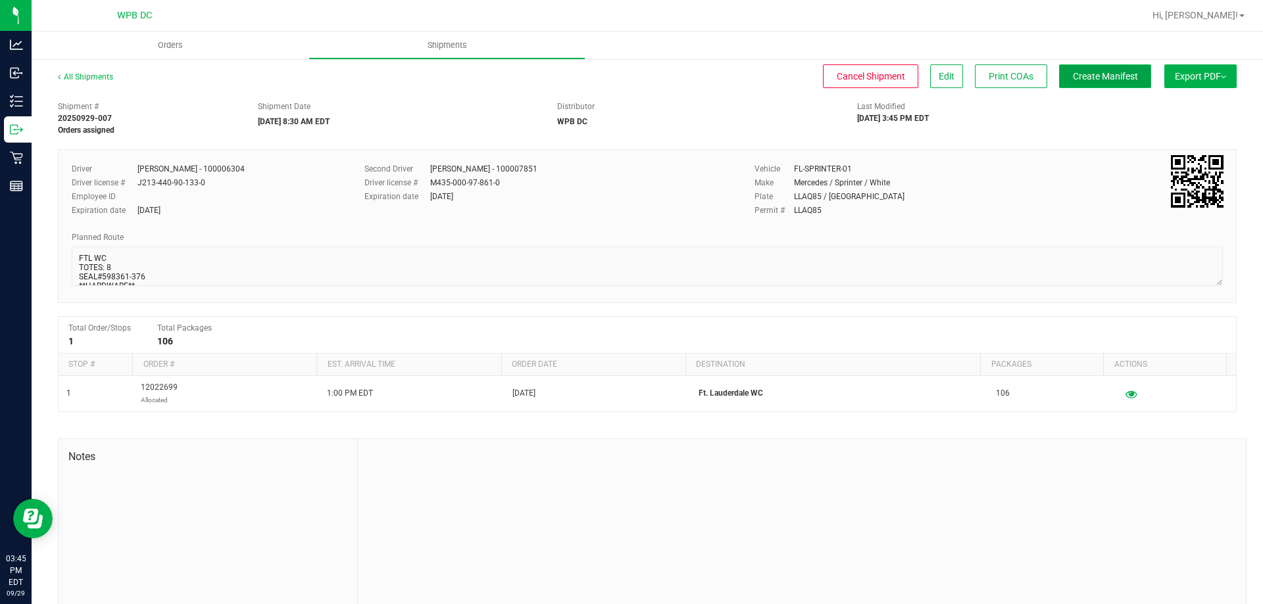
click at [1093, 82] on span "Create Manifest" at bounding box center [1105, 76] width 65 height 11
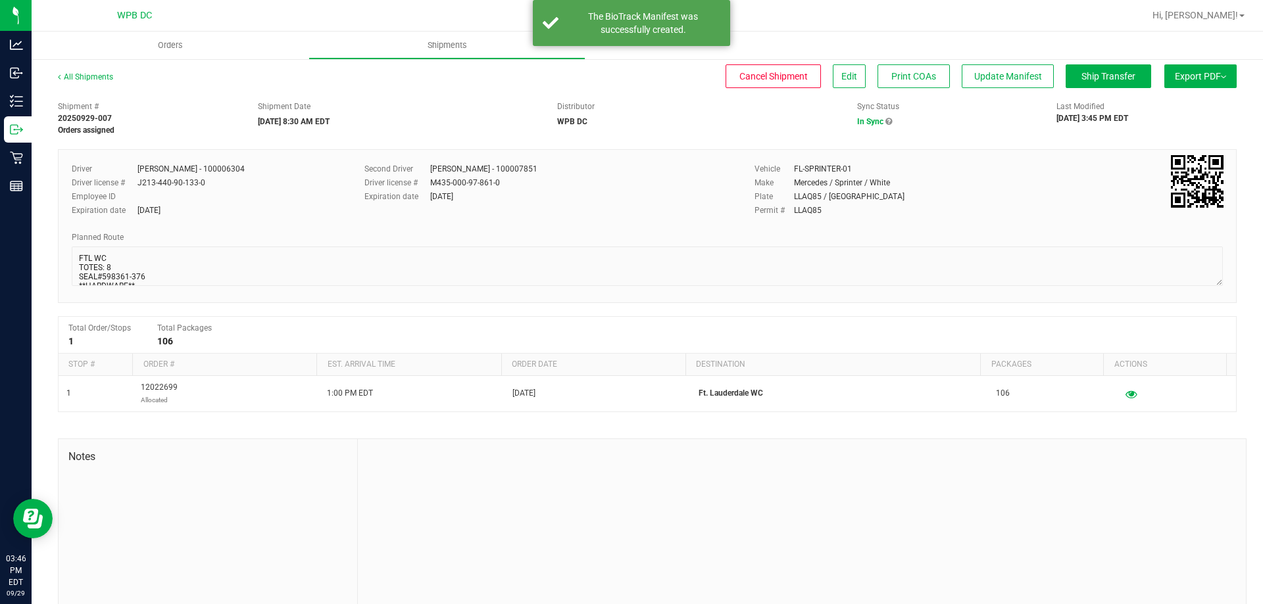
click at [1177, 72] on span "Export PDF" at bounding box center [1200, 76] width 51 height 11
click at [1159, 102] on span "Manifest by Package ID" at bounding box center [1181, 105] width 84 height 9
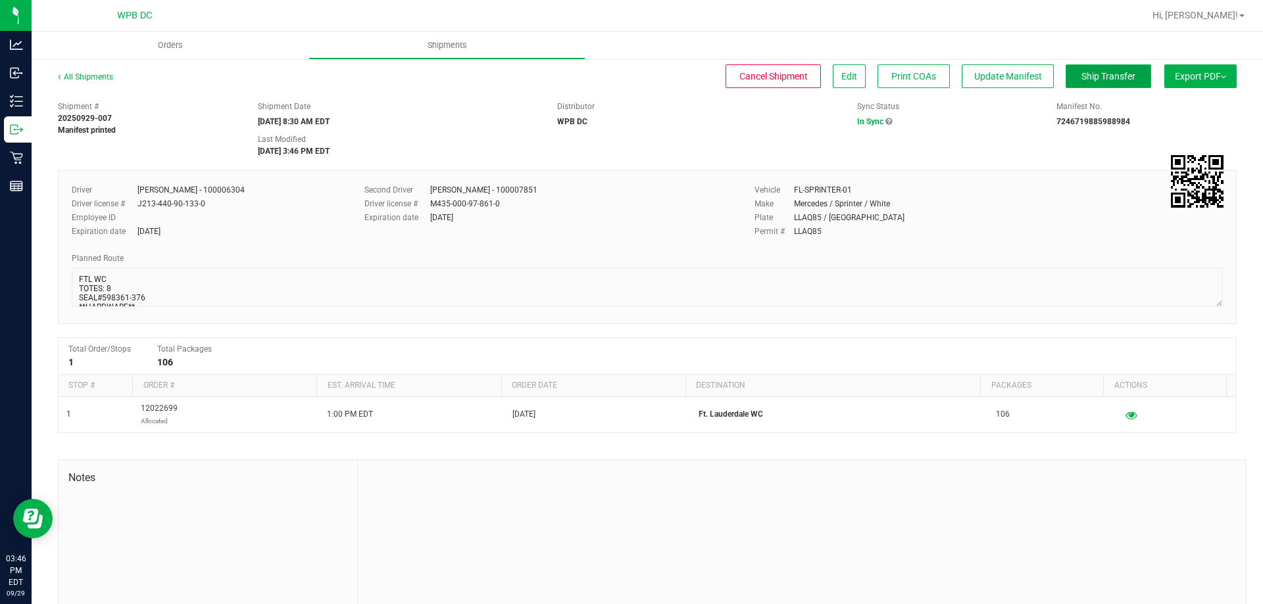
click at [1098, 81] on span "Ship Transfer" at bounding box center [1108, 76] width 54 height 11
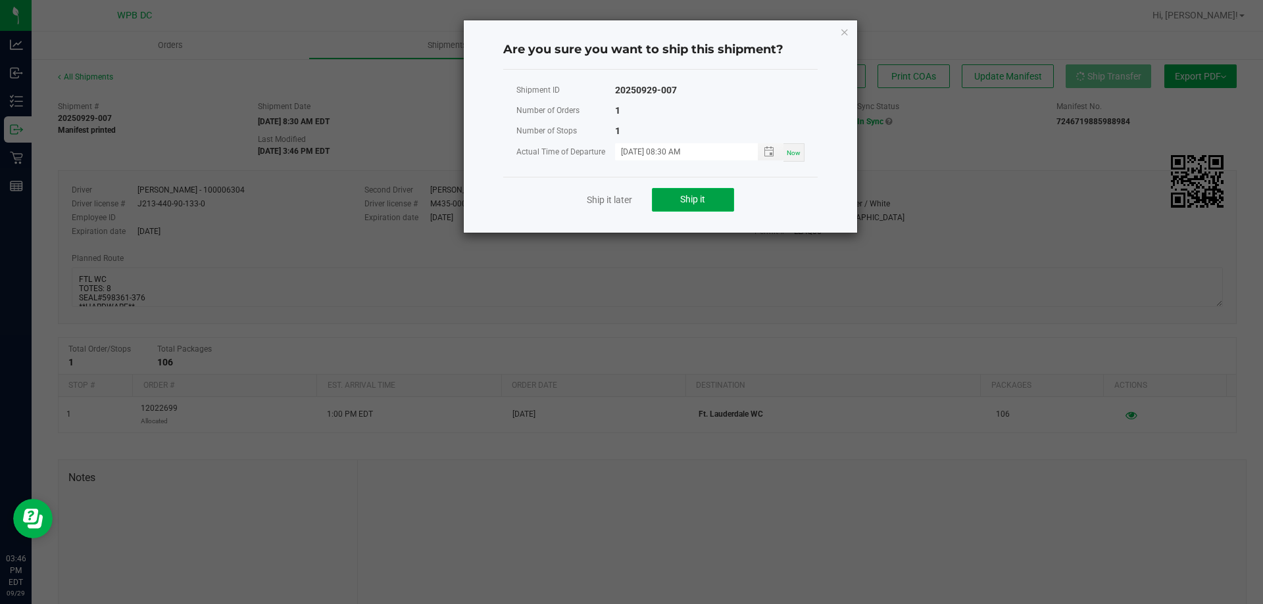
click at [693, 199] on span "Ship it" at bounding box center [692, 199] width 25 height 11
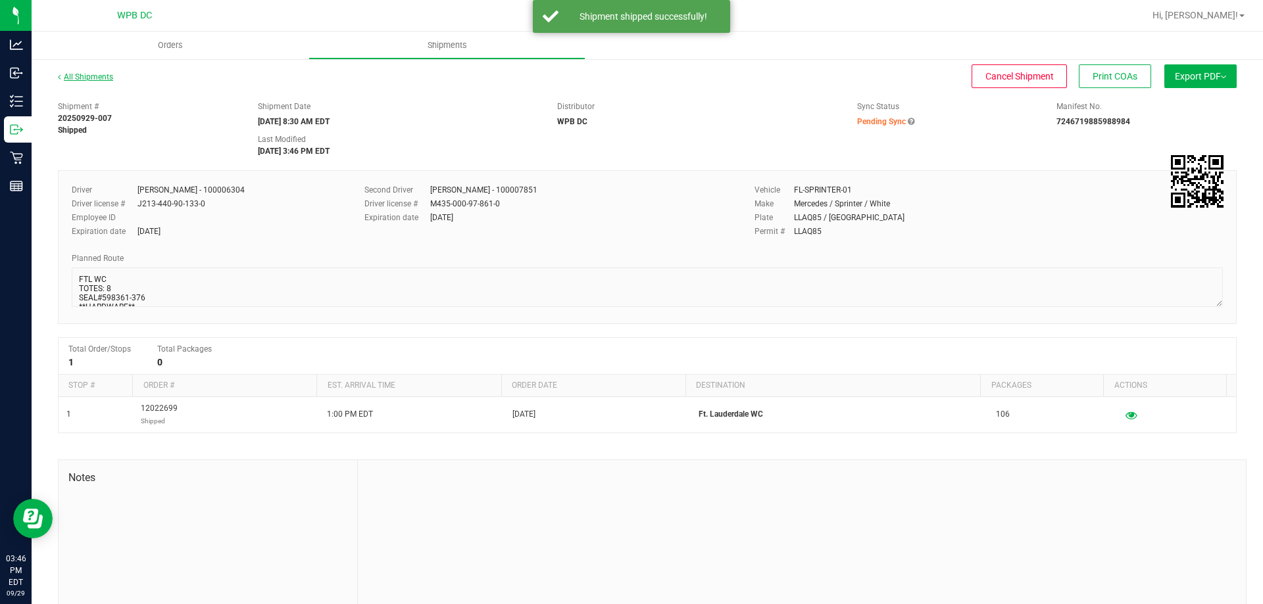
click at [70, 80] on link "All Shipments" at bounding box center [85, 76] width 55 height 9
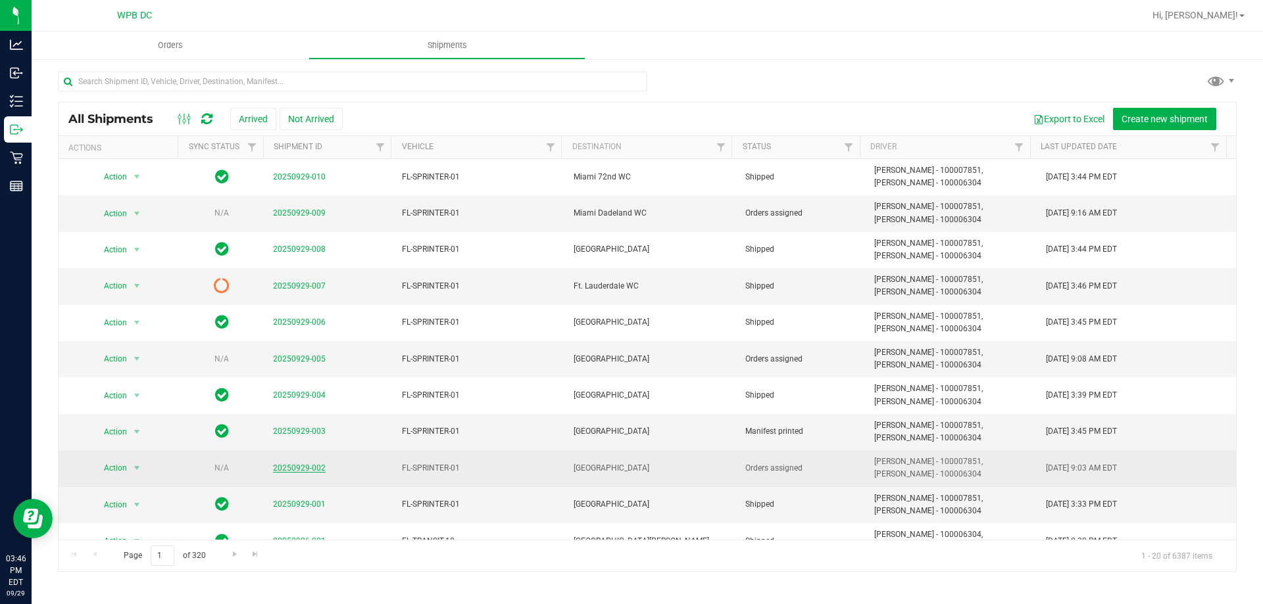
click at [307, 471] on link "20250929-002" at bounding box center [299, 468] width 53 height 9
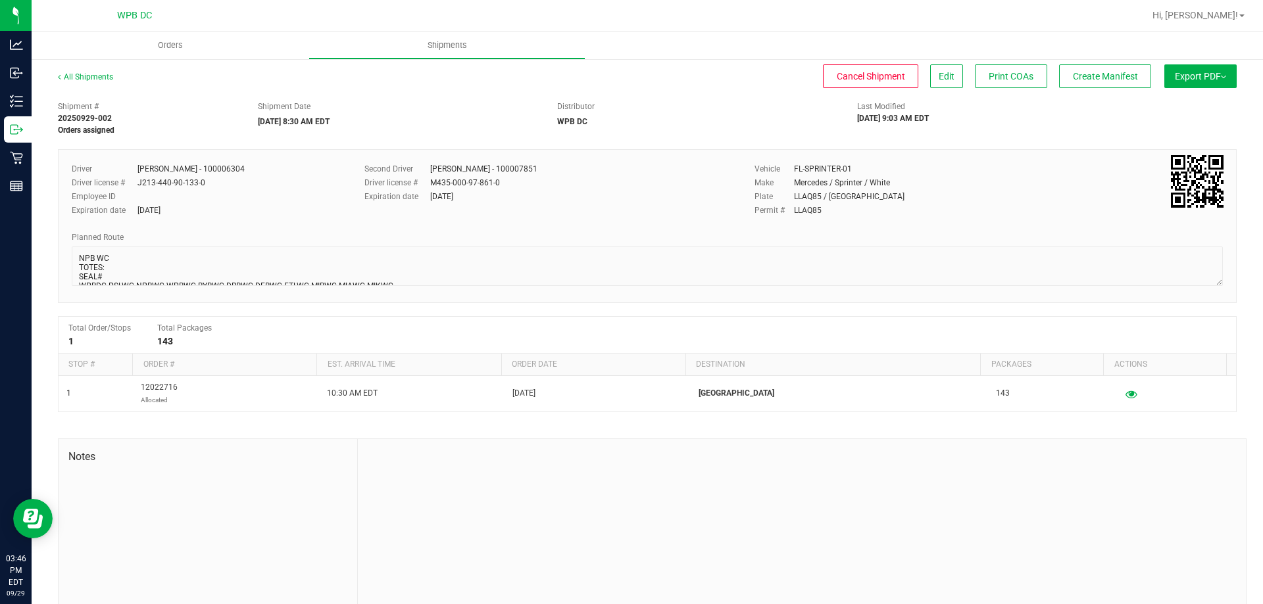
click at [931, 91] on div "All Shipments Cancel Shipment Edit Print COAs Create Manifest Export PDF Manife…" at bounding box center [647, 83] width 1179 height 24
click at [939, 74] on span "Edit" at bounding box center [947, 76] width 16 height 11
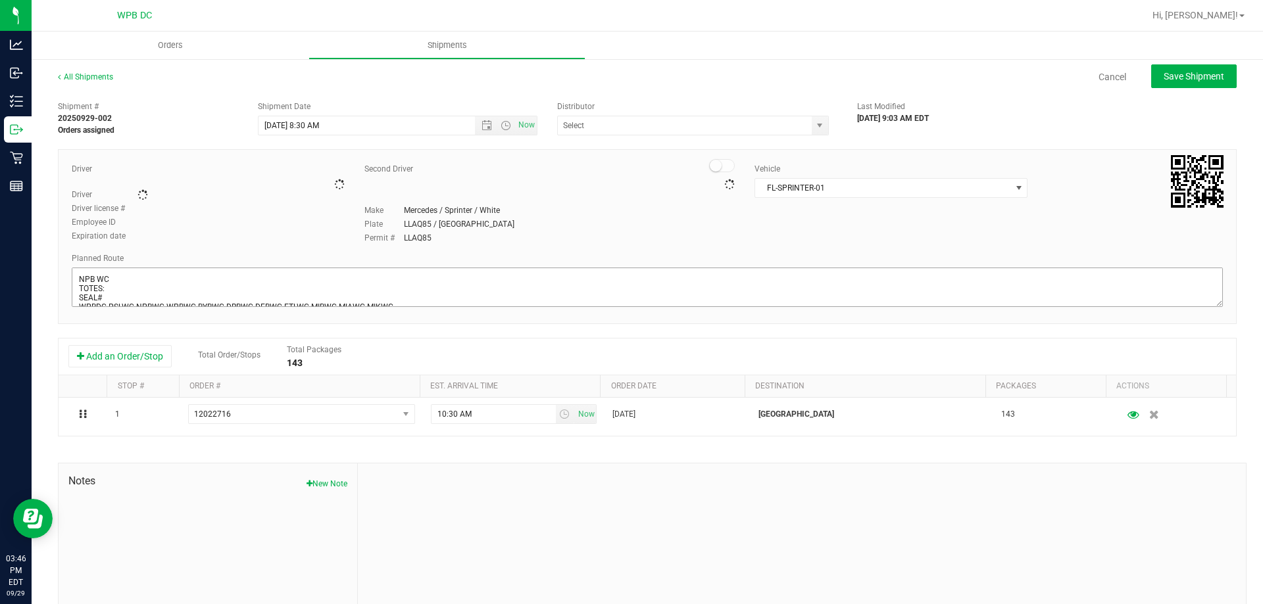
type input "WPB DC"
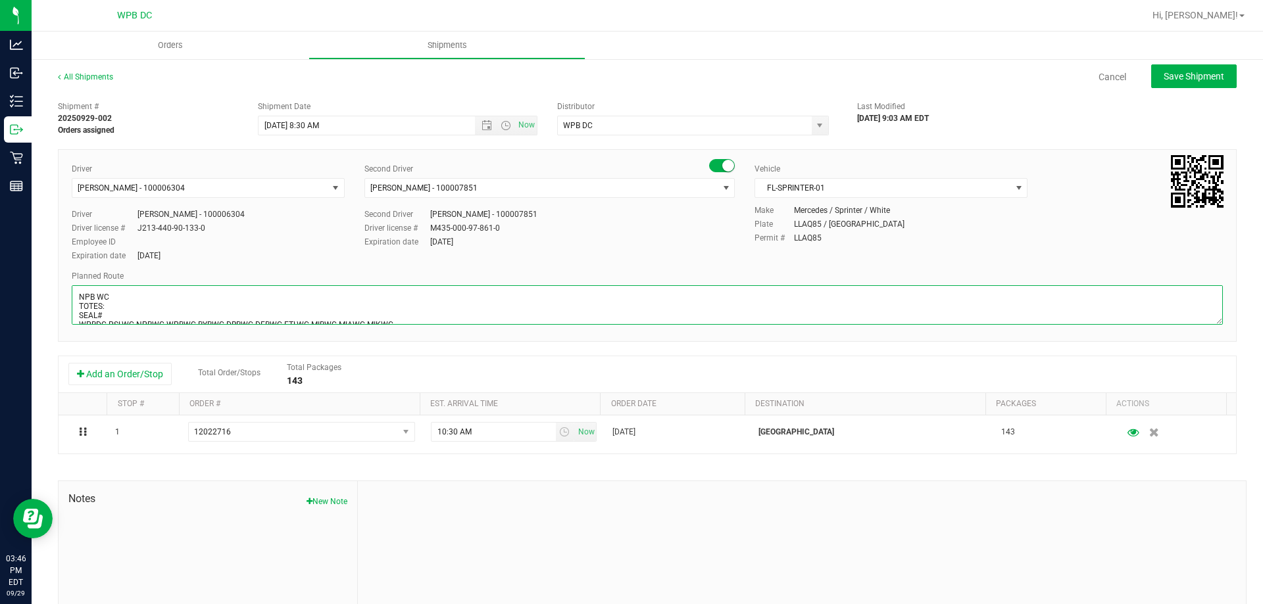
click at [209, 310] on textarea at bounding box center [647, 304] width 1151 height 39
type textarea "NPB WC TOTES: 11 SEAL#598317-338 **ROSIN** WPBDC-PSLWC-NPBWC-WPBWC-BYBWC-DRBWC-…"
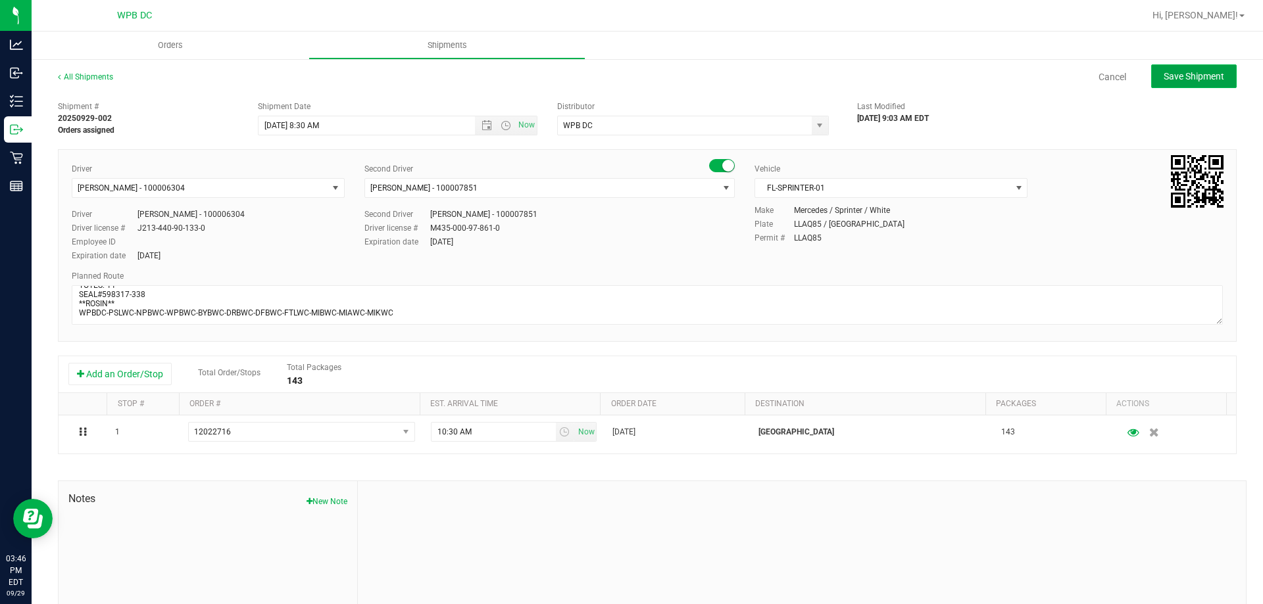
click at [1198, 84] on button "Save Shipment" at bounding box center [1194, 76] width 86 height 24
type input "[DATE] 12:30 PM"
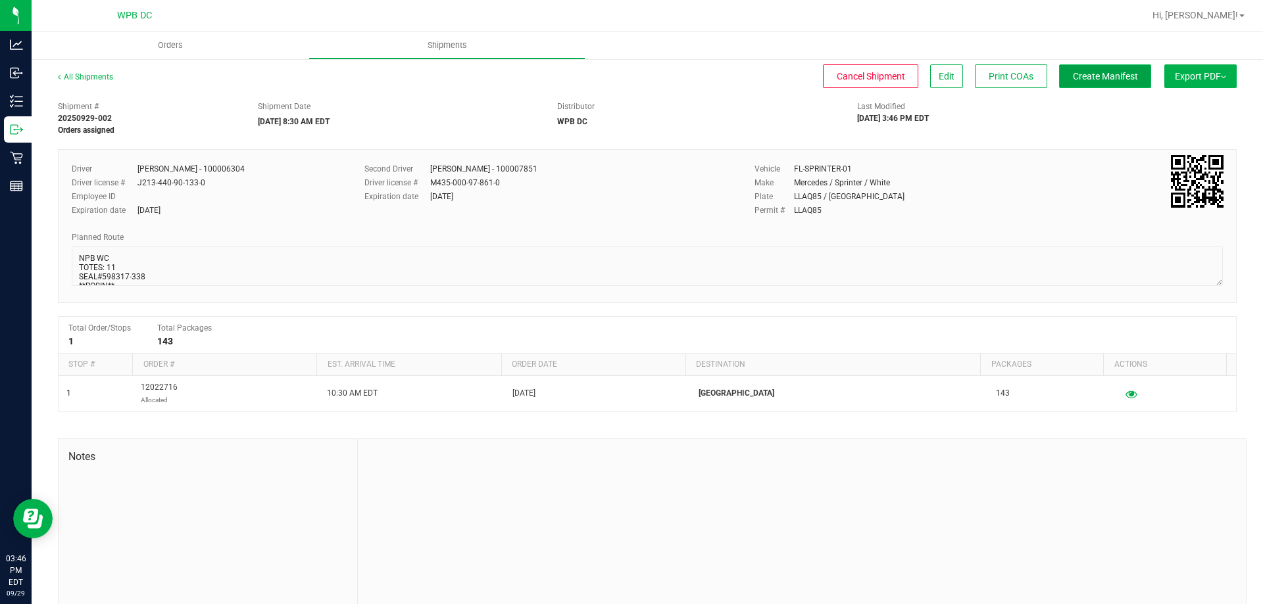
click at [1090, 76] on span "Create Manifest" at bounding box center [1105, 76] width 65 height 11
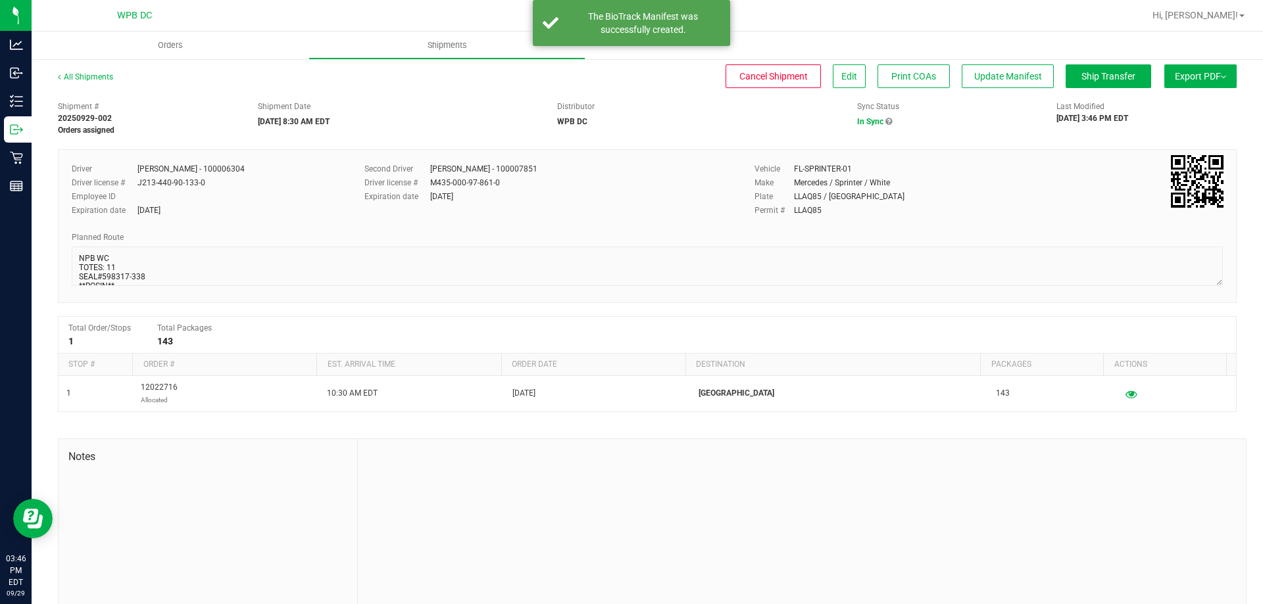
click at [1175, 80] on span "Export PDF" at bounding box center [1200, 76] width 51 height 11
click at [1177, 105] on span "Manifest by Package ID" at bounding box center [1181, 105] width 84 height 9
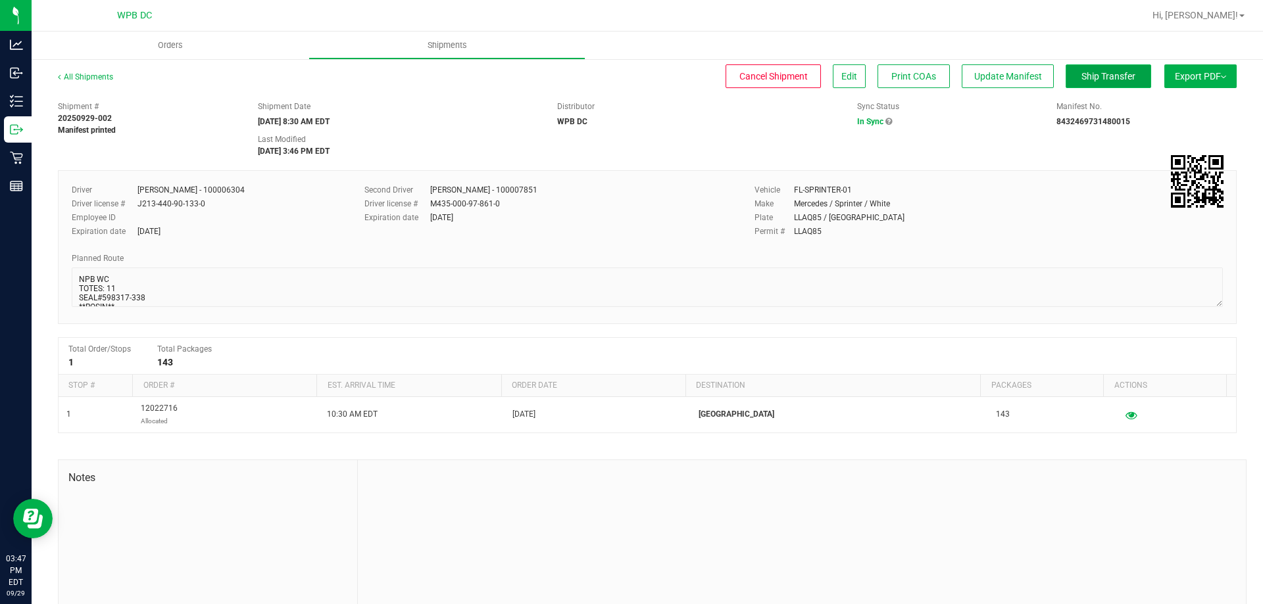
click at [1093, 76] on span "Ship Transfer" at bounding box center [1108, 76] width 54 height 11
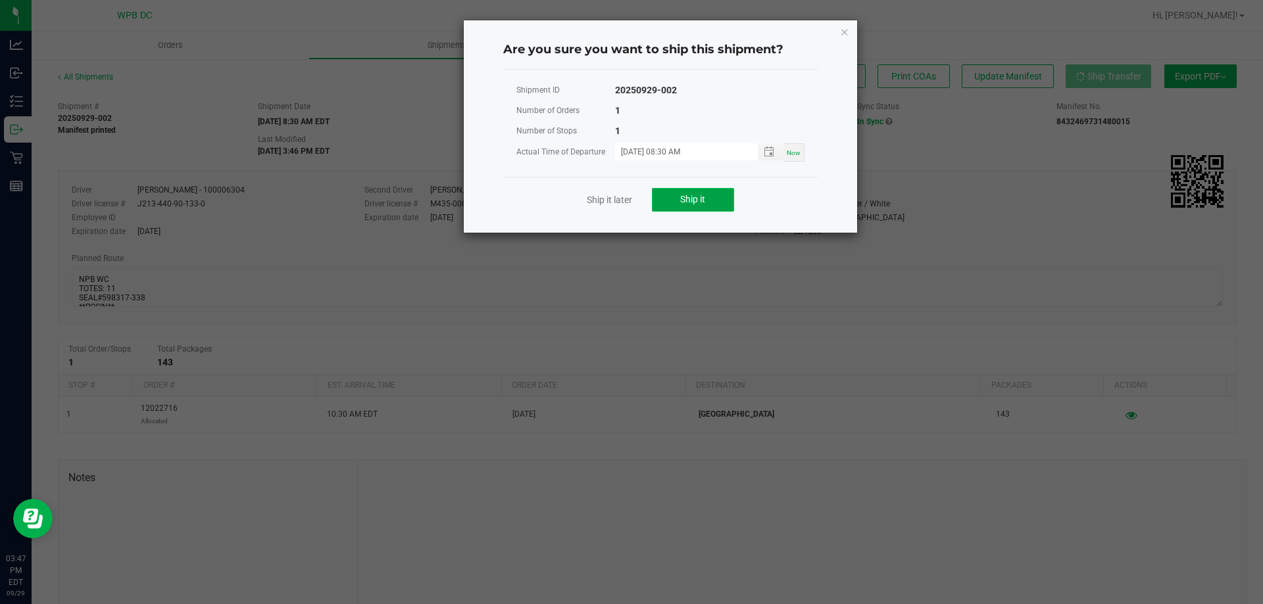
click at [700, 198] on span "Ship it" at bounding box center [692, 199] width 25 height 11
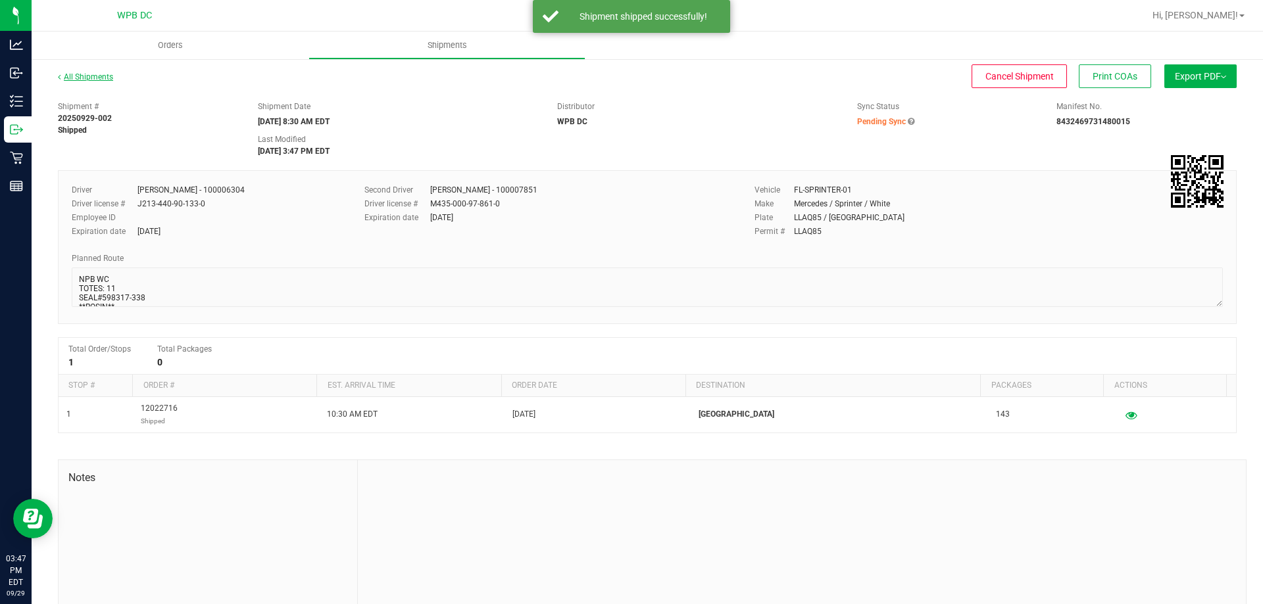
click at [84, 77] on link "All Shipments" at bounding box center [85, 76] width 55 height 9
